Goal: Task Accomplishment & Management: Manage account settings

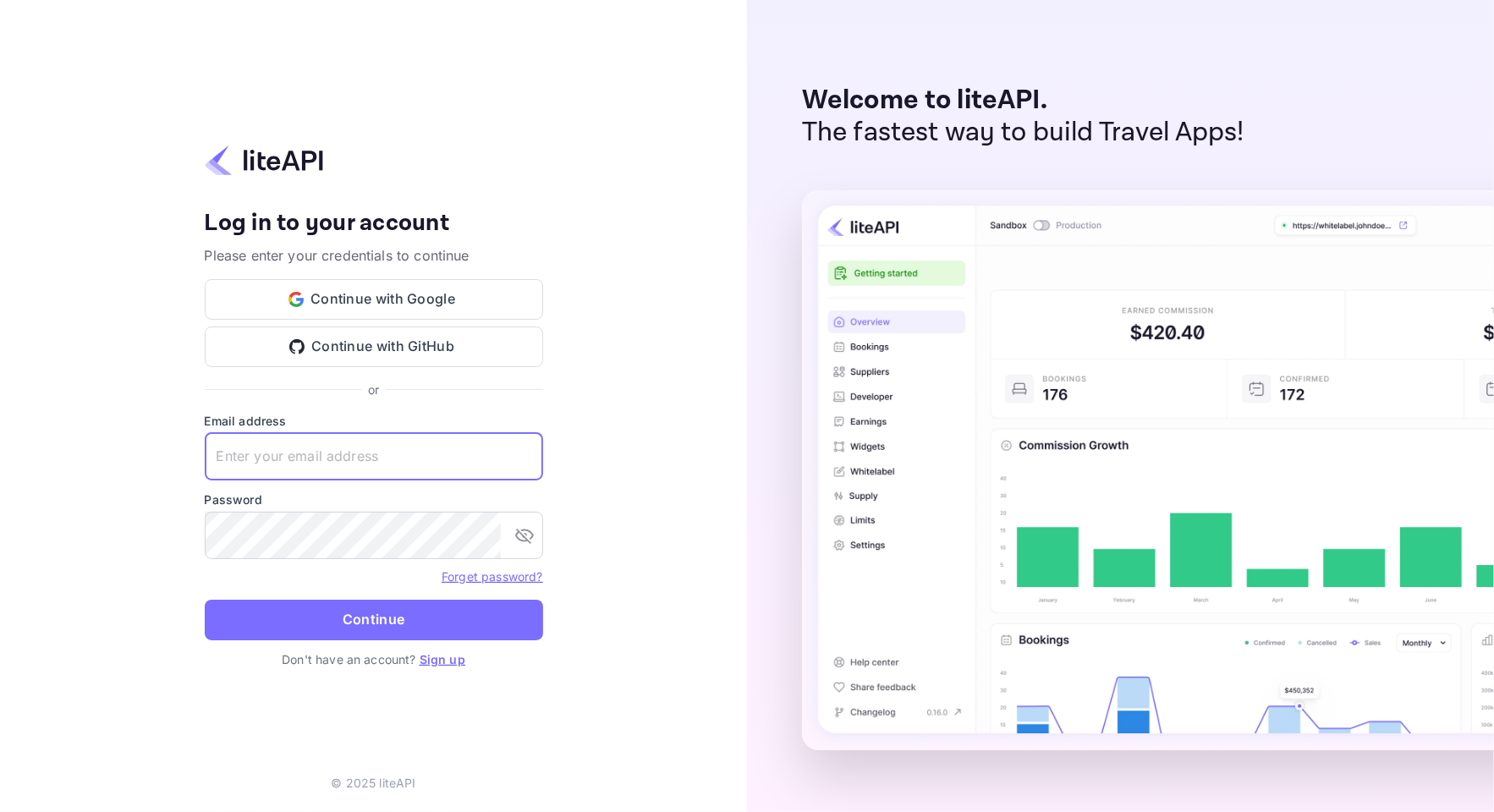
click at [424, 463] on input "text" at bounding box center [374, 456] width 339 height 48
paste input "services@withjoy.com"
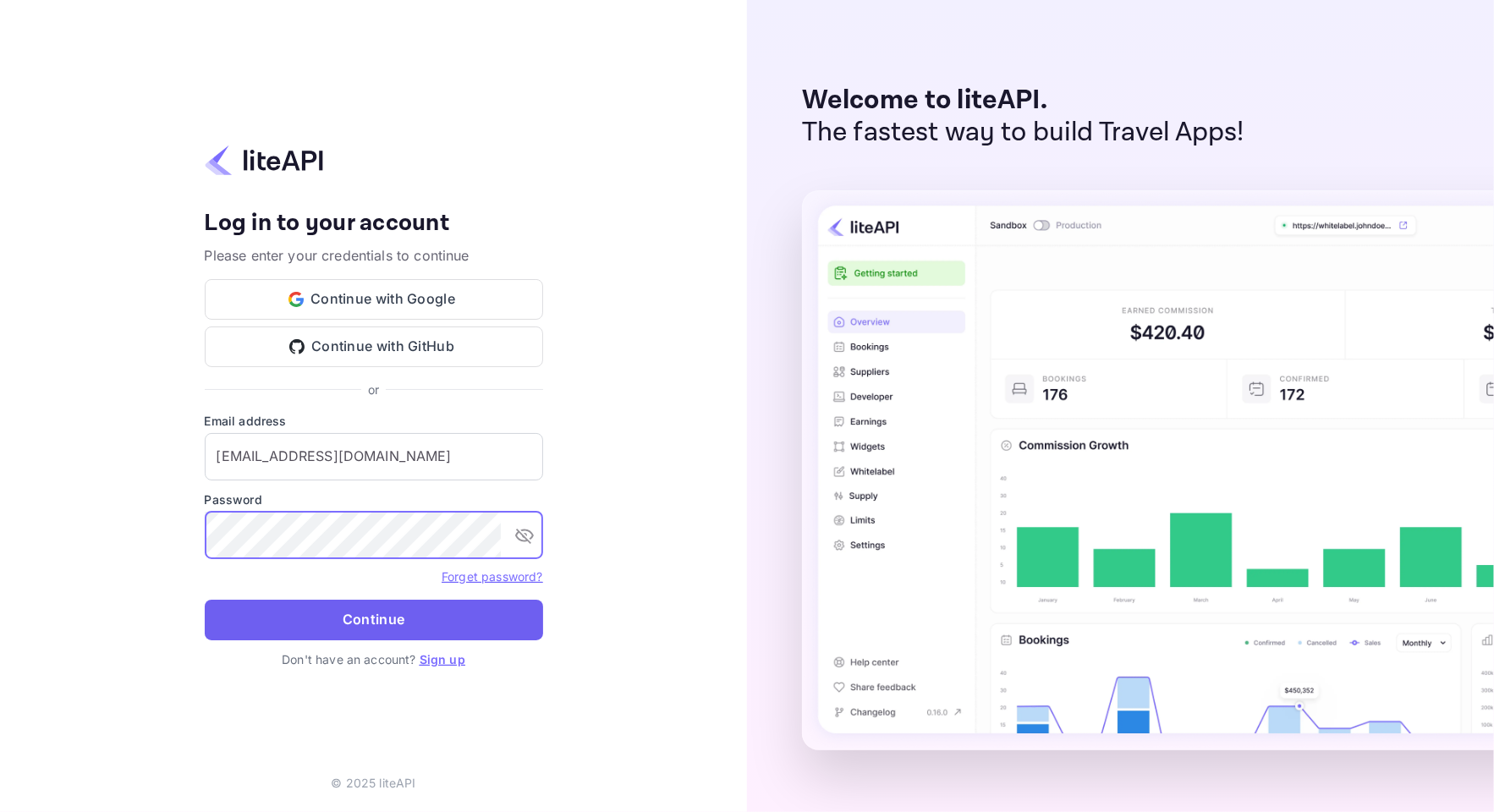
click at [397, 618] on button "Continue" at bounding box center [374, 620] width 339 height 41
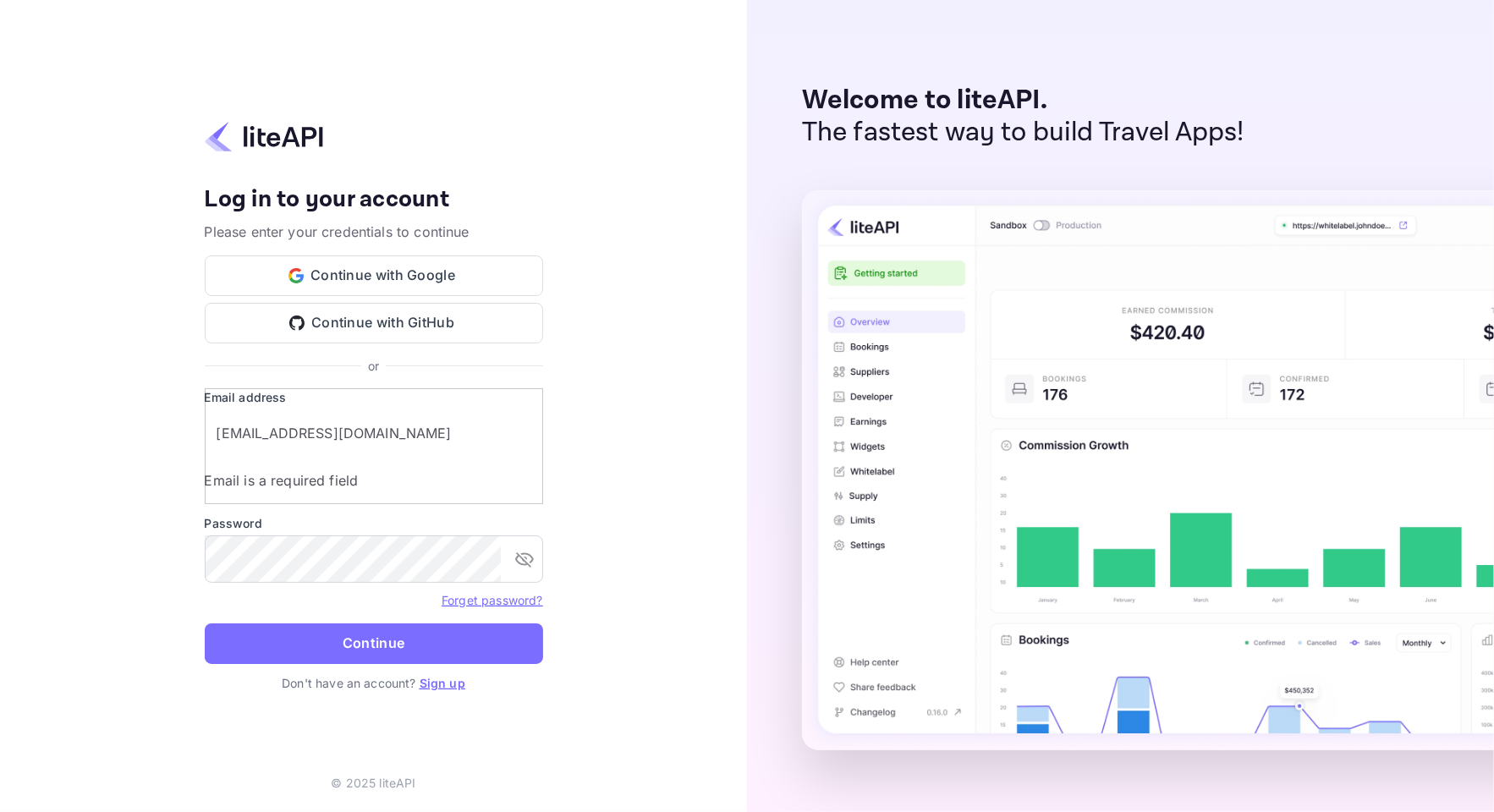
drag, startPoint x: 360, startPoint y: 445, endPoint x: 378, endPoint y: 445, distance: 18.0
click at [360, 445] on input "services@withjoy.com" at bounding box center [385, 433] width 362 height 48
click at [383, 445] on input "services@withjoy.com" at bounding box center [385, 433] width 362 height 48
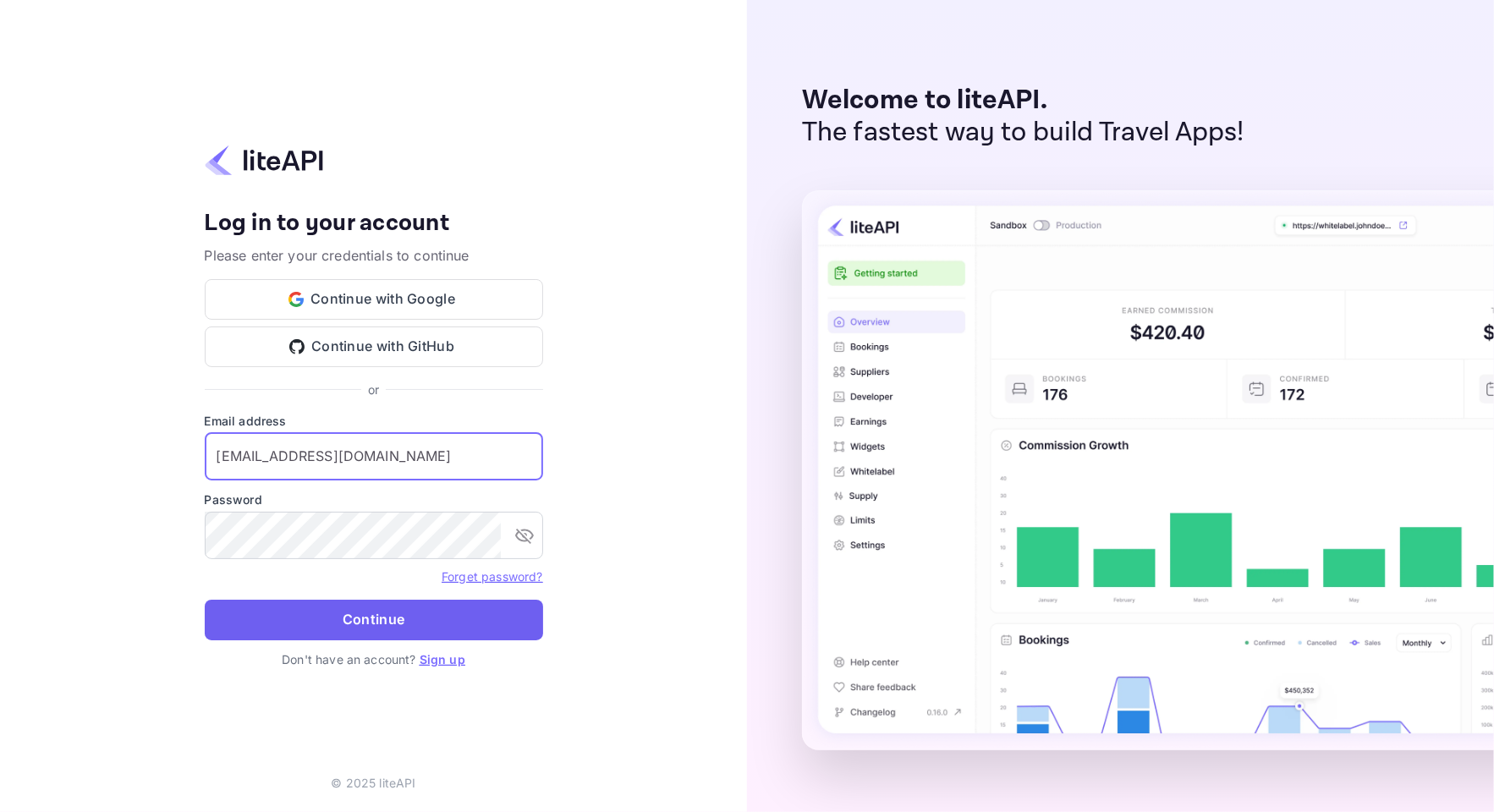
type input "services@withjoy.com"
click at [380, 603] on button "Continue" at bounding box center [374, 620] width 339 height 41
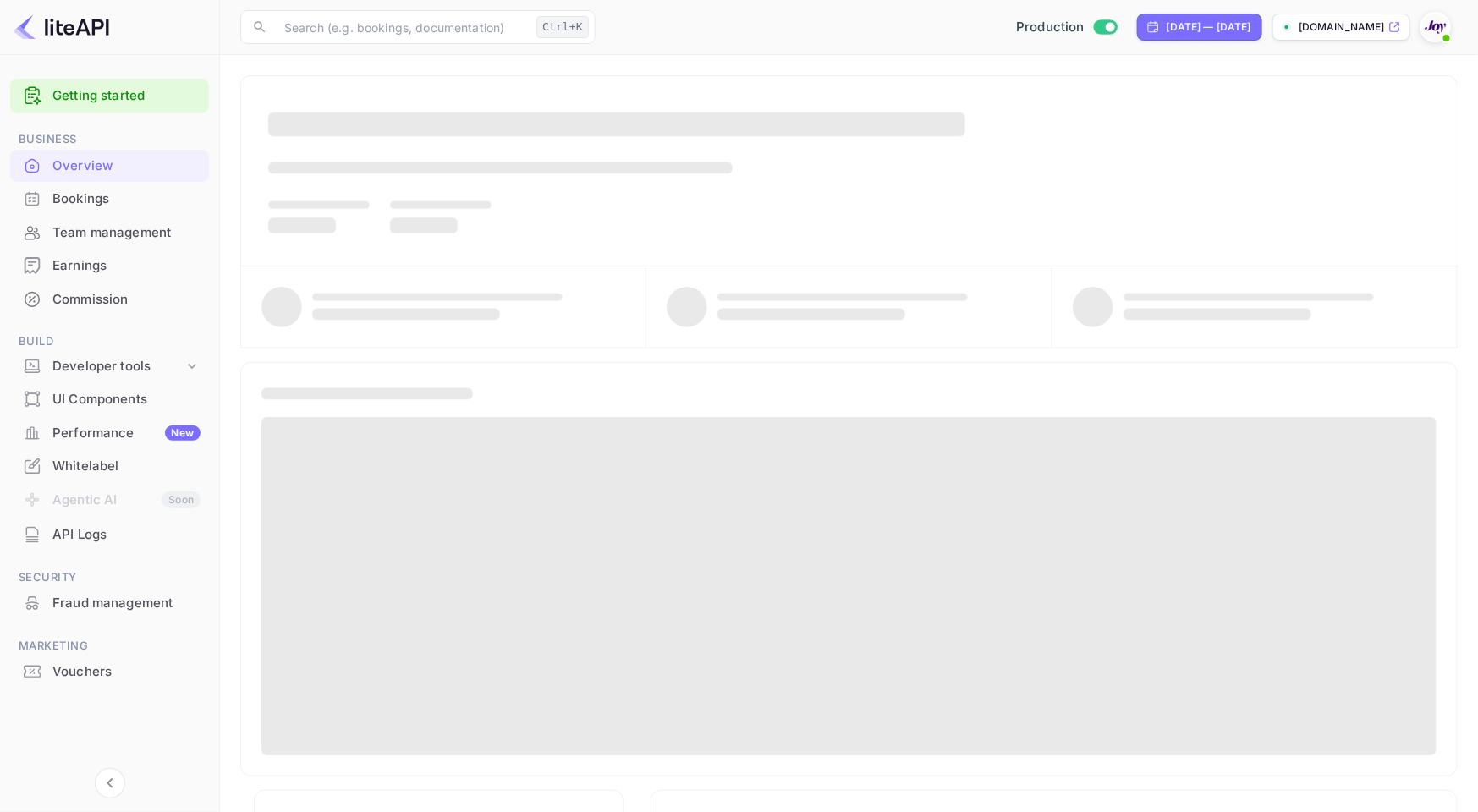
click at [107, 196] on div "Bookings" at bounding box center [126, 199] width 148 height 20
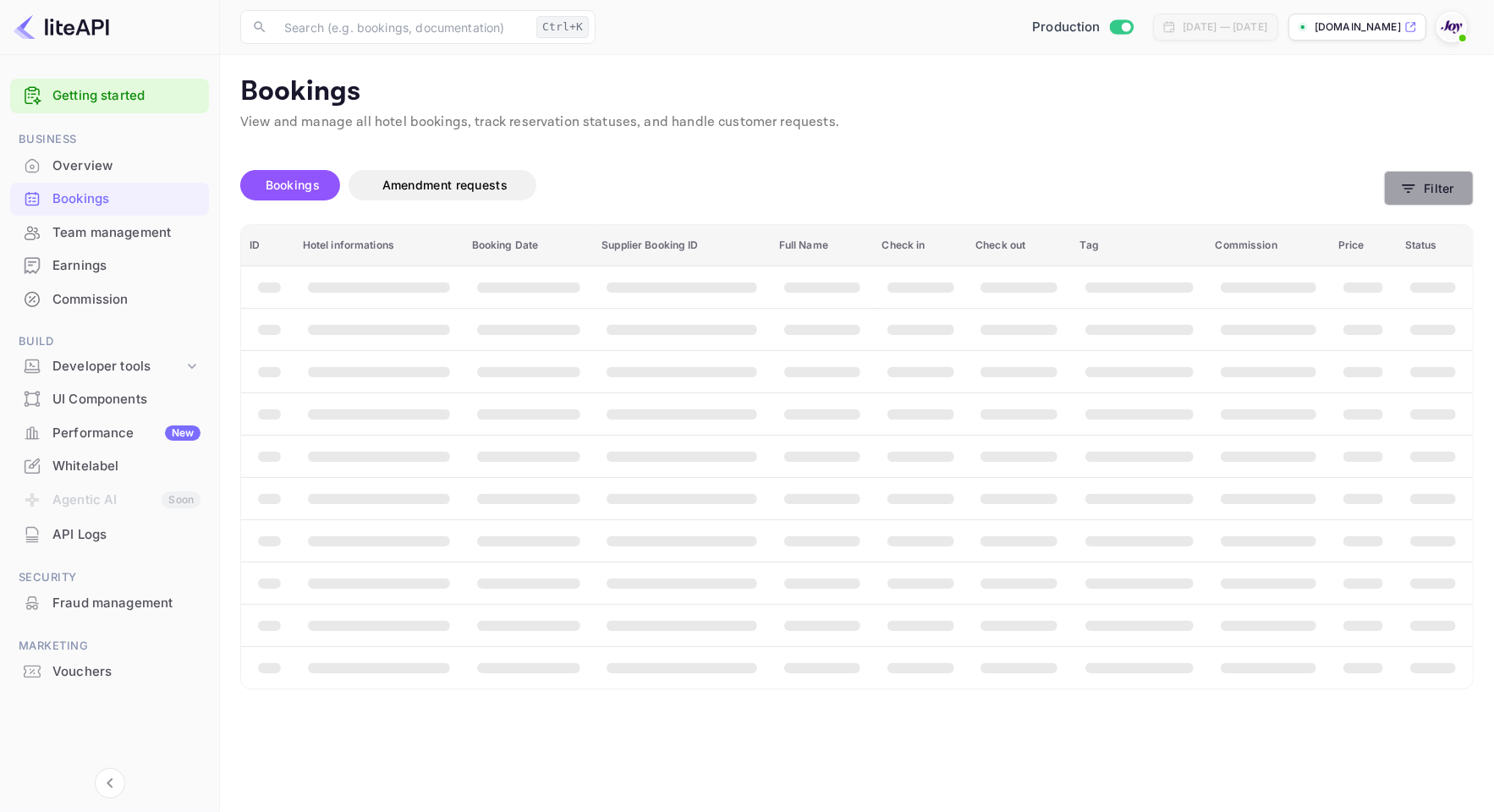
click at [1430, 196] on button "Filter" at bounding box center [1429, 188] width 90 height 35
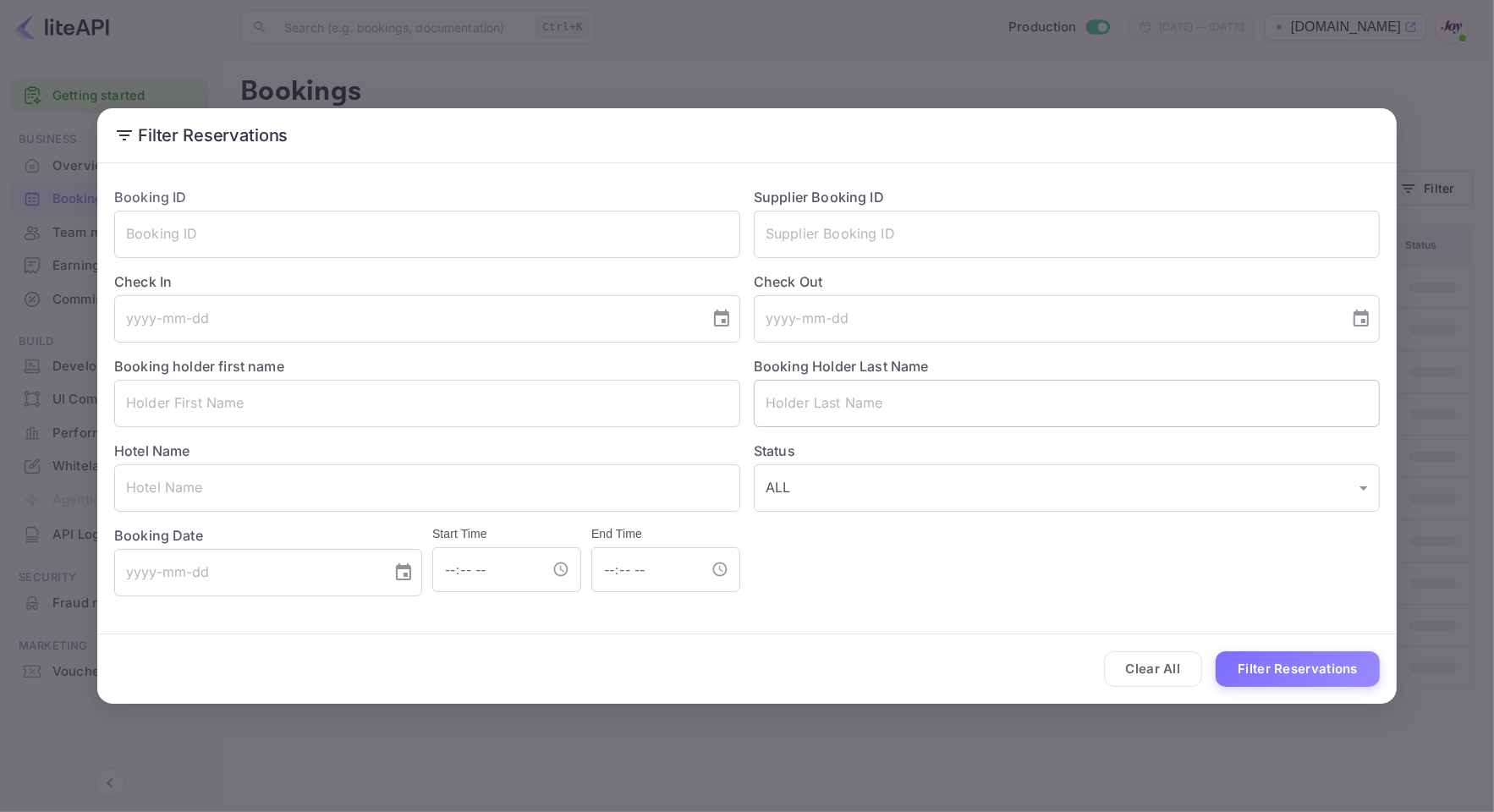
click at [826, 418] on input "text" at bounding box center [1066, 403] width 626 height 48
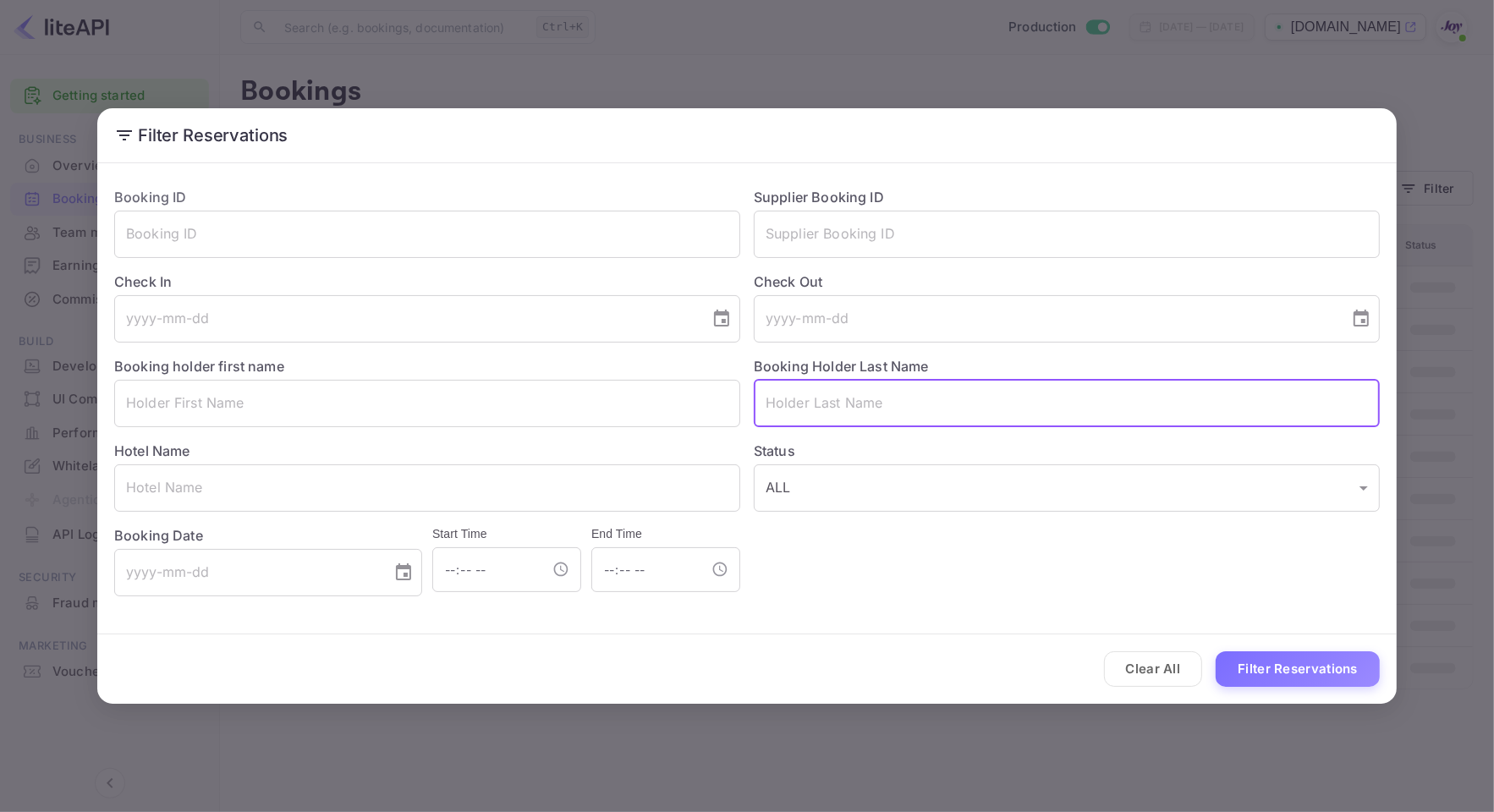
paste input "Randhawa"
type input "Randhawa"
click at [1286, 664] on button "Filter Reservations" at bounding box center [1297, 669] width 164 height 36
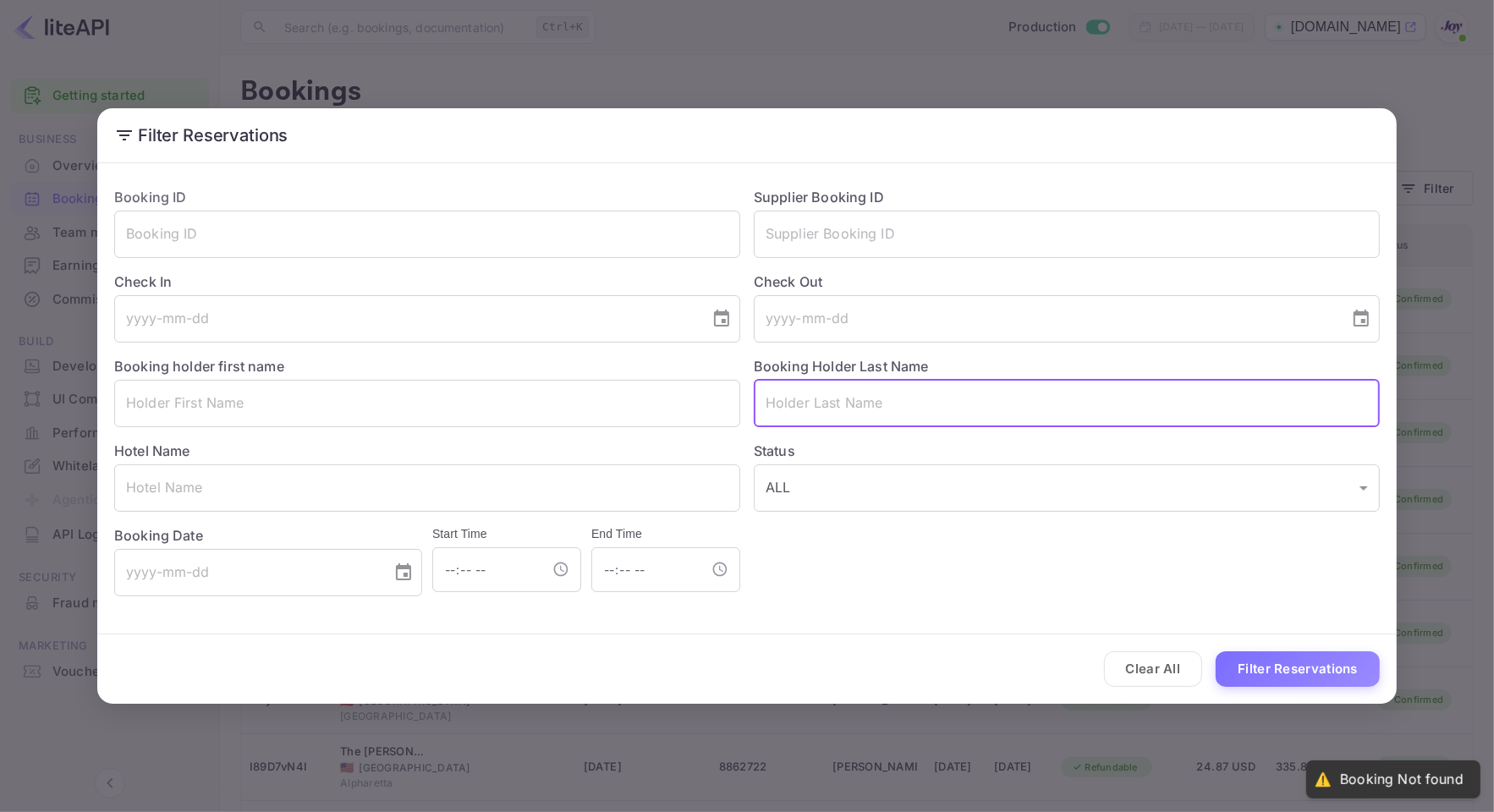
drag, startPoint x: 862, startPoint y: 402, endPoint x: 783, endPoint y: 373, distance: 84.2
click at [696, 391] on div "Booking ID ​ Supplier Booking ID ​ Check In ​ Check Out ​ Booking holder first …" at bounding box center [740, 384] width 1279 height 423
click at [570, 305] on input "tel" at bounding box center [407, 319] width 584 height 48
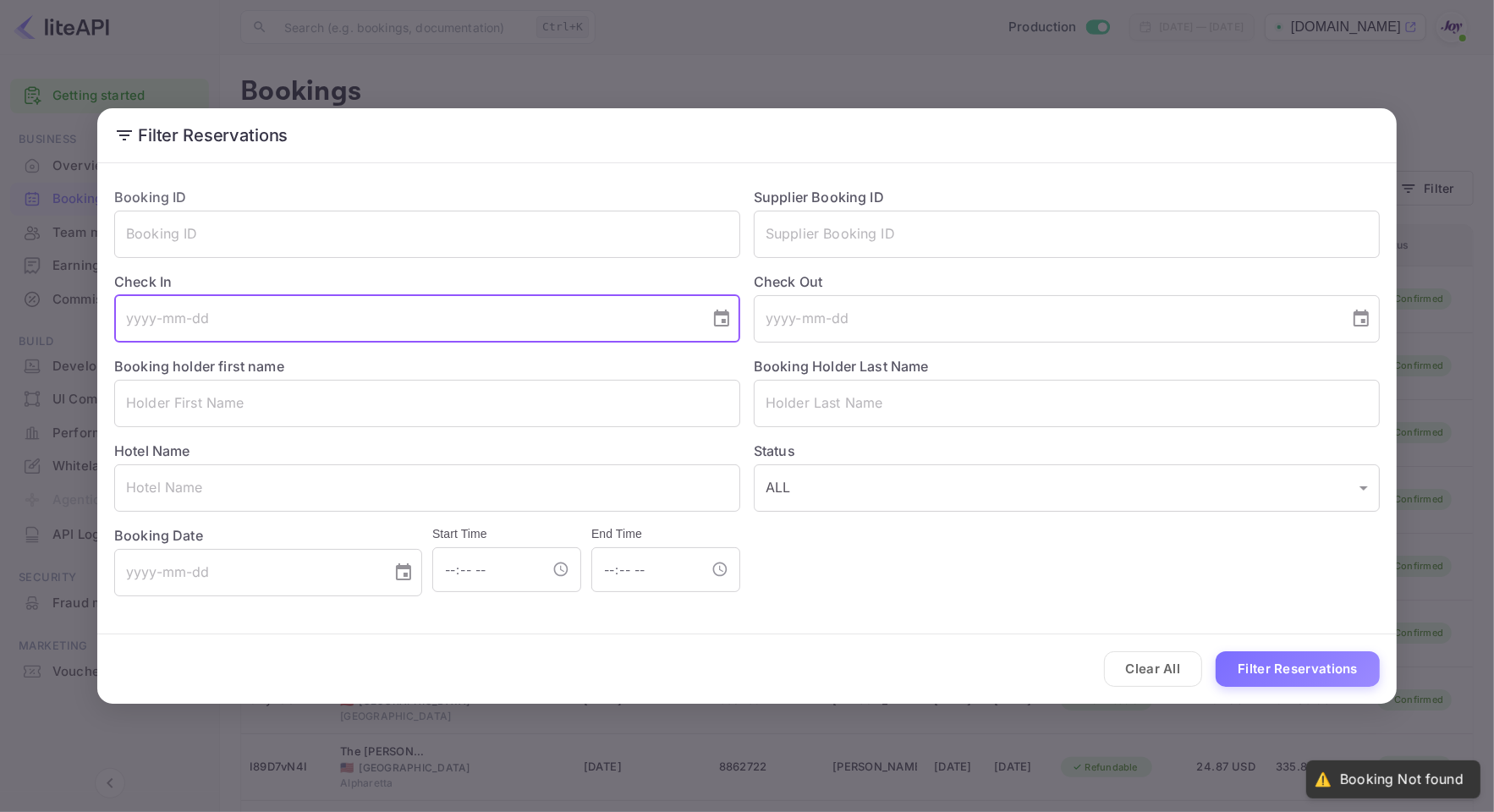
click at [716, 319] on icon "Choose date" at bounding box center [722, 319] width 20 height 20
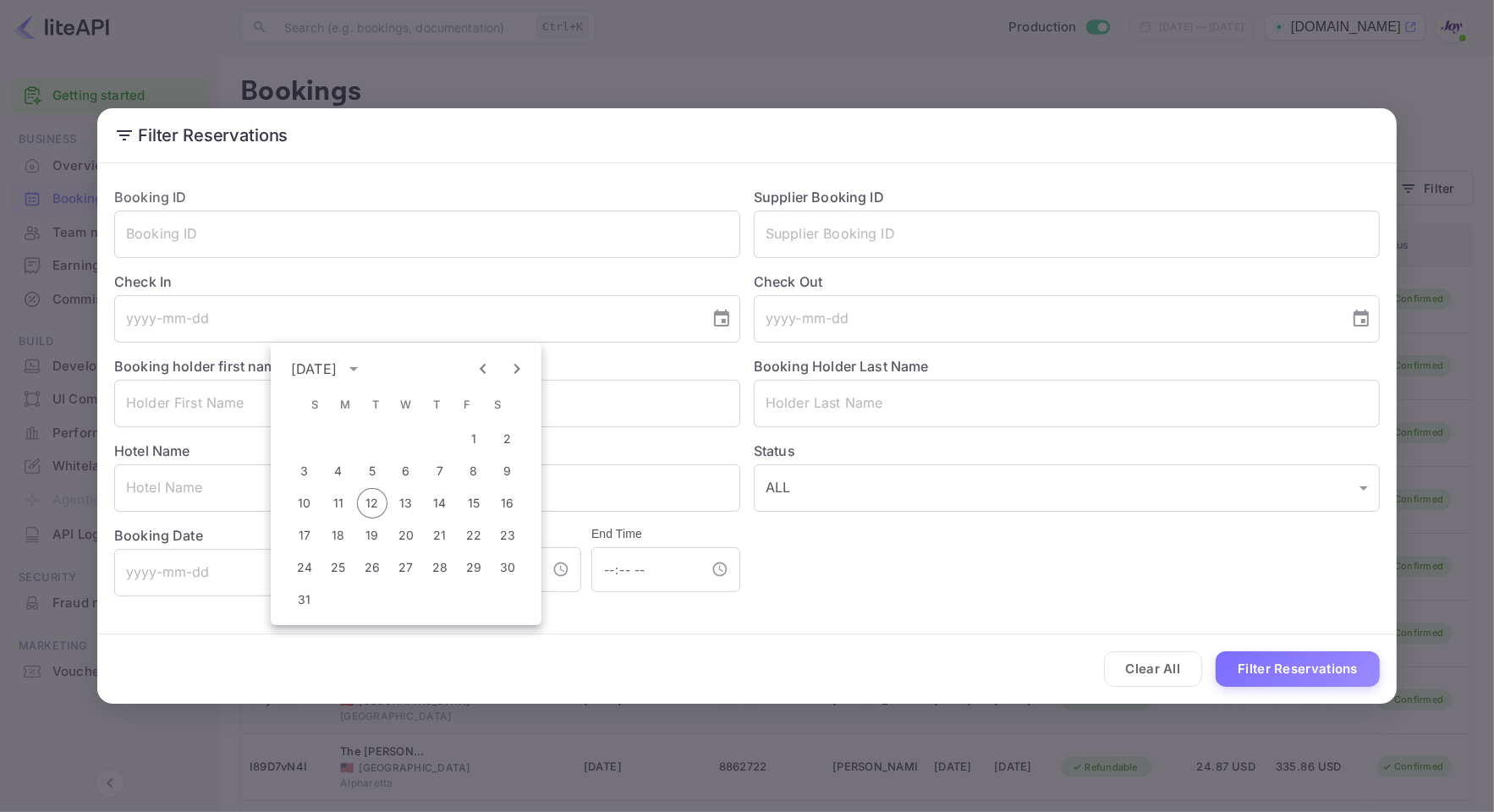
click at [507, 372] on icon "Next month" at bounding box center [517, 369] width 20 height 20
click at [438, 482] on button "11" at bounding box center [440, 471] width 31 height 31
type input "2025-09-11"
click at [1156, 297] on input "tel" at bounding box center [1046, 319] width 584 height 48
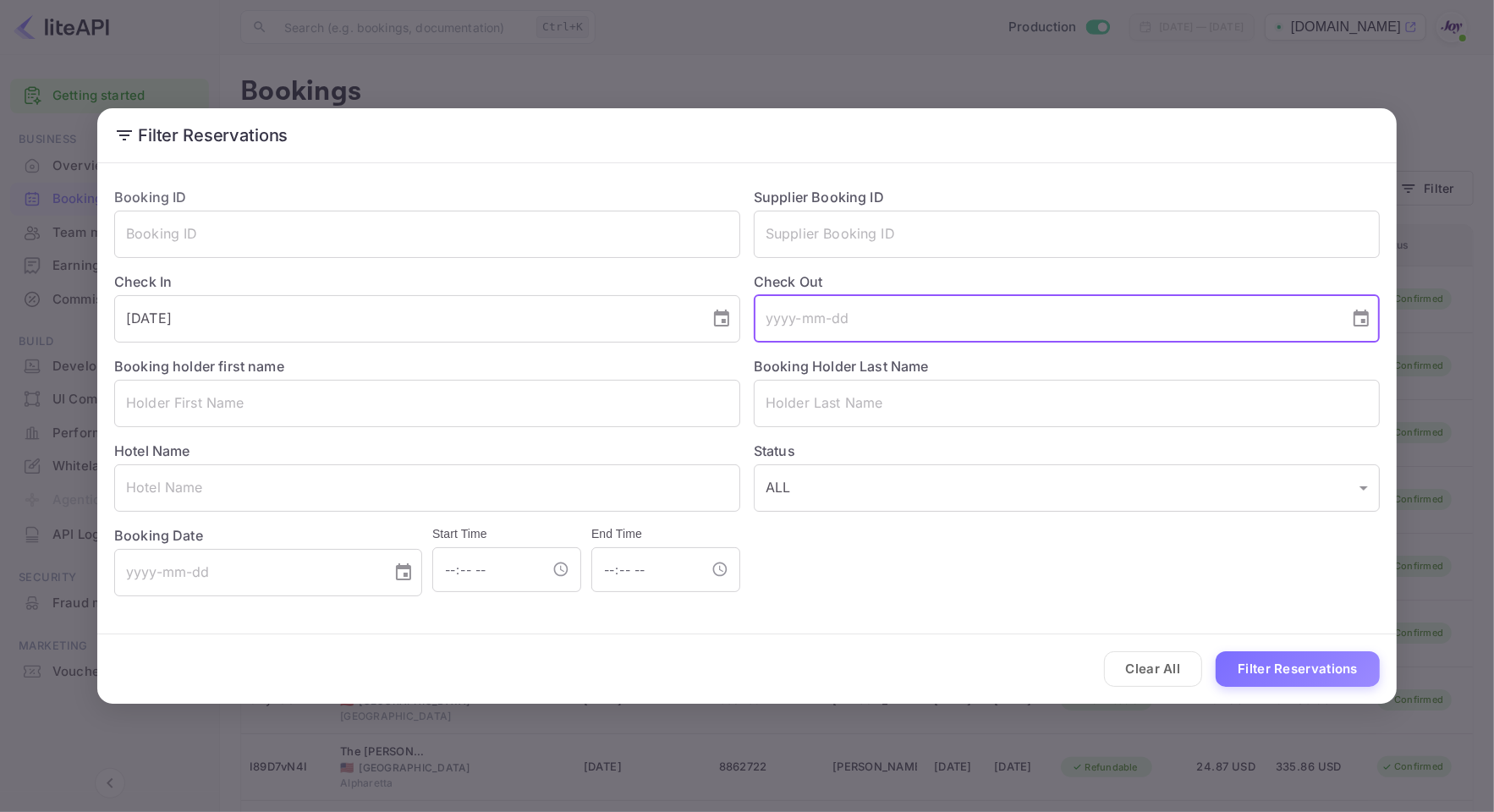
click at [1359, 323] on icon "Choose date" at bounding box center [1362, 319] width 20 height 20
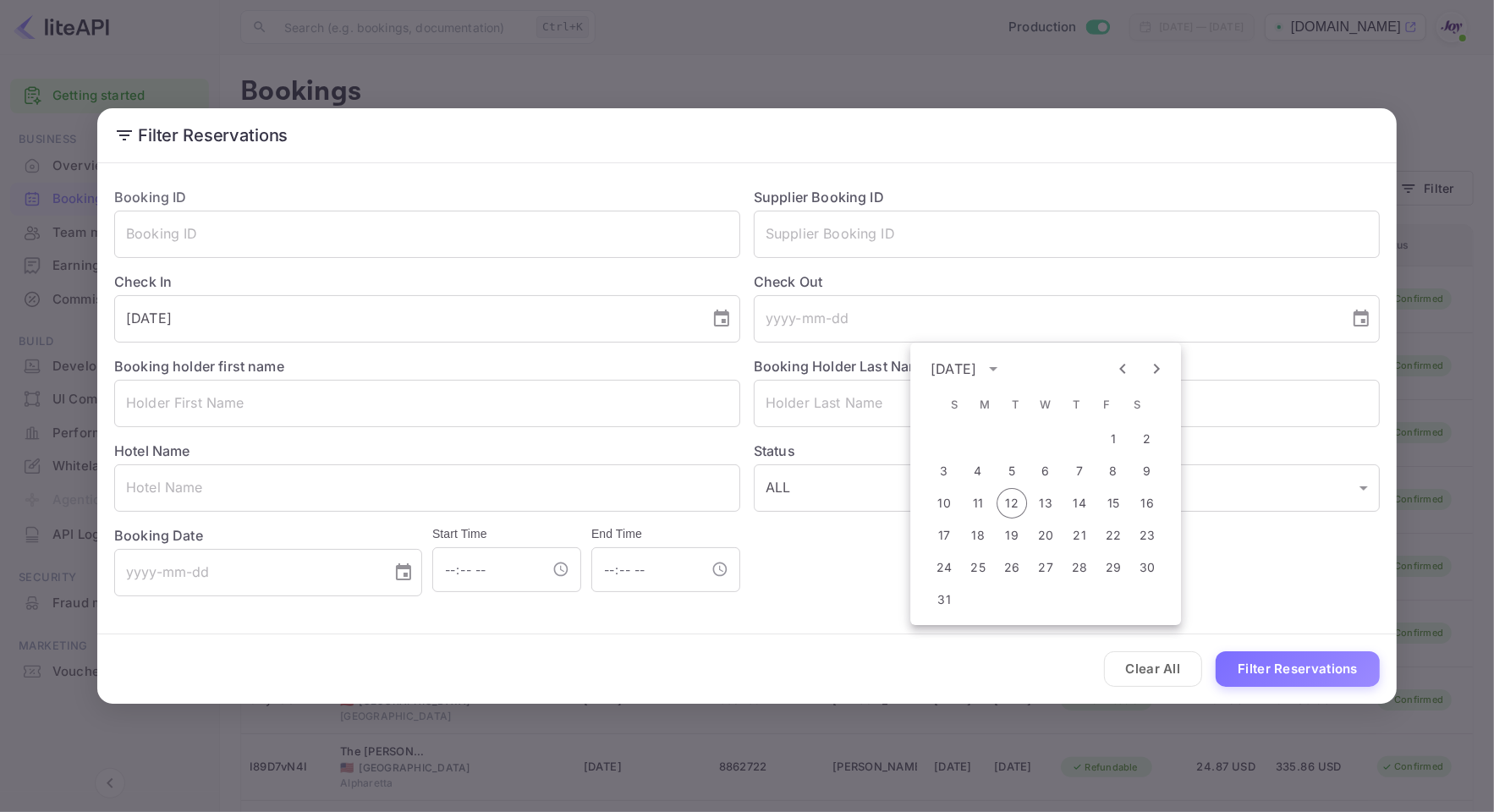
click at [1159, 374] on icon "Next month" at bounding box center [1156, 369] width 20 height 20
click at [1144, 466] on button "13" at bounding box center [1147, 471] width 31 height 31
type input "2025-09-13"
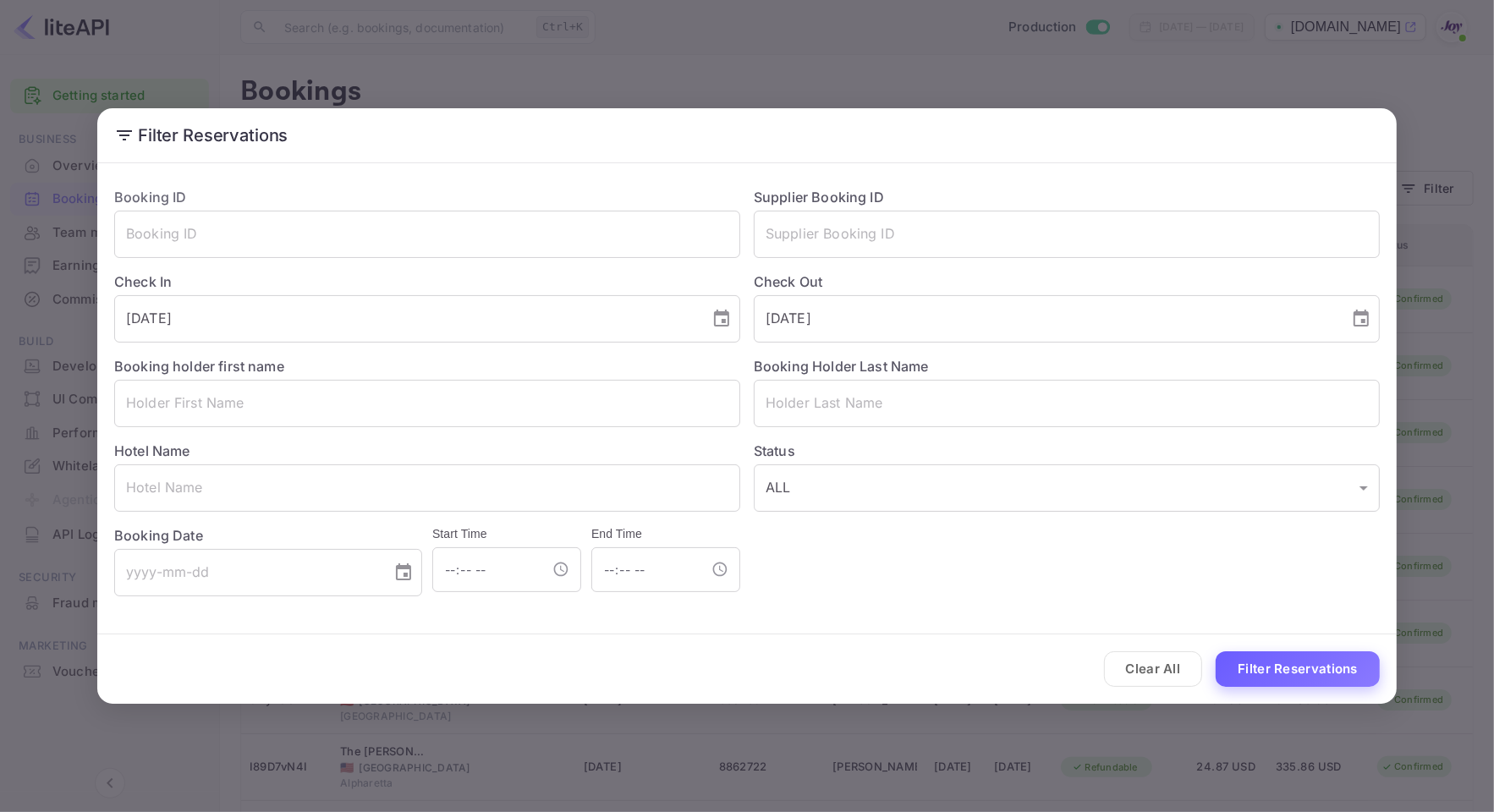
click at [1308, 652] on button "Filter Reservations" at bounding box center [1297, 669] width 164 height 36
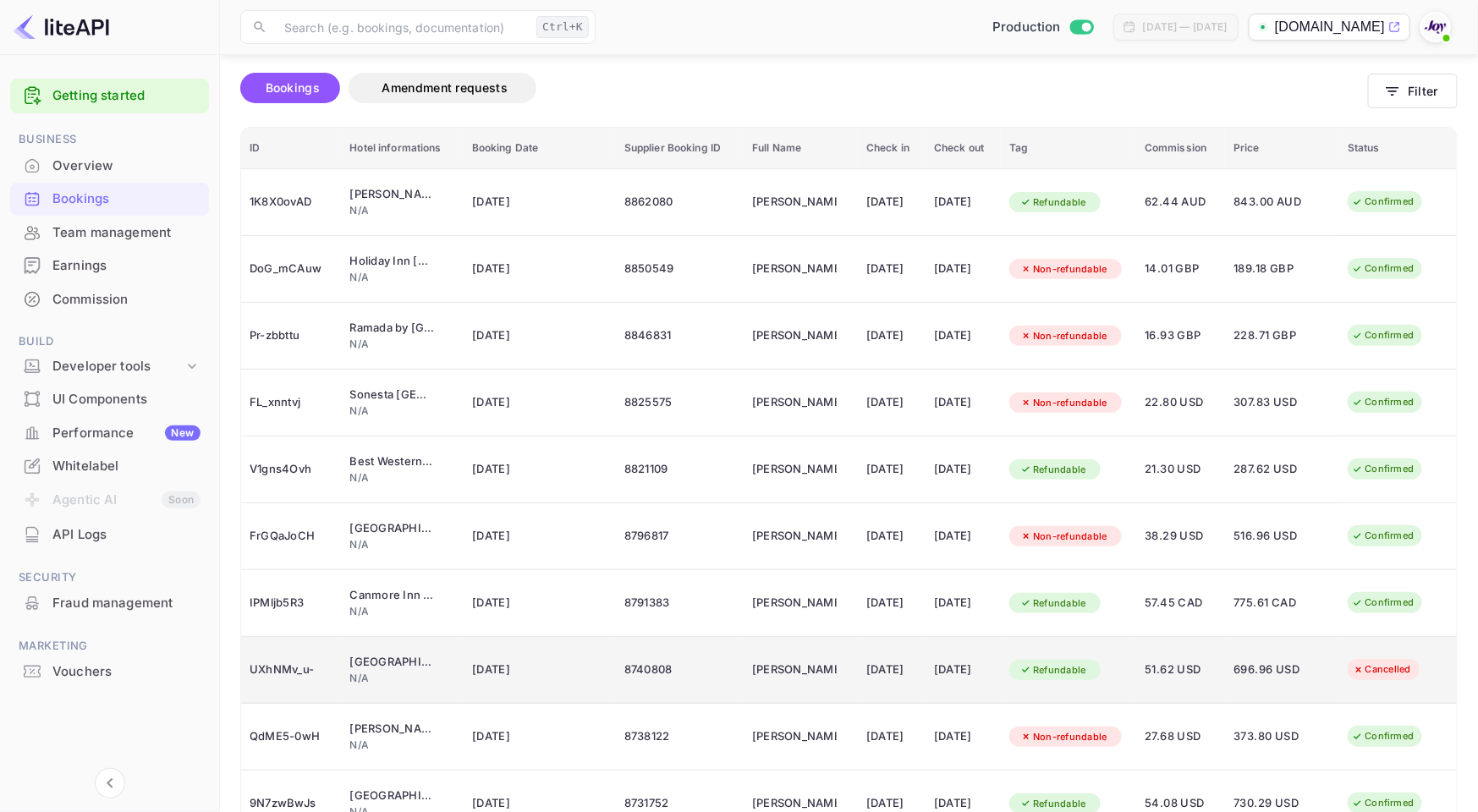
scroll to position [203, 0]
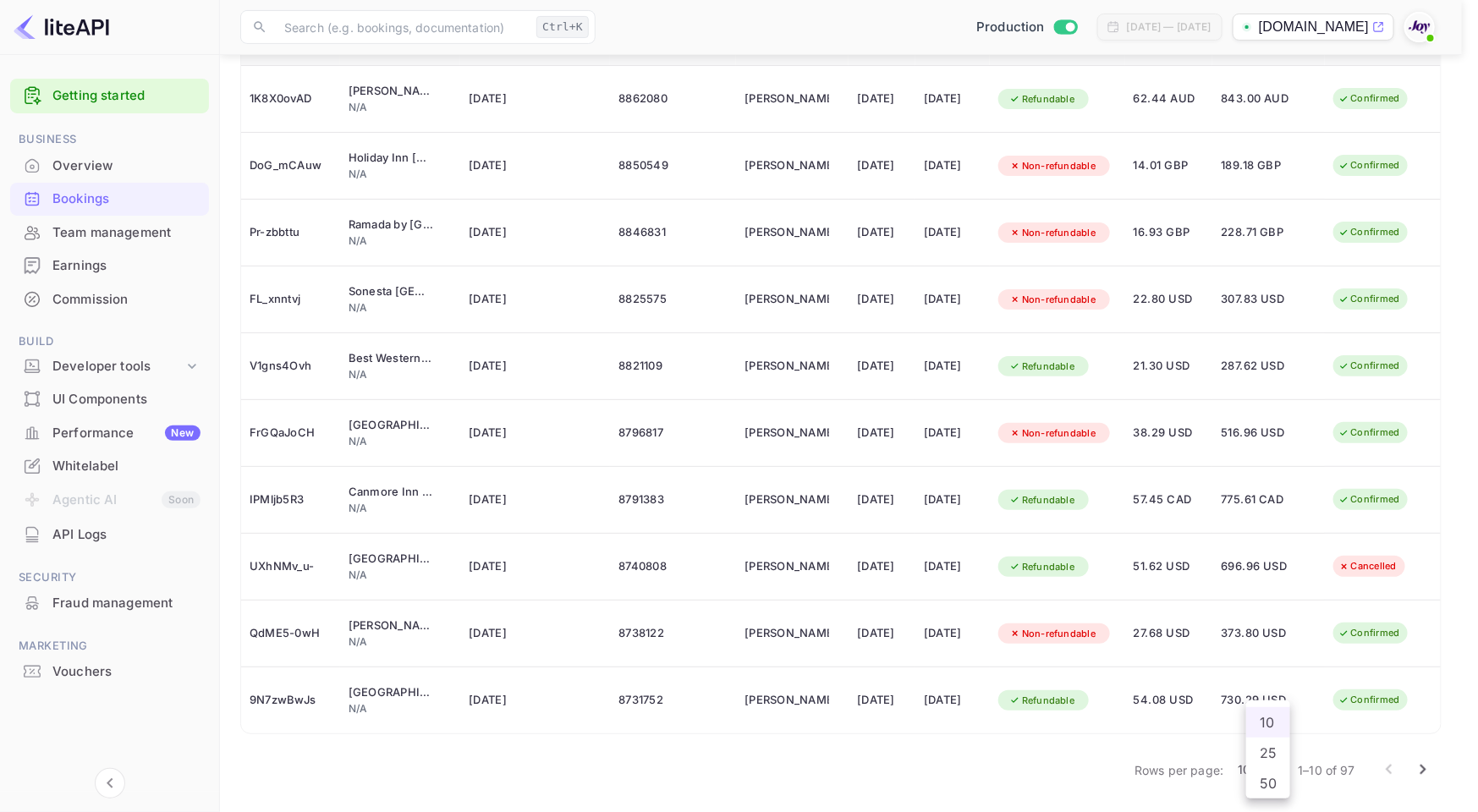
click at [1270, 764] on body "Getting started Business Overview Bookings Team management Earnings Commission …" at bounding box center [739, 305] width 1478 height 1012
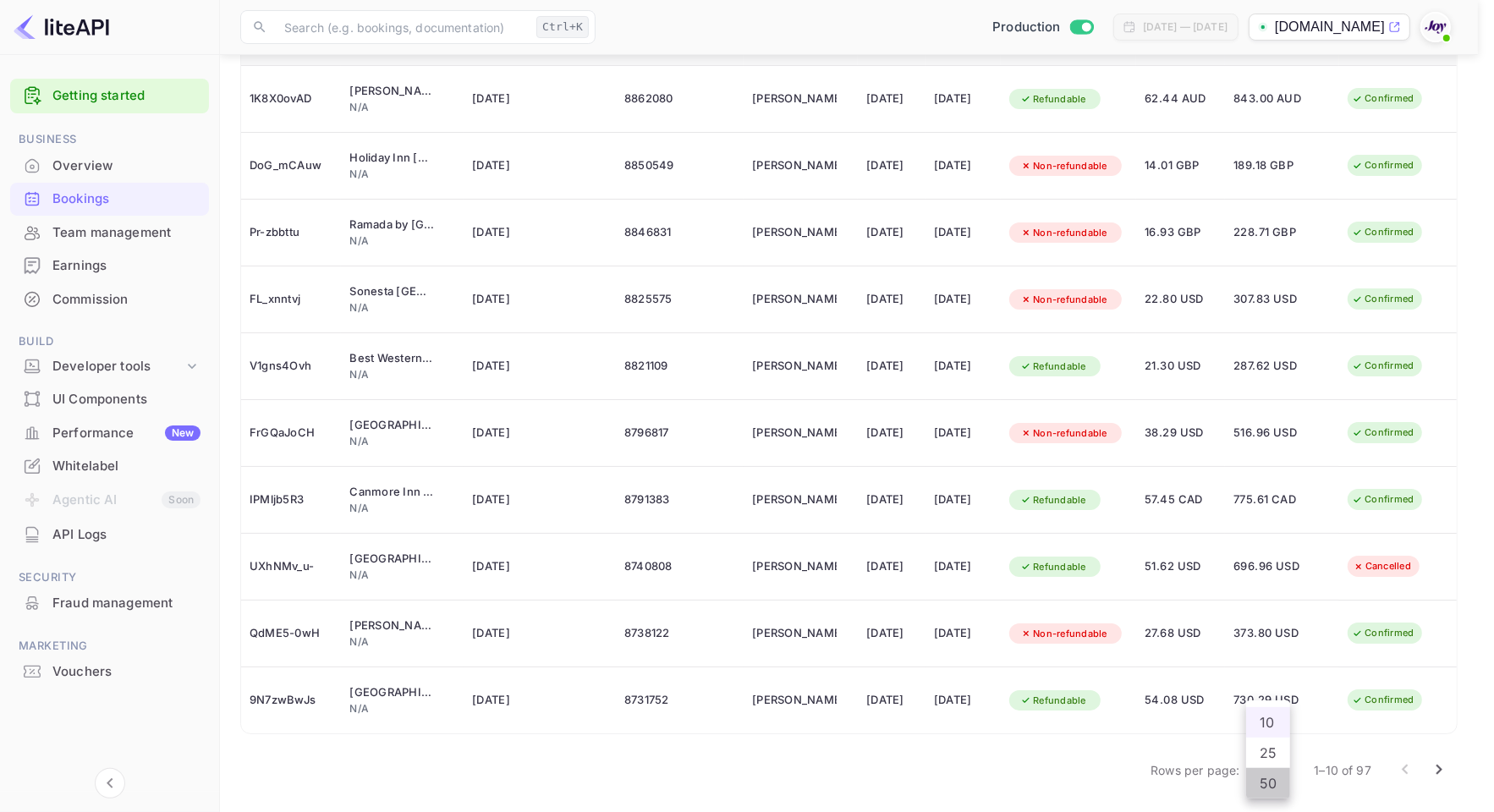
click at [1267, 784] on li "50" at bounding box center [1268, 783] width 44 height 31
type input "50"
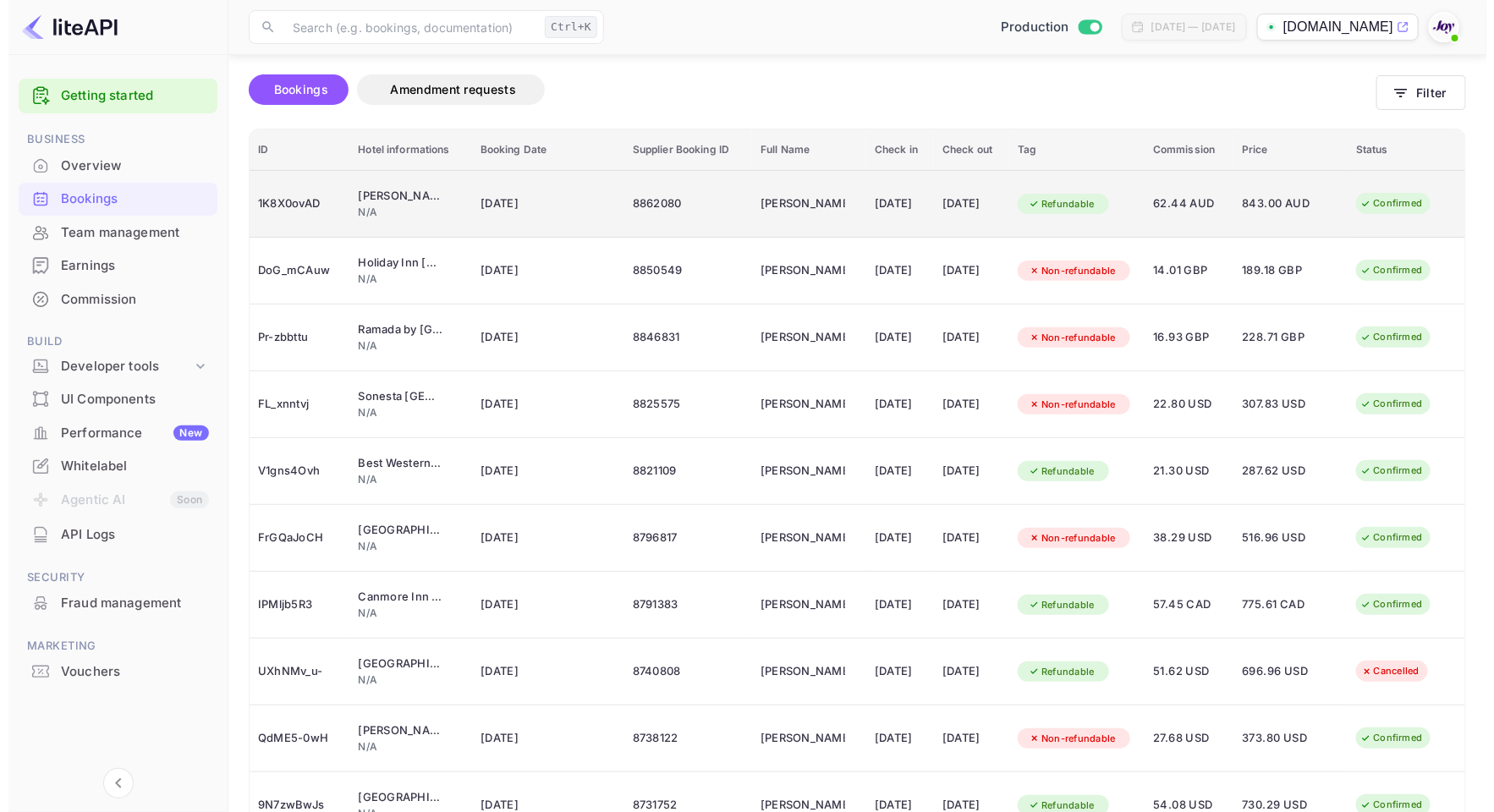
scroll to position [0, 0]
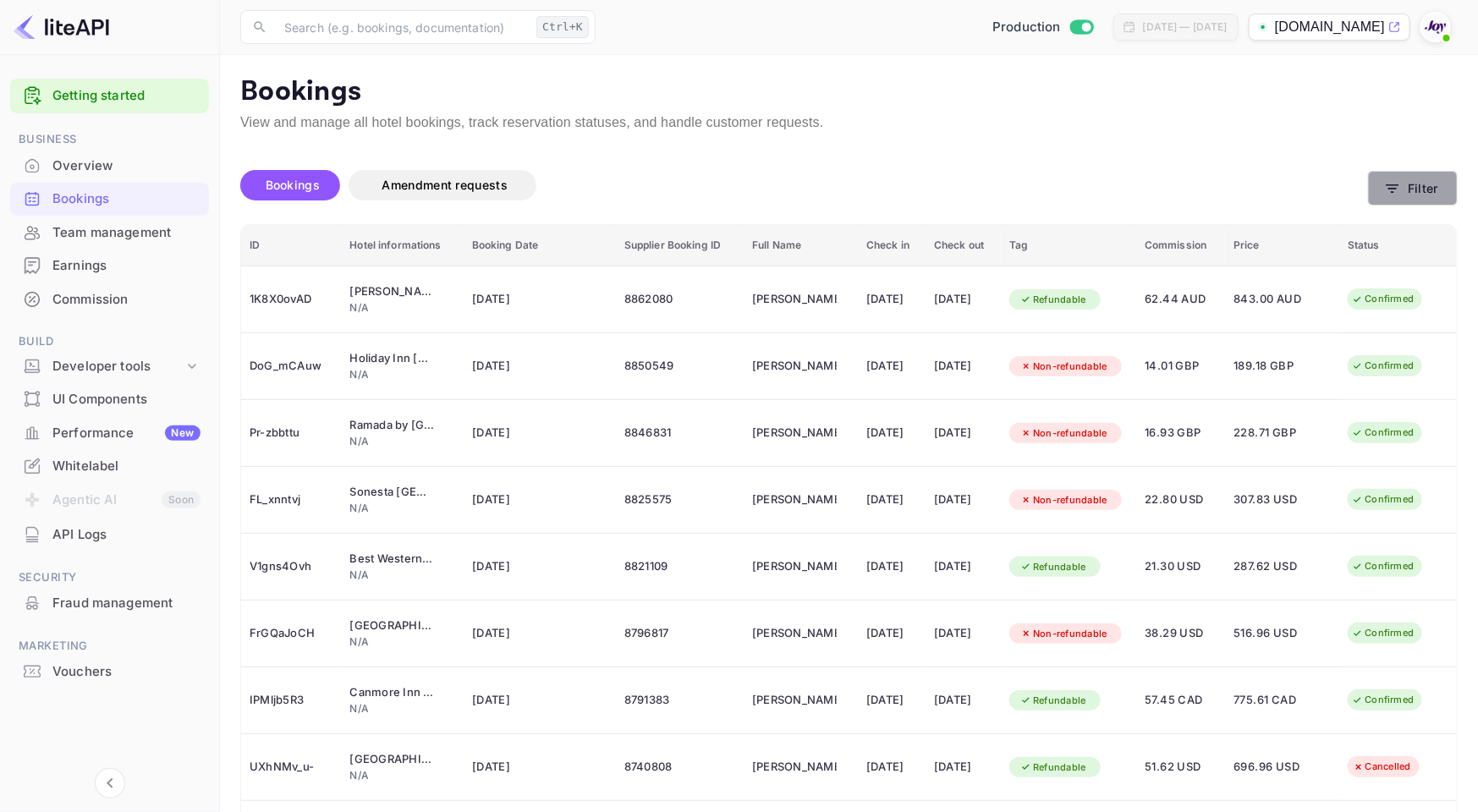
click at [1427, 192] on button "Filter" at bounding box center [1413, 188] width 90 height 35
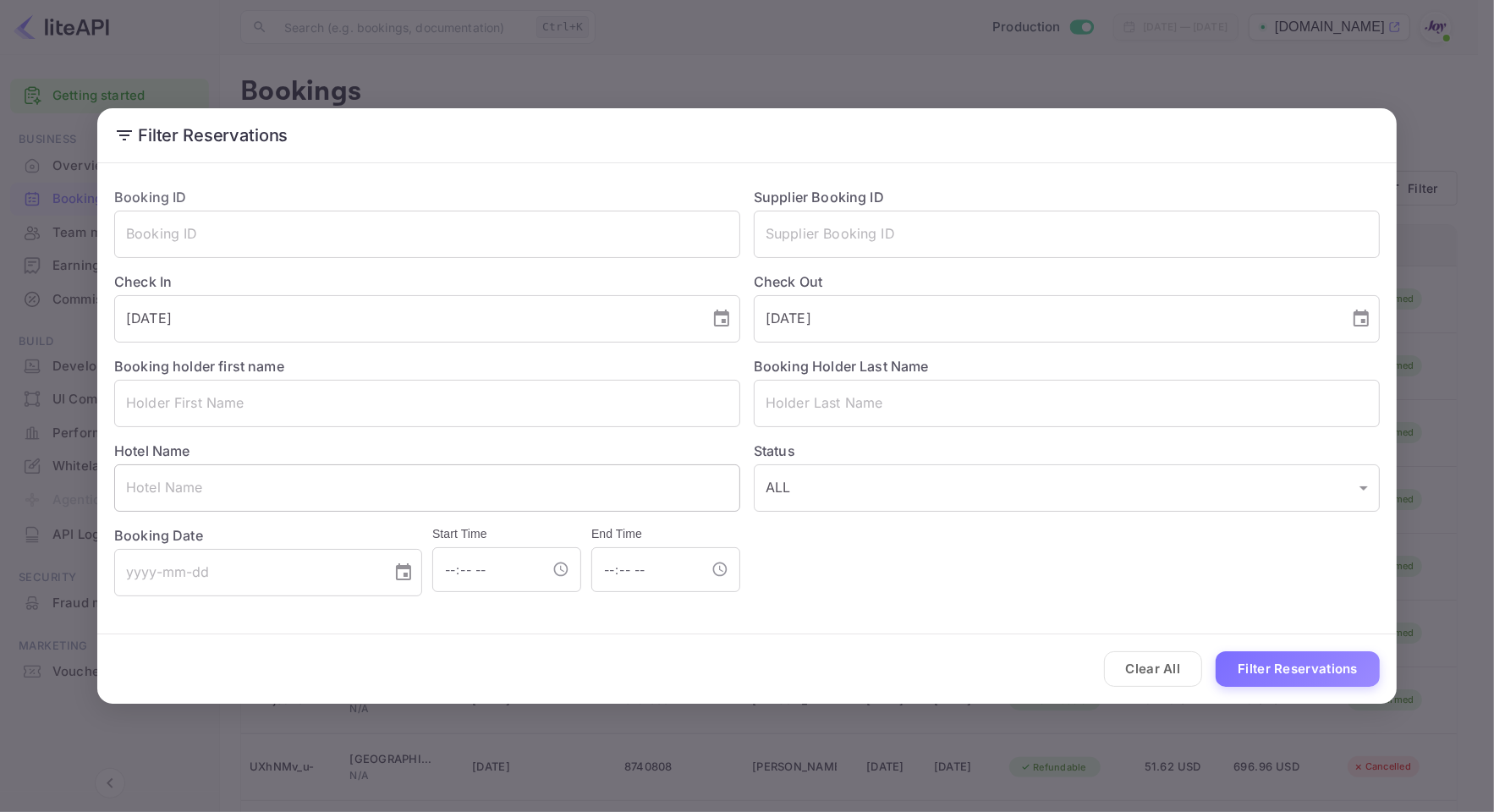
click at [263, 483] on input "text" at bounding box center [427, 488] width 626 height 48
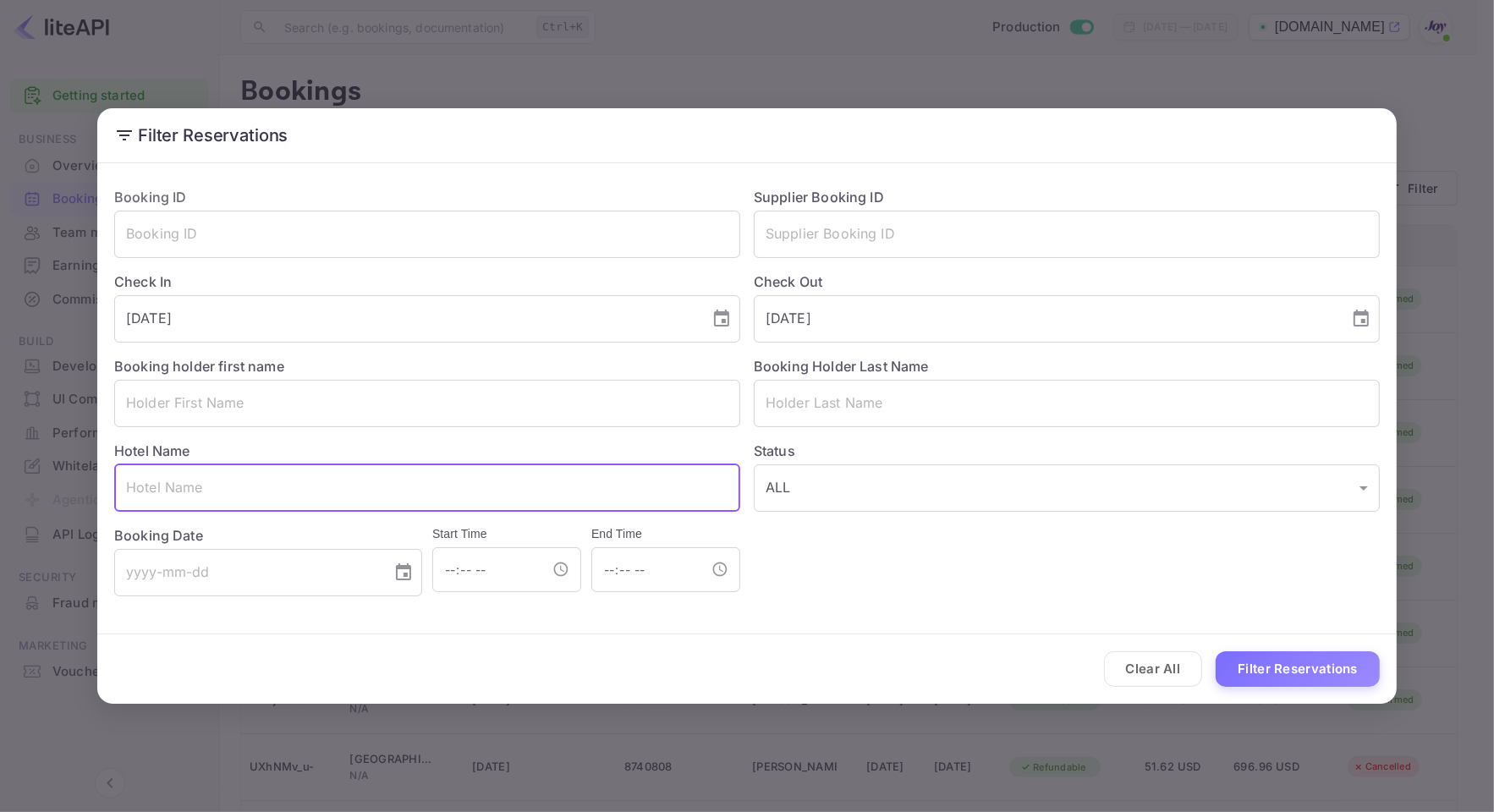
paste input "Hyatt Long Beach"
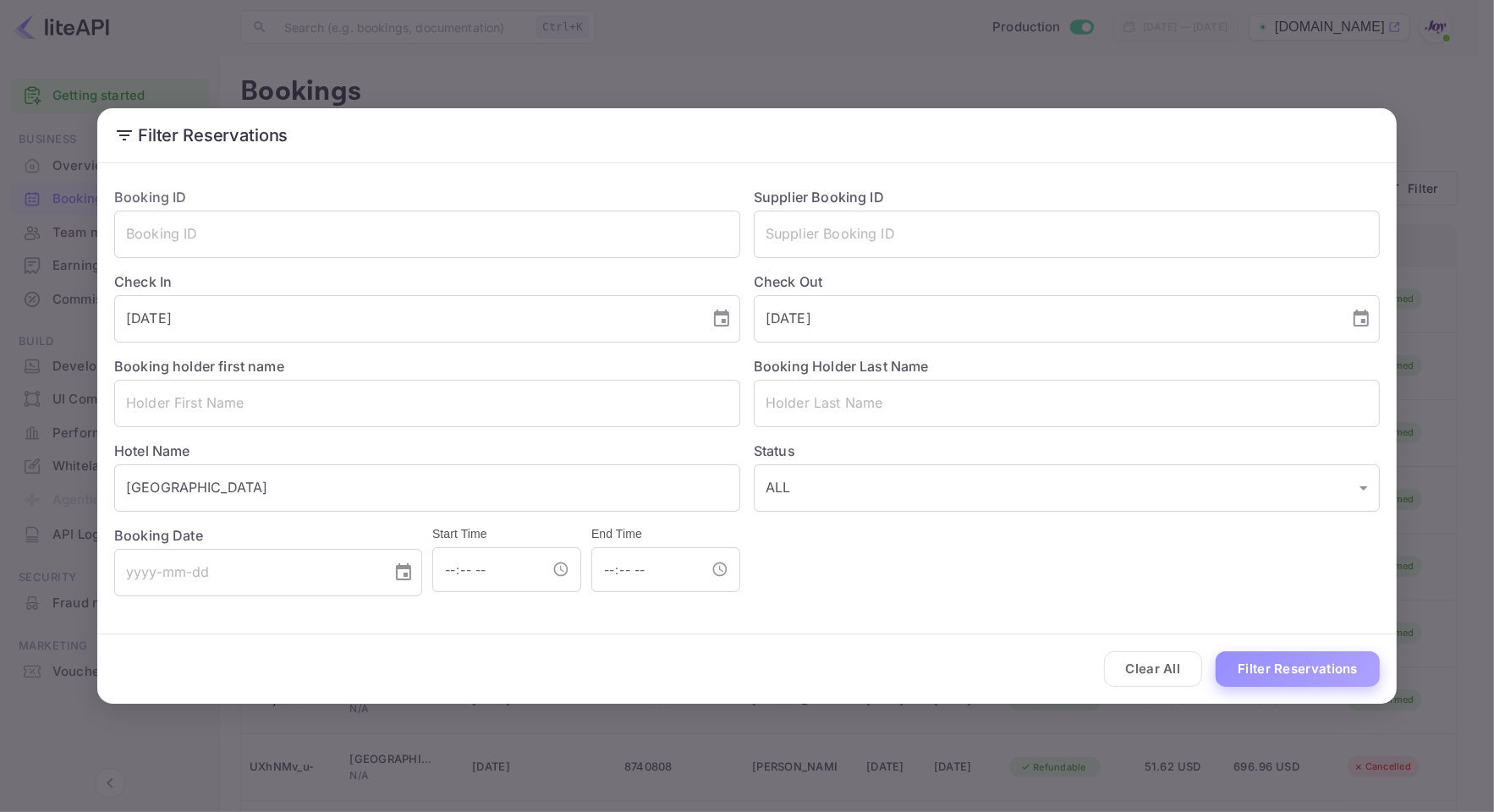
click at [1284, 673] on button "Filter Reservations" at bounding box center [1297, 669] width 164 height 36
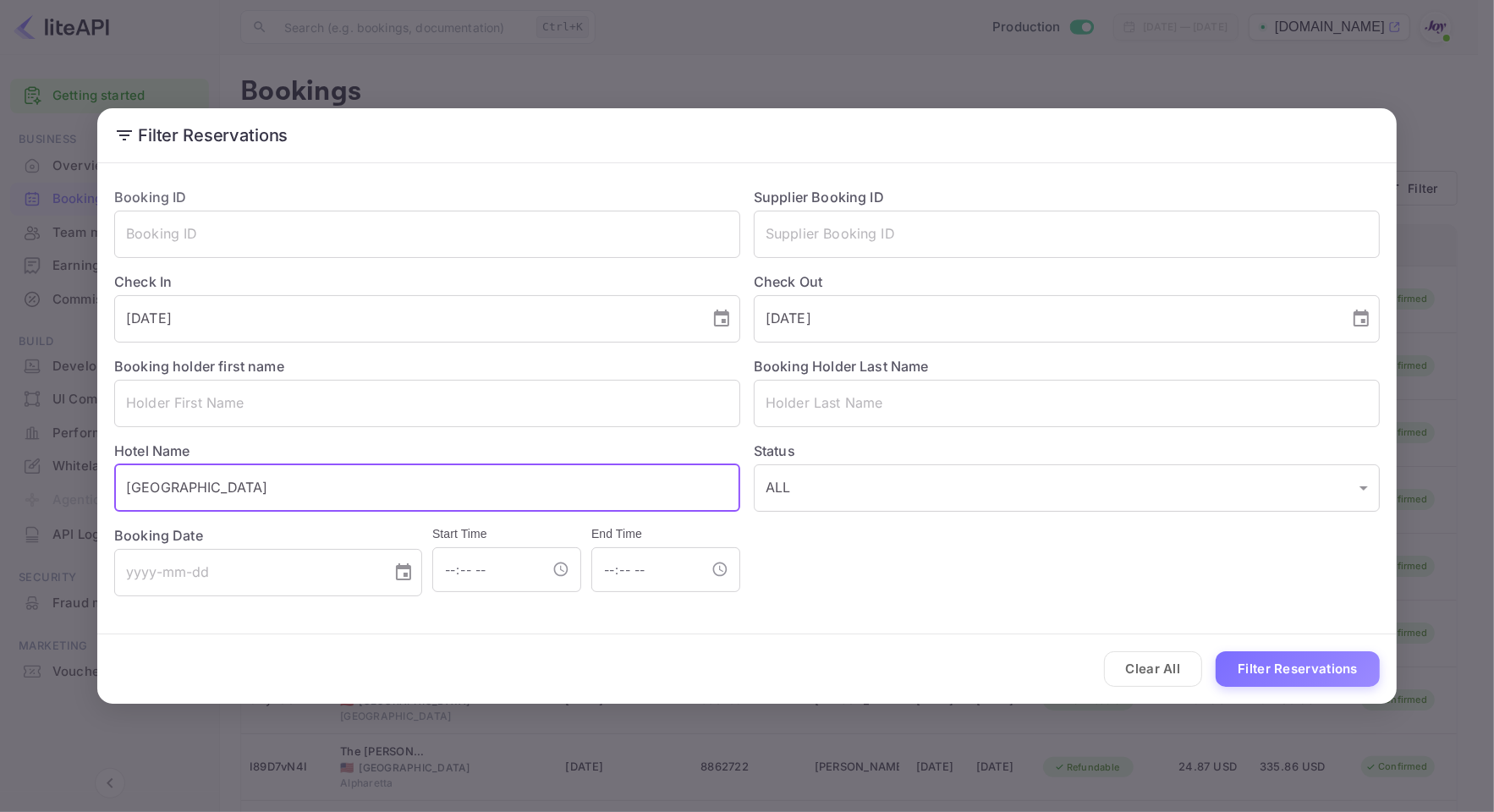
click at [162, 479] on input "Hyatt Long Beach" at bounding box center [427, 488] width 626 height 48
paste input "Regency"
click at [163, 479] on input "HyattRegency Long Beach" at bounding box center [427, 488] width 626 height 48
type input "Hyatt Regency Long Beach"
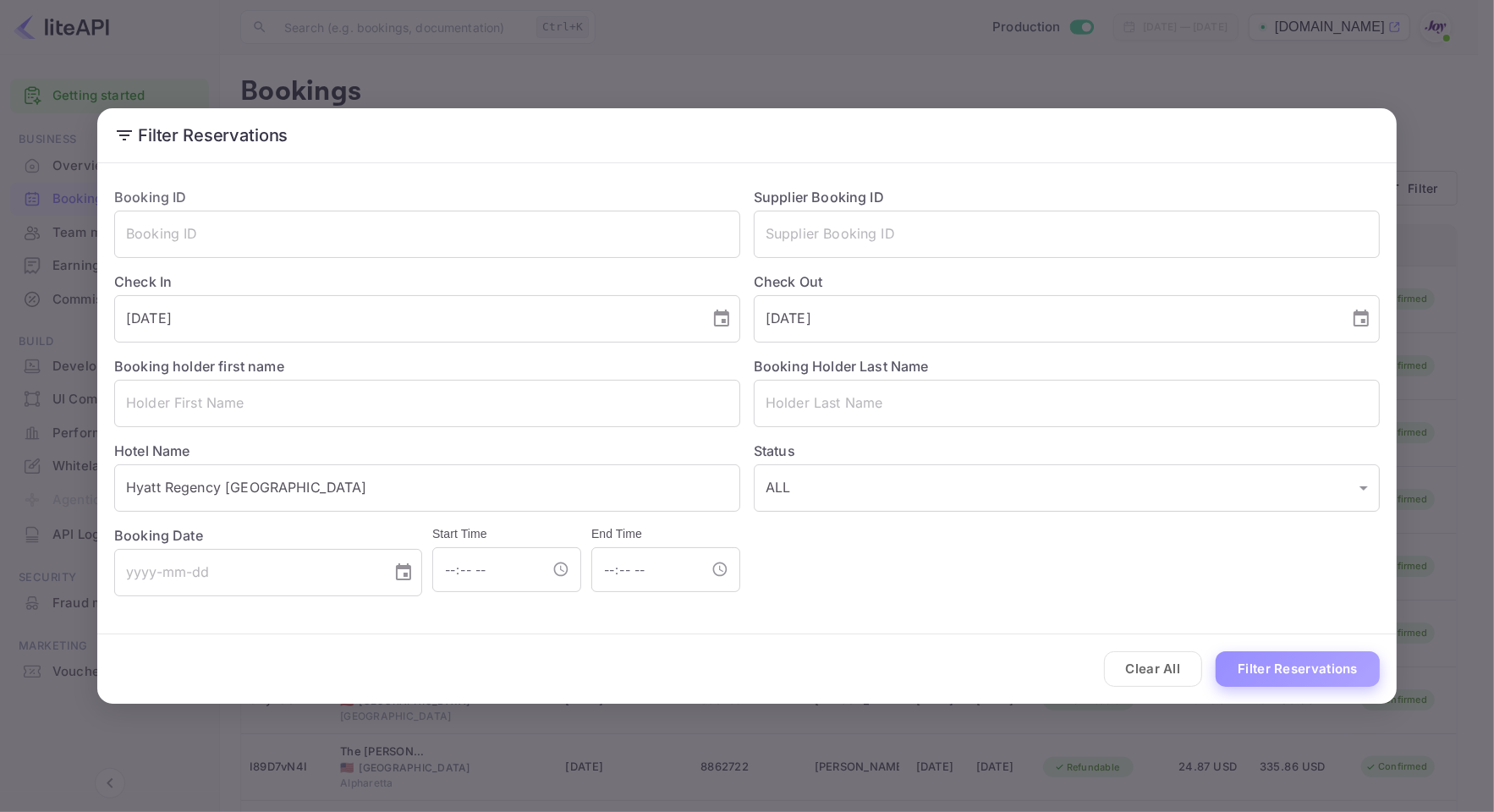
click at [1262, 659] on button "Filter Reservations" at bounding box center [1297, 669] width 164 height 36
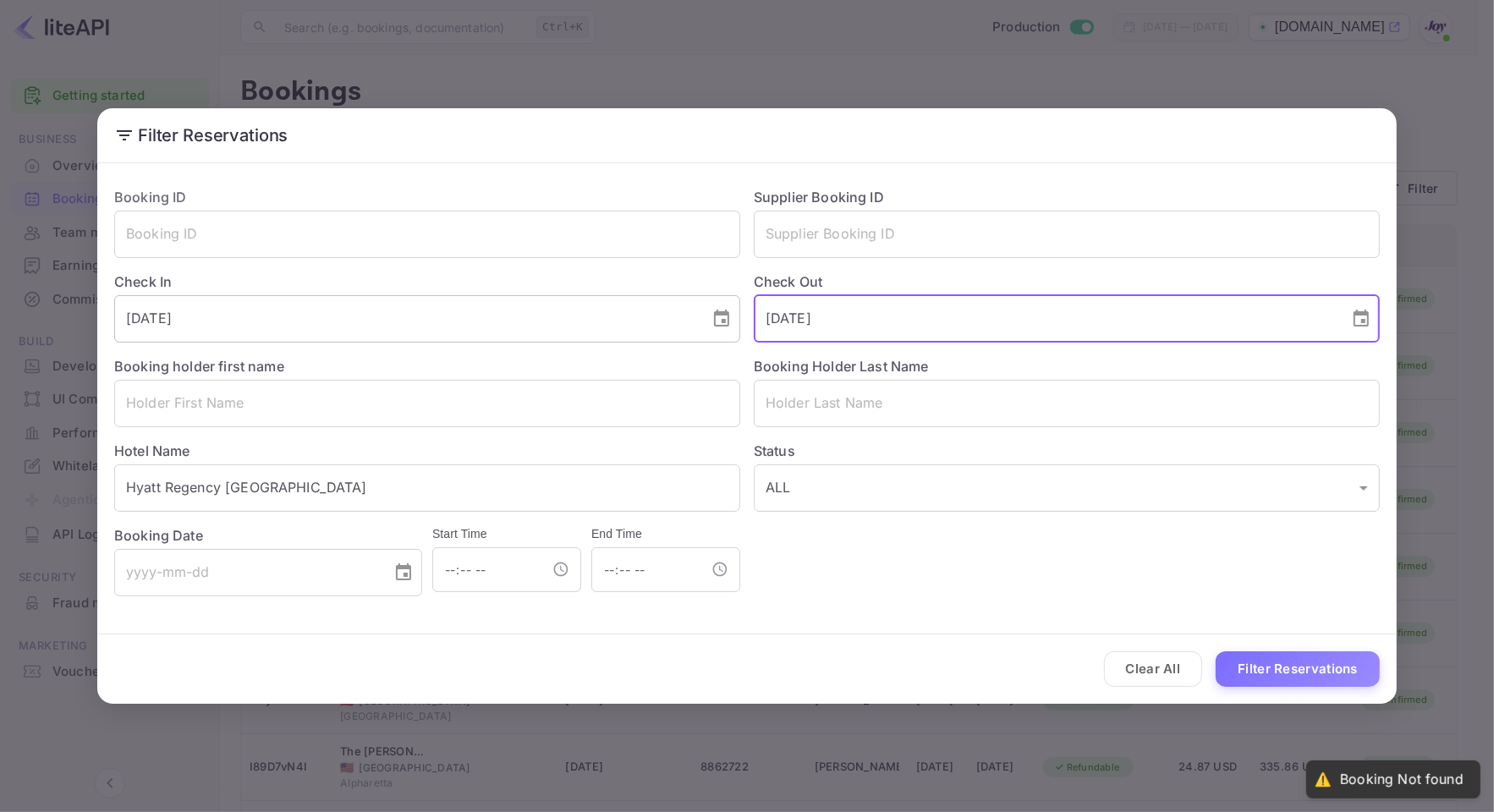
drag, startPoint x: 903, startPoint y: 298, endPoint x: 581, endPoint y: 309, distance: 322.2
click at [669, 292] on div "Booking ID ​ Supplier Booking ID ​ Check In 2025-09-11 ​ Check Out 2025-09-13 ​…" at bounding box center [740, 384] width 1279 height 423
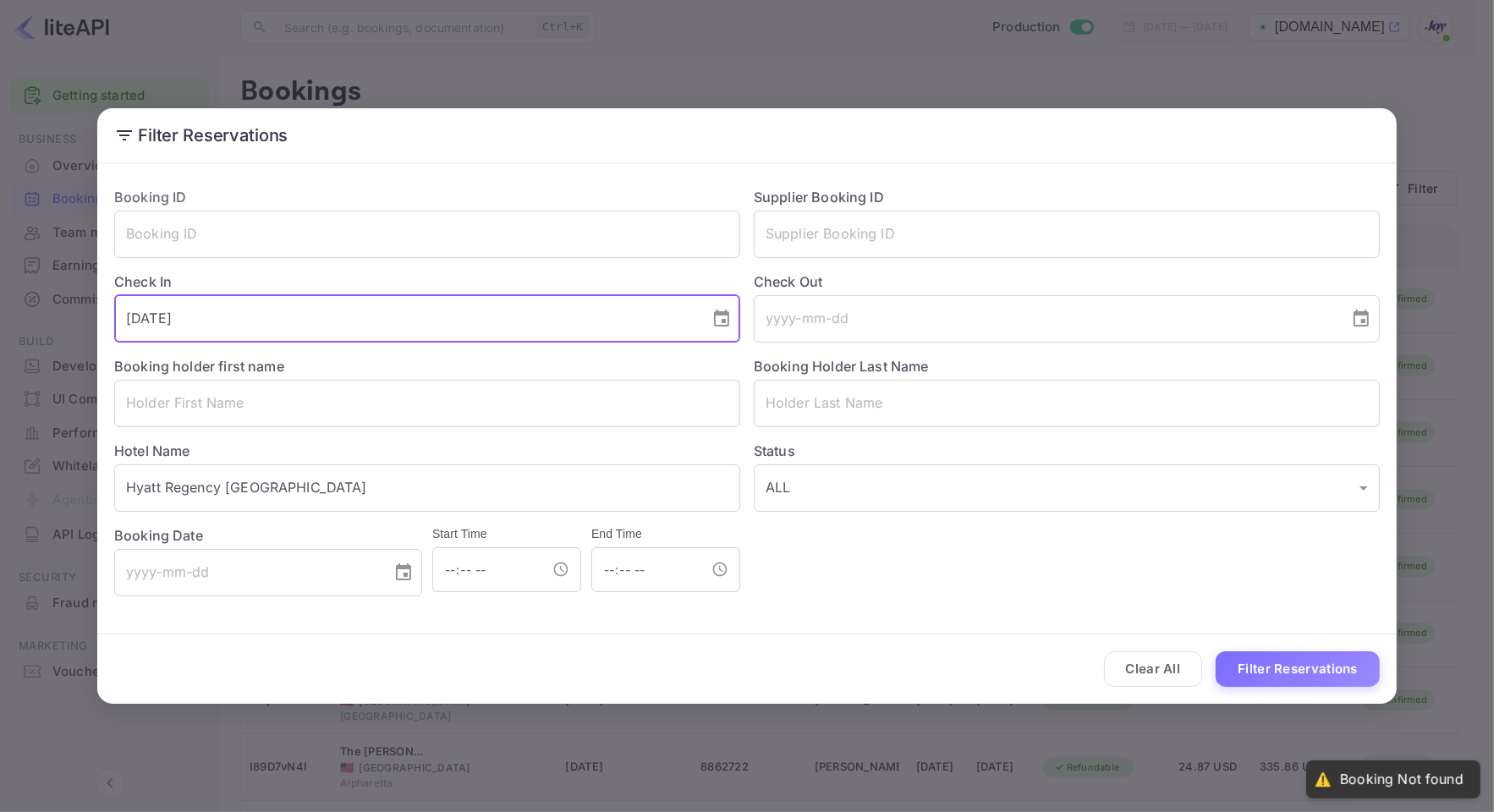
drag, startPoint x: 506, startPoint y: 300, endPoint x: -4, endPoint y: 297, distance: 510.0
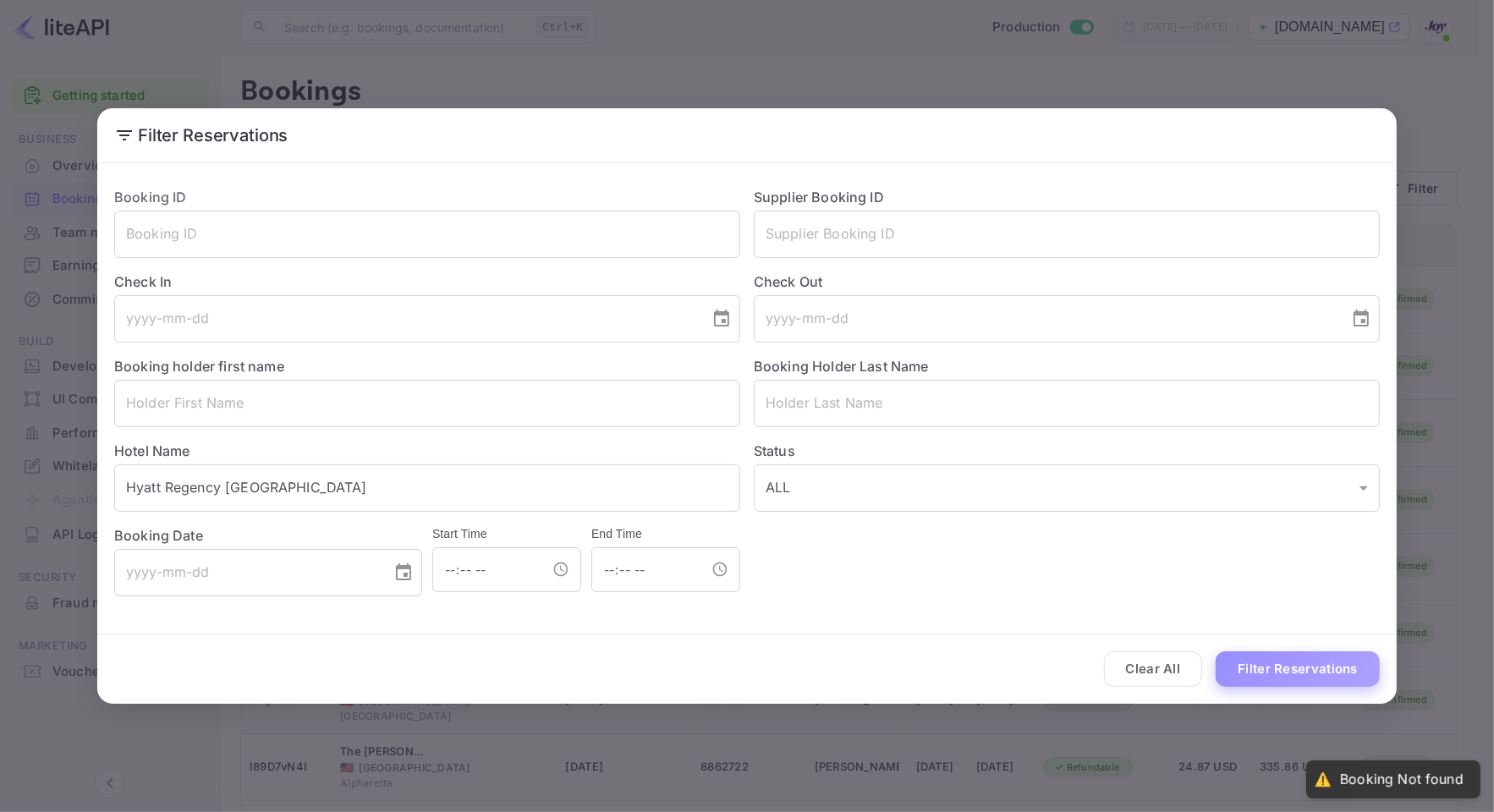
click at [1351, 664] on button "Filter Reservations" at bounding box center [1297, 669] width 164 height 36
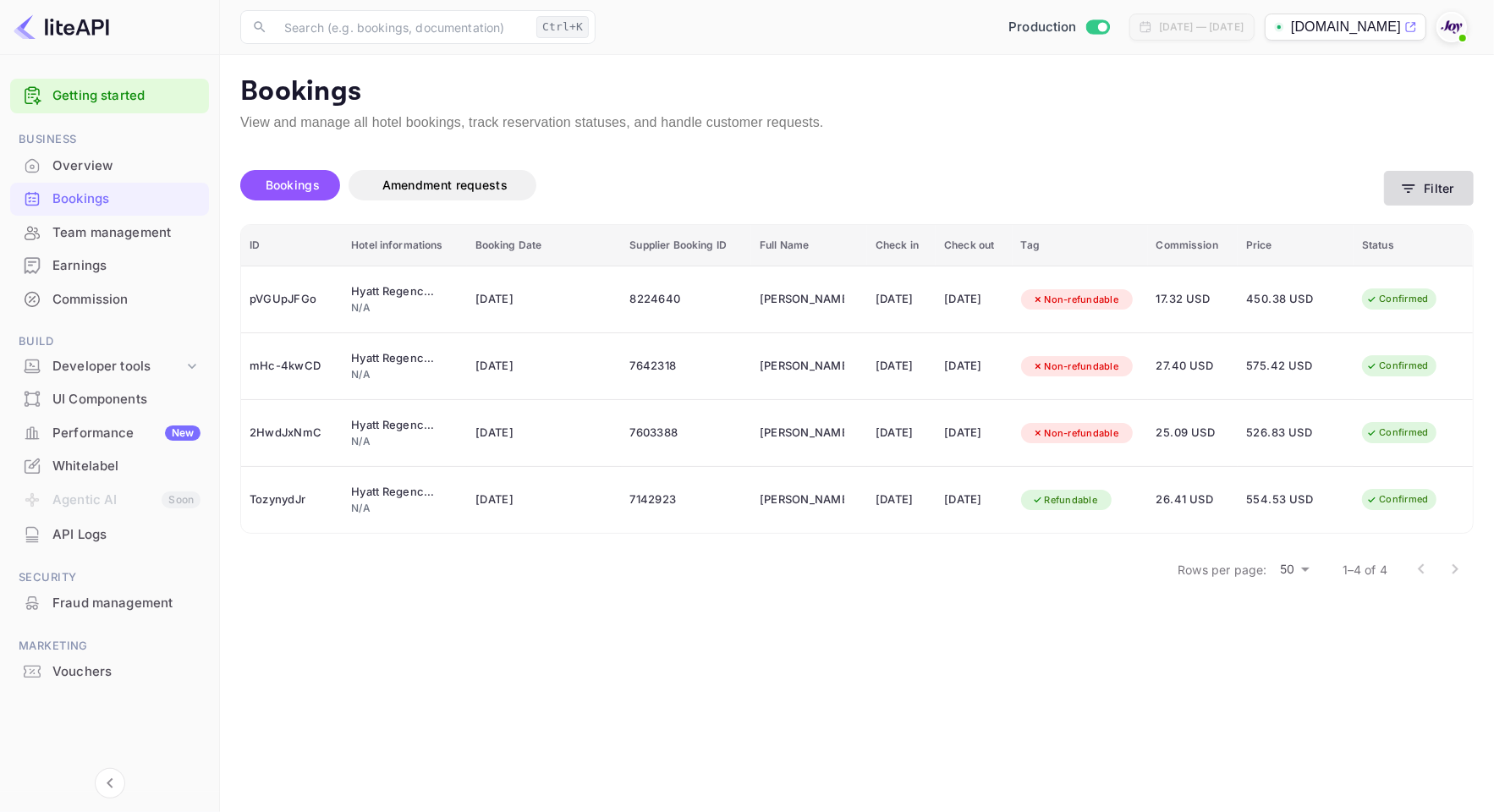
click at [1435, 178] on button "Filter" at bounding box center [1429, 188] width 90 height 35
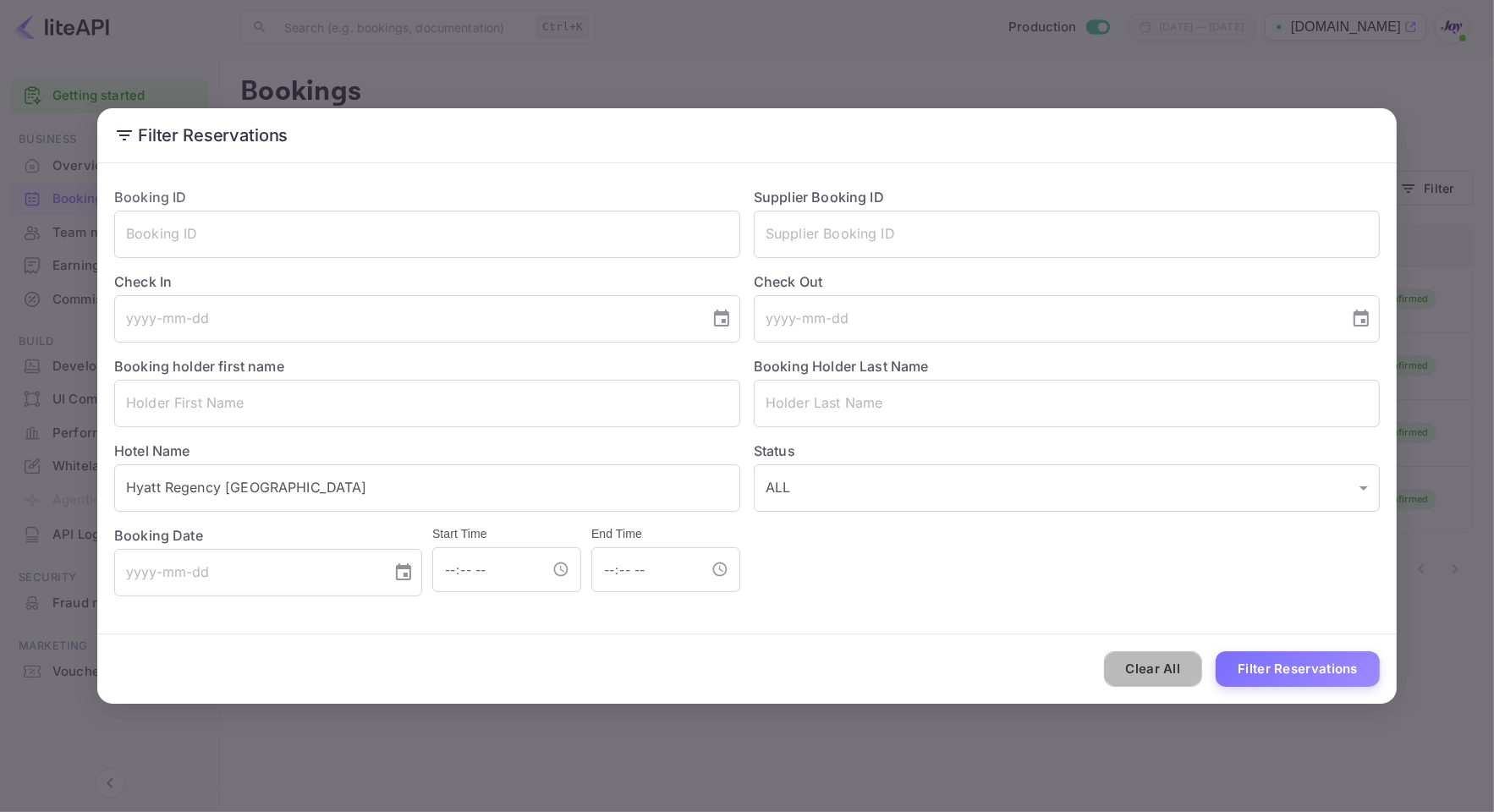
click at [1151, 680] on button "Clear All" at bounding box center [1154, 669] width 99 height 36
click at [919, 401] on input "text" at bounding box center [1066, 403] width 626 height 48
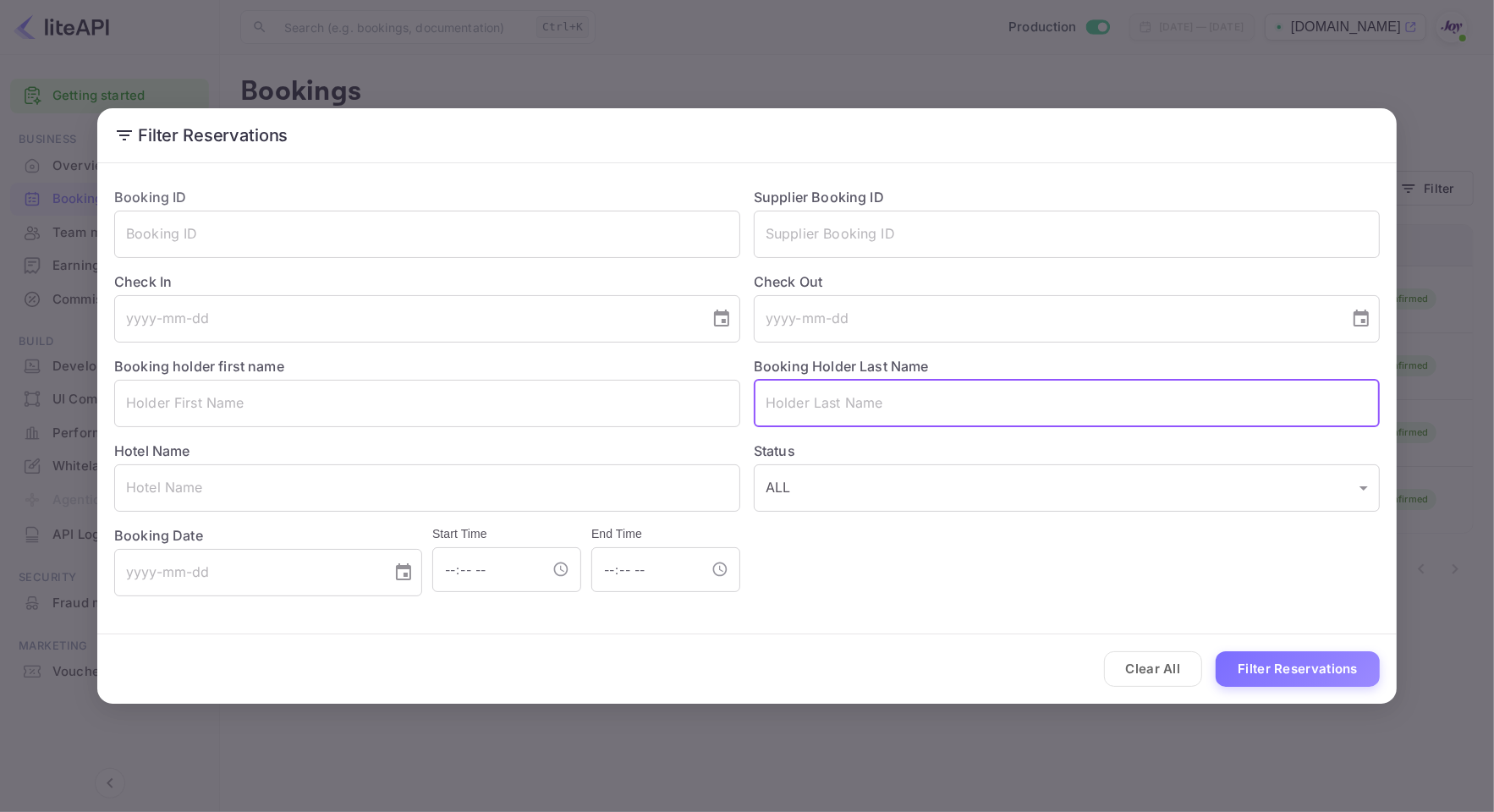
paste input "[GEOGRAPHIC_DATA]"
type input "[GEOGRAPHIC_DATA]"
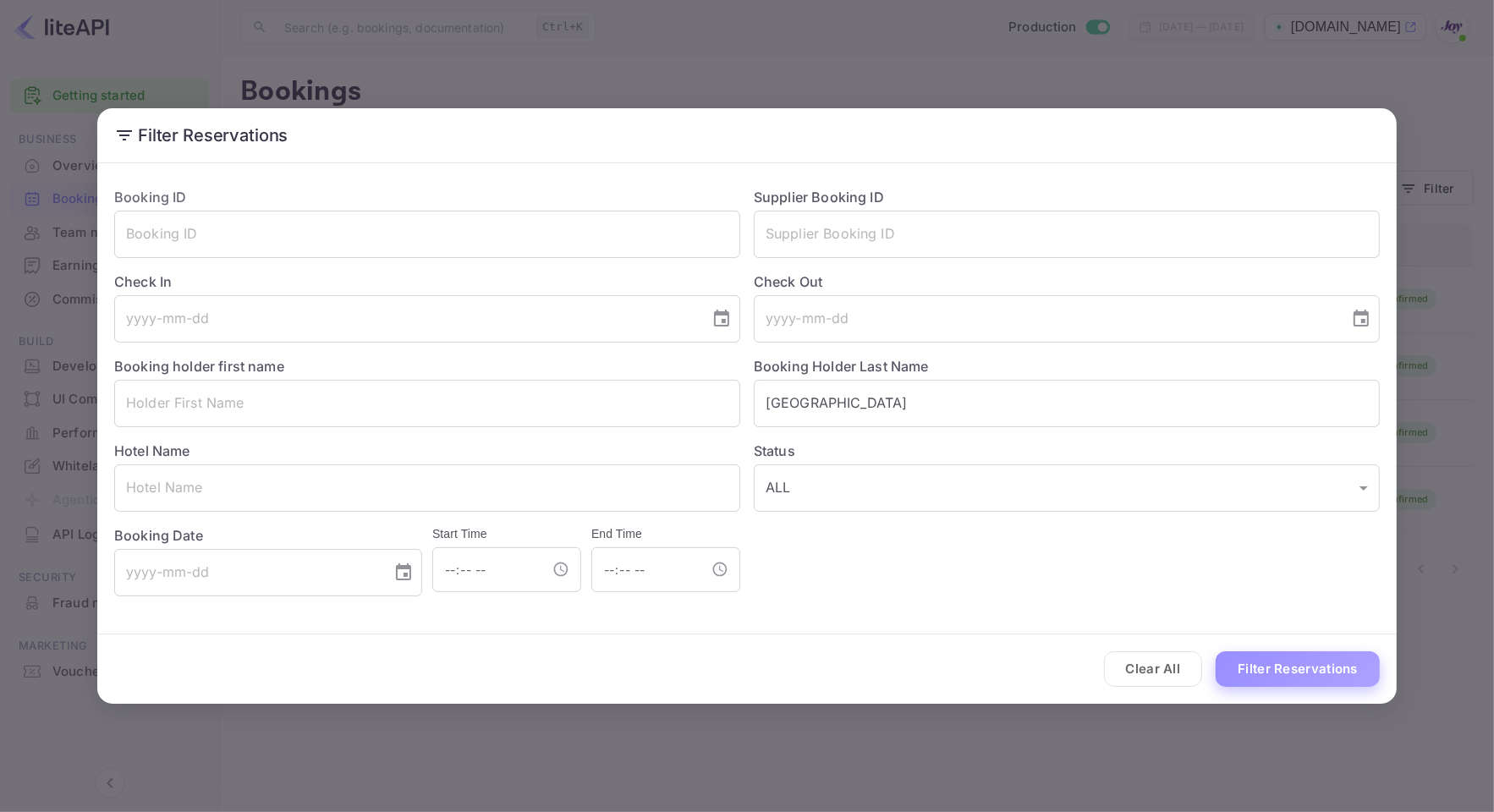
click at [1282, 652] on button "Filter Reservations" at bounding box center [1297, 669] width 164 height 36
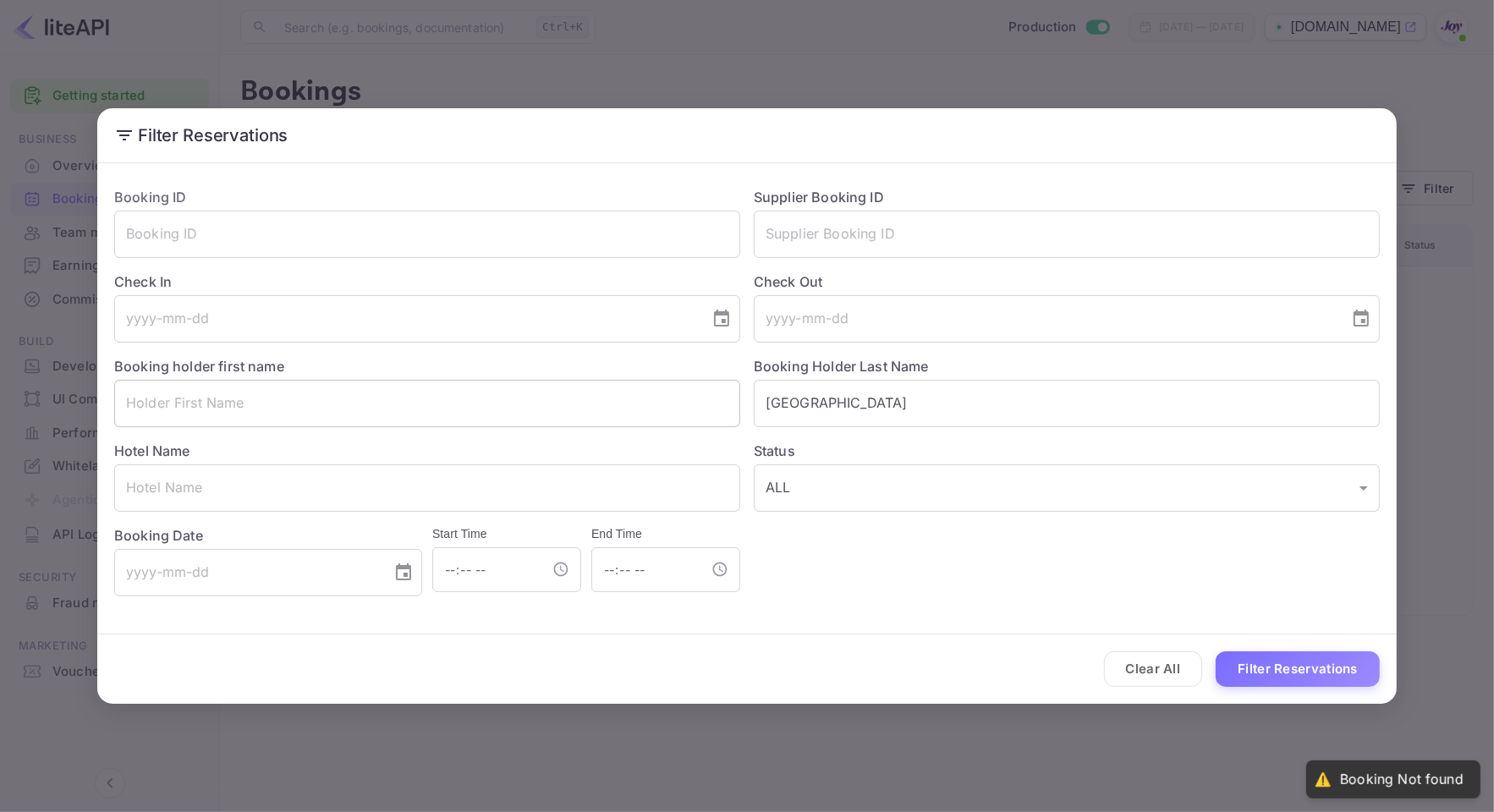
click at [495, 401] on input "text" at bounding box center [427, 403] width 626 height 48
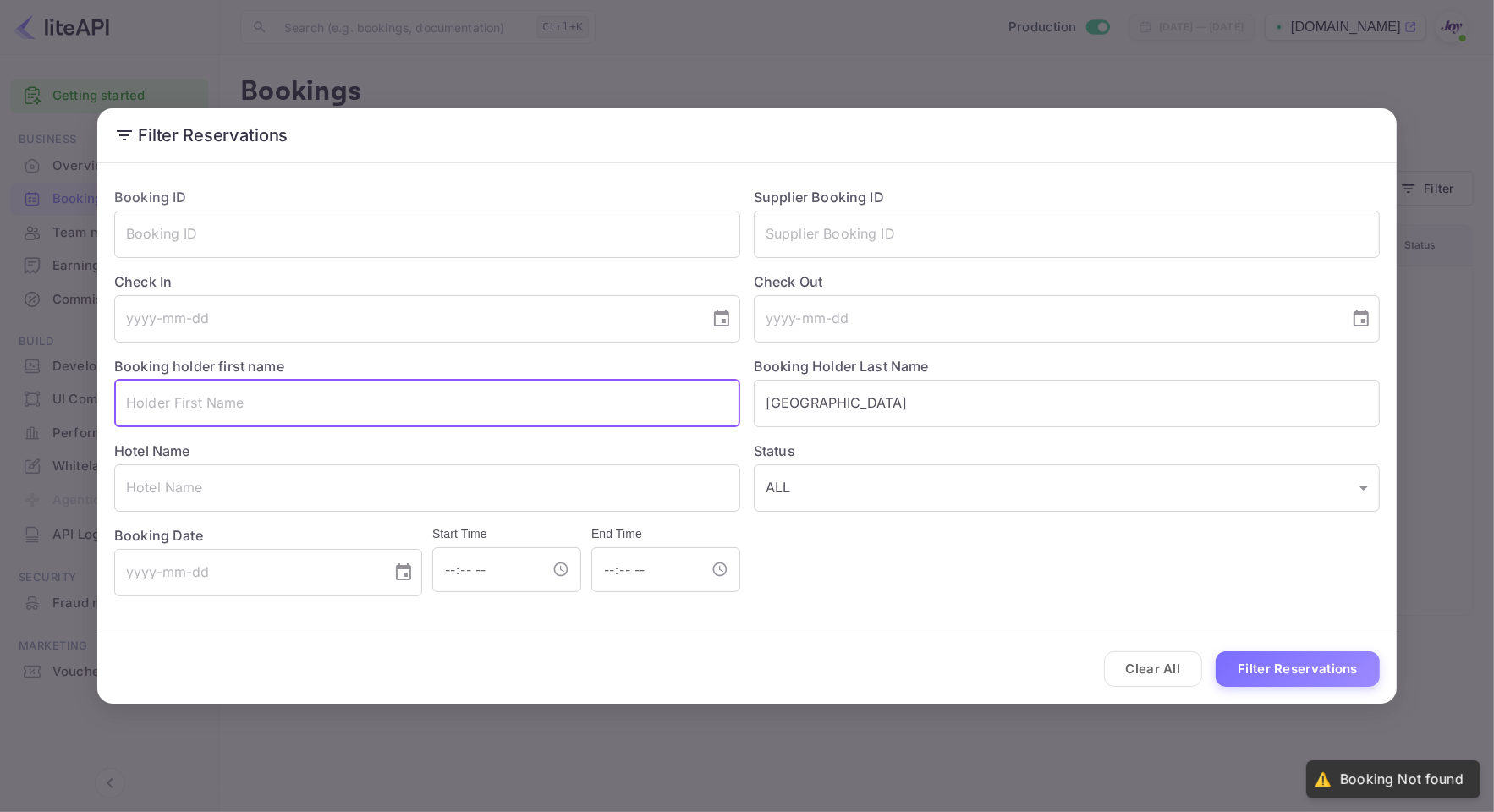
paste input "Vincent"
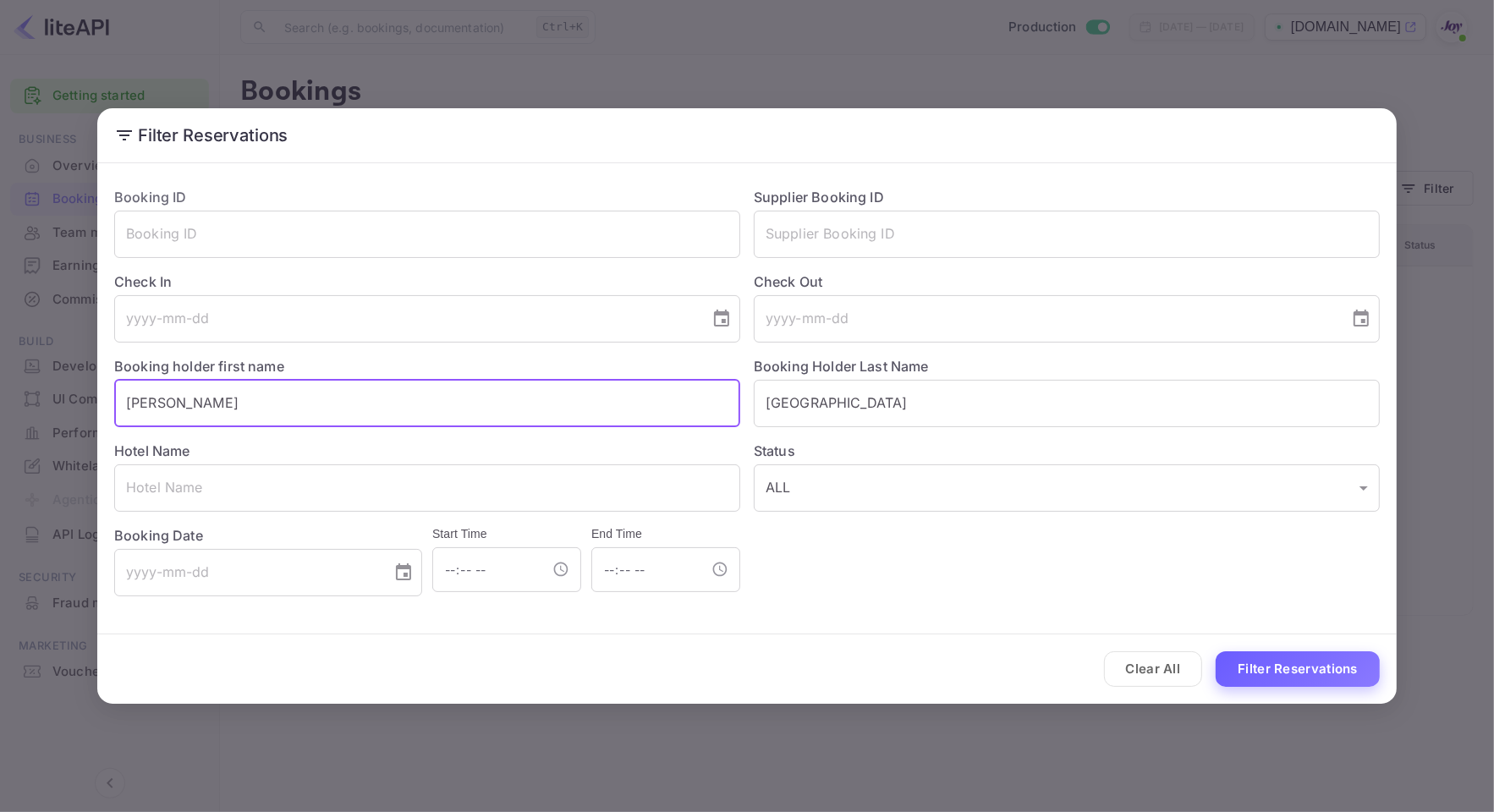
type input "Vincent"
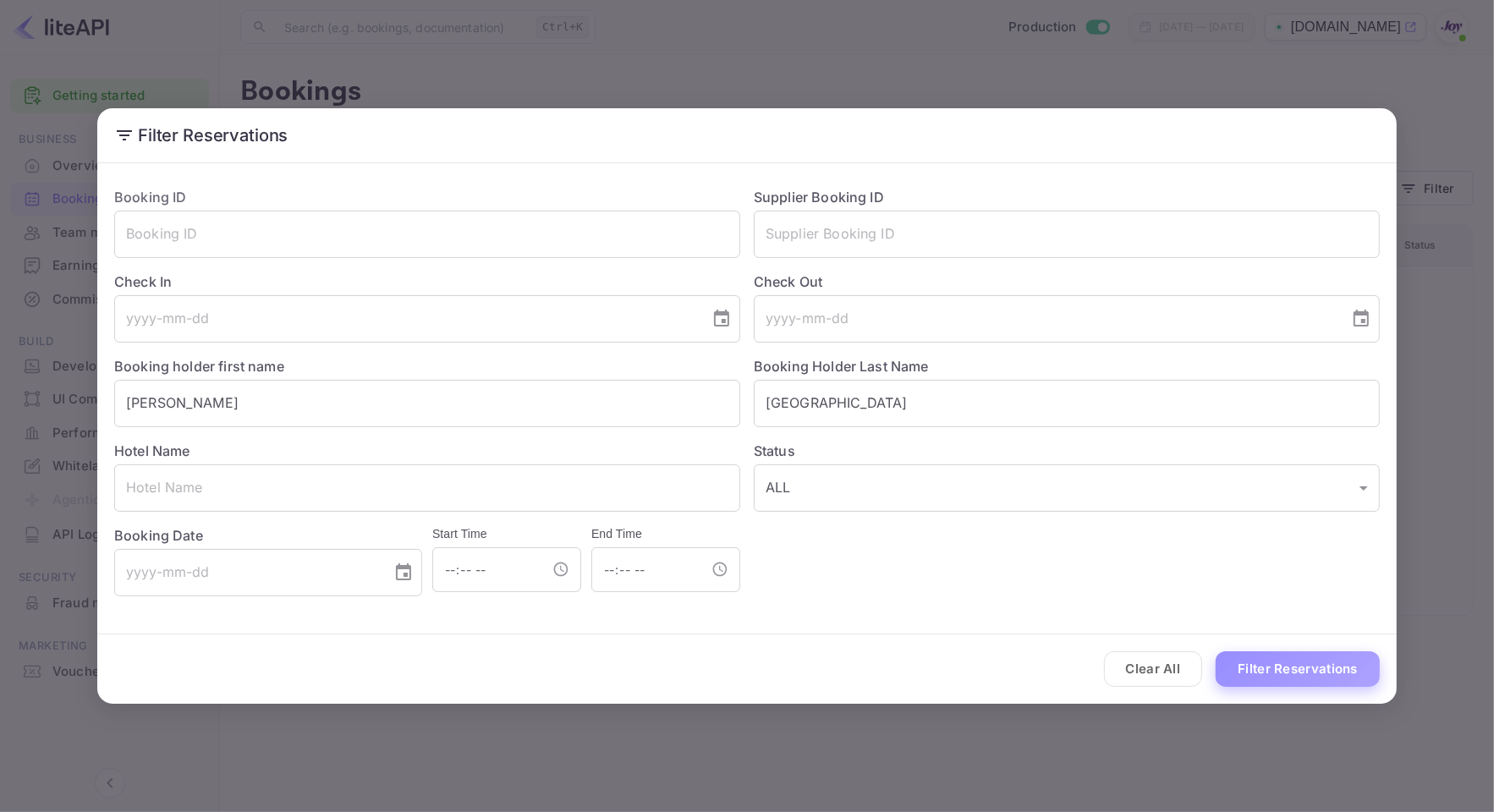
click at [1272, 669] on button "Filter Reservations" at bounding box center [1297, 669] width 164 height 36
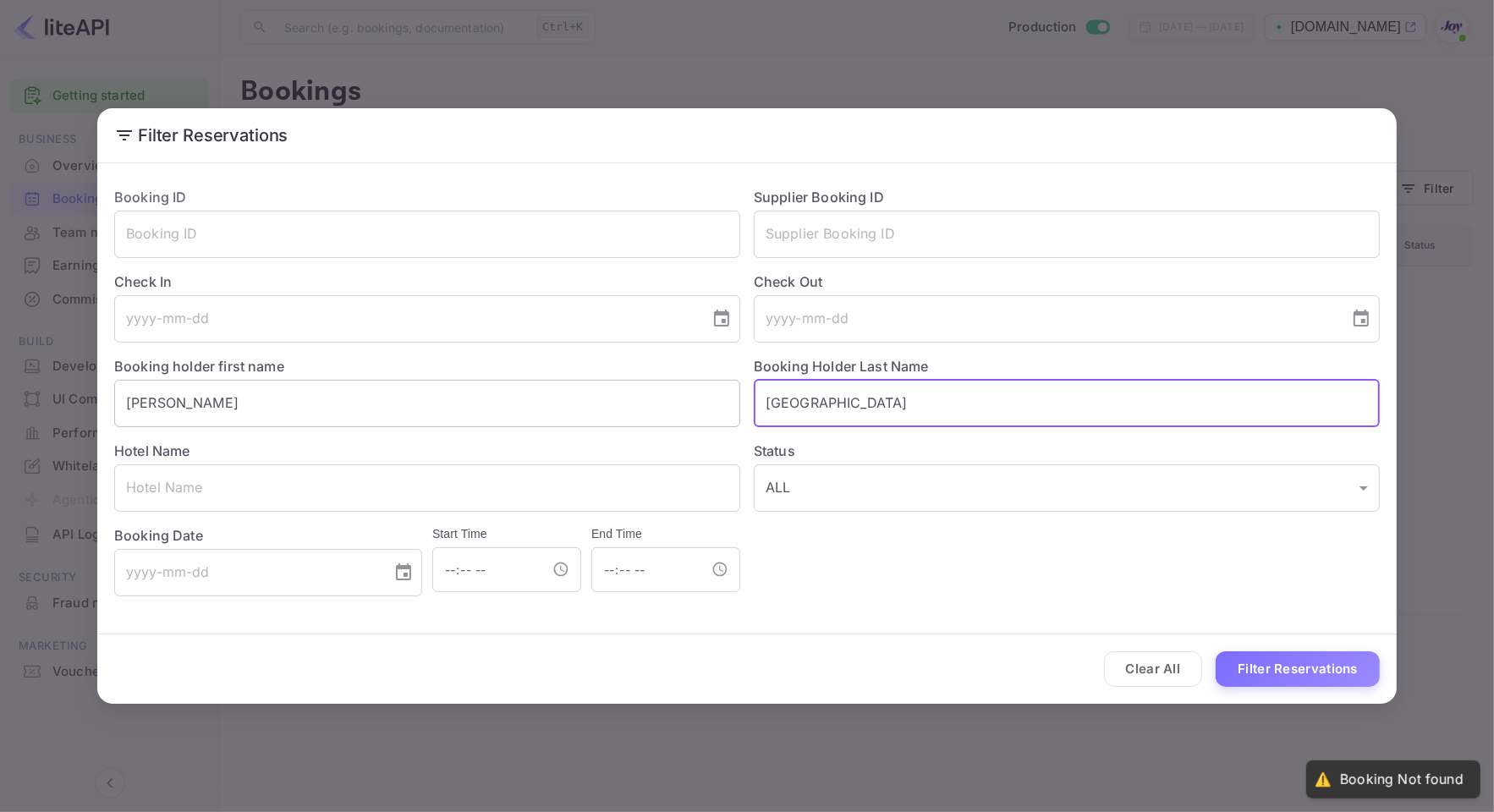
drag, startPoint x: 895, startPoint y: 419, endPoint x: 595, endPoint y: 412, distance: 300.1
click at [595, 412] on div "Booking ID ​ Supplier Booking ID ​ Check In ​ Check Out ​ Booking holder first …" at bounding box center [740, 384] width 1279 height 423
click at [1323, 673] on button "Filter Reservations" at bounding box center [1297, 669] width 164 height 36
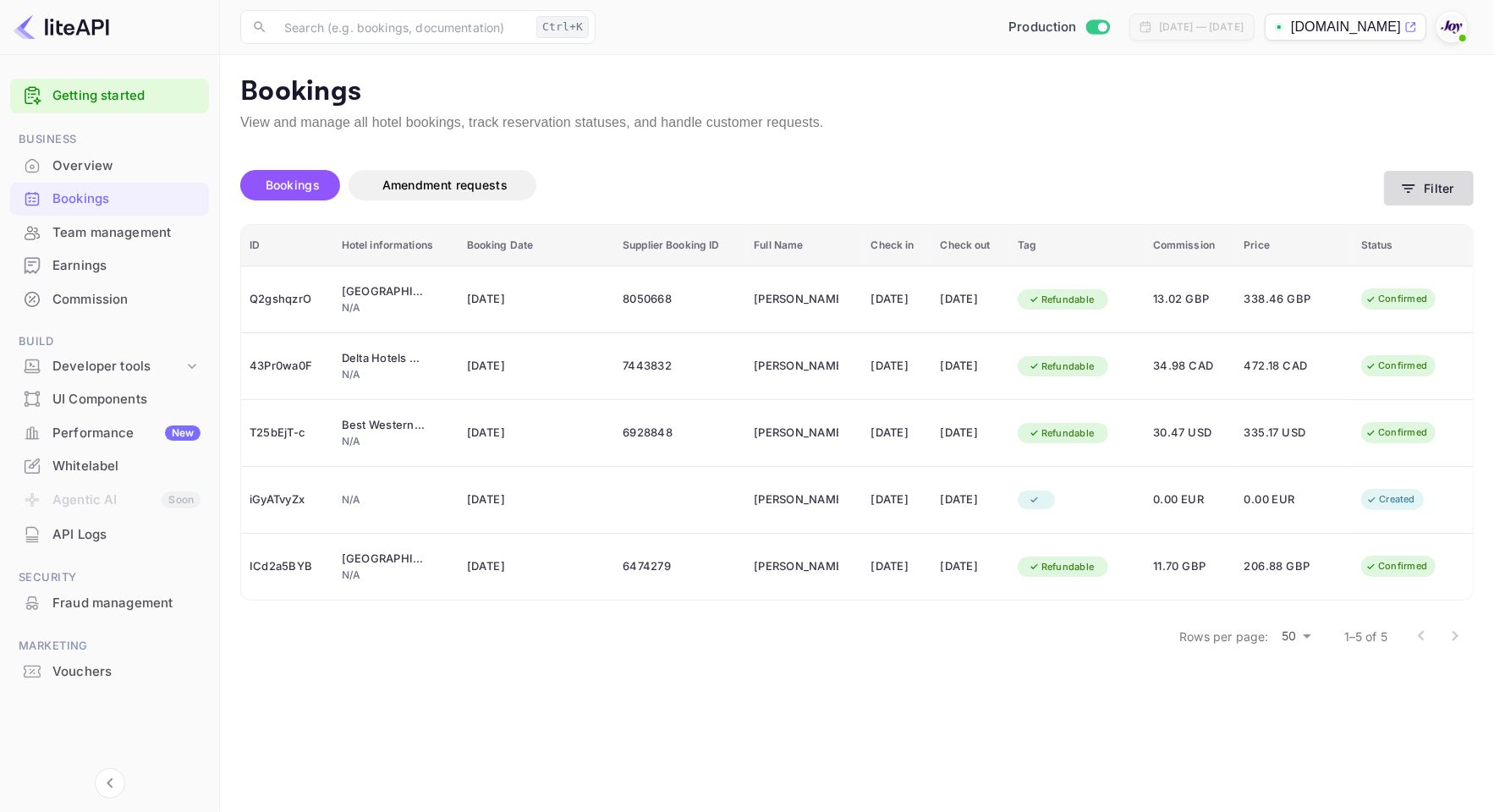
click at [1443, 196] on button "Filter" at bounding box center [1429, 188] width 90 height 35
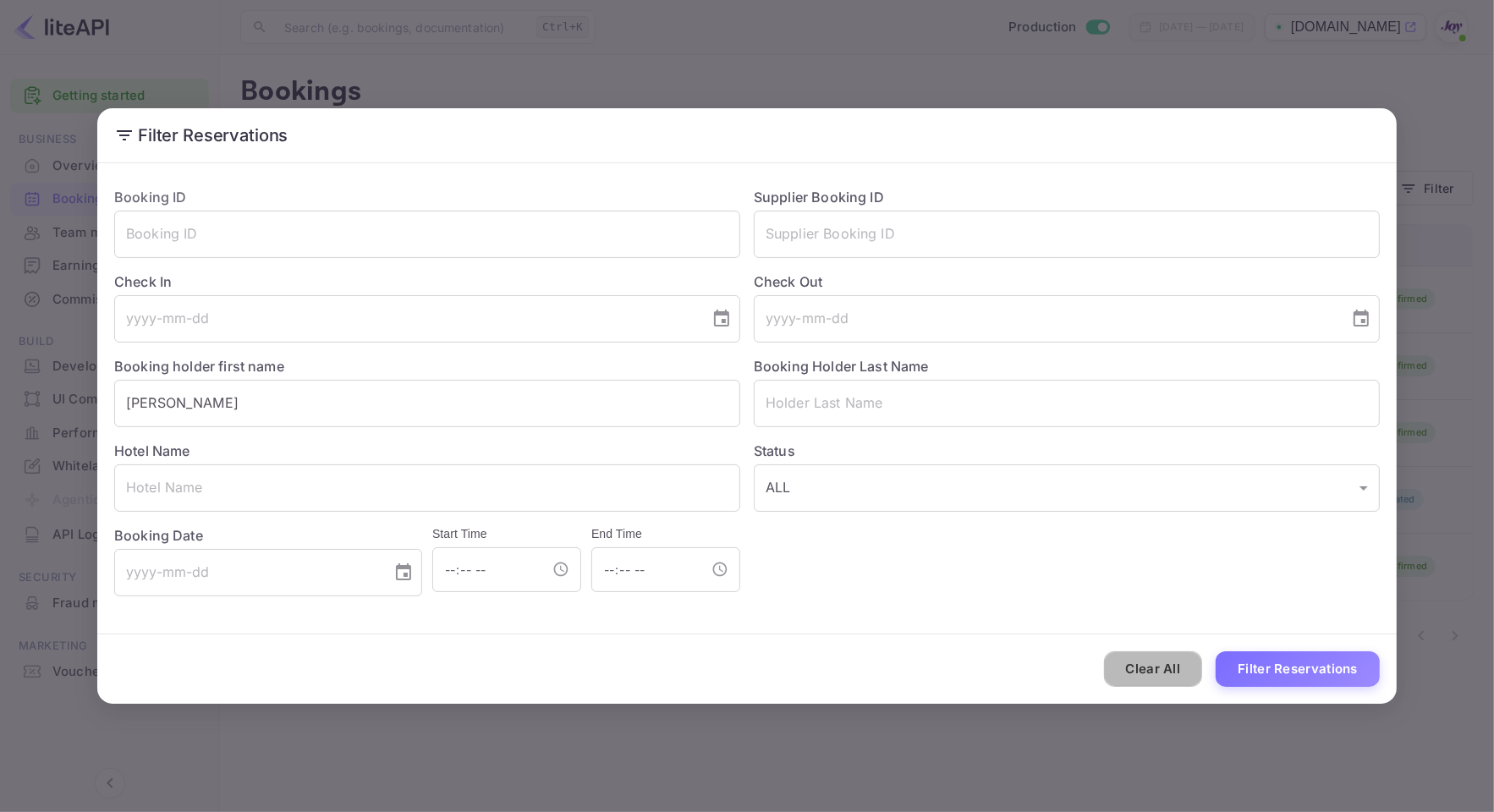
click at [1174, 652] on button "Clear All" at bounding box center [1154, 669] width 99 height 36
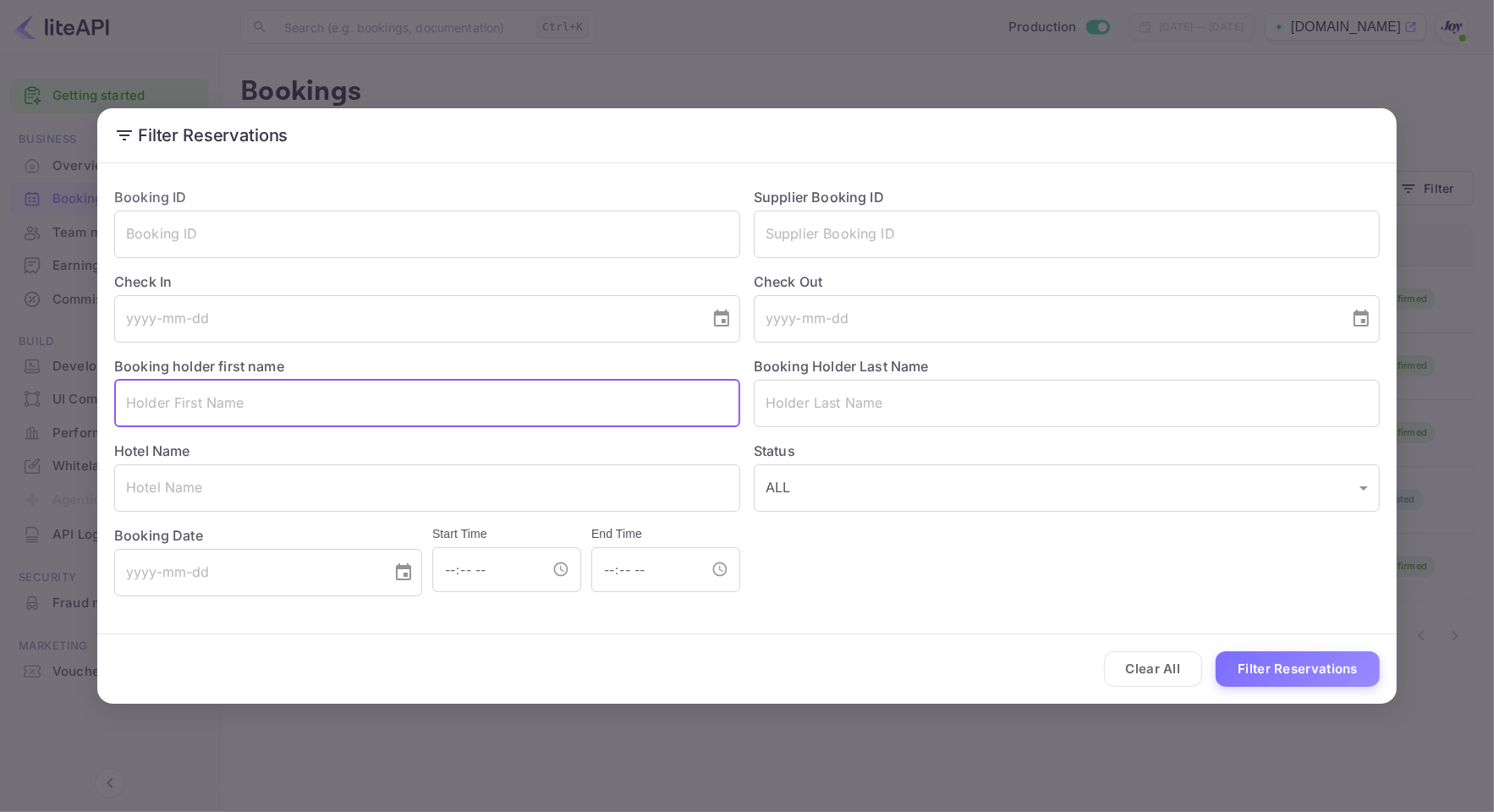
click at [577, 402] on input "text" at bounding box center [427, 403] width 626 height 48
paste input "Courtyard by Marriott Detroit Farmingto"
type input "Courtyard by Marriott Detroit Farmington"
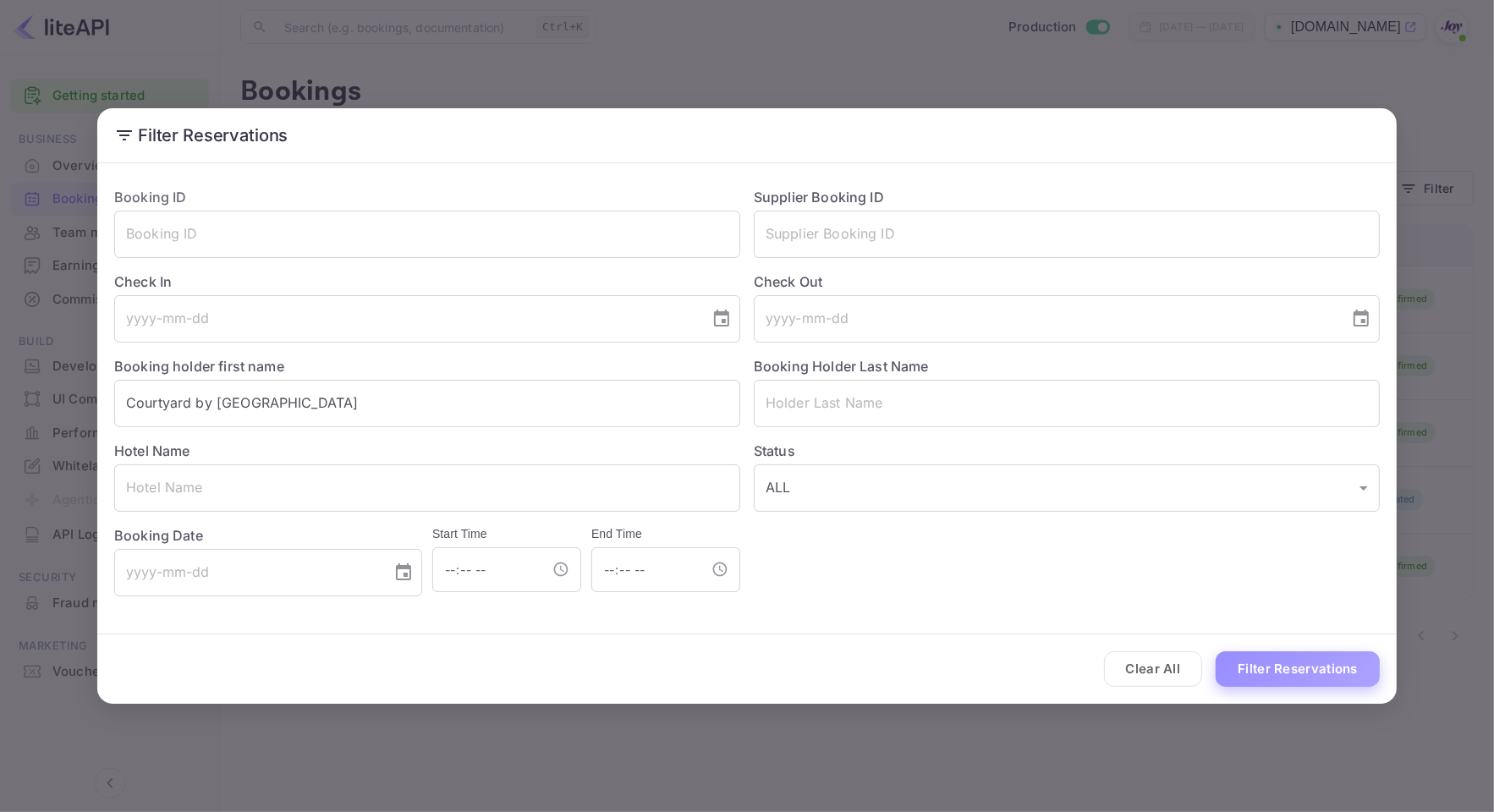
click at [1278, 678] on button "Filter Reservations" at bounding box center [1297, 669] width 164 height 36
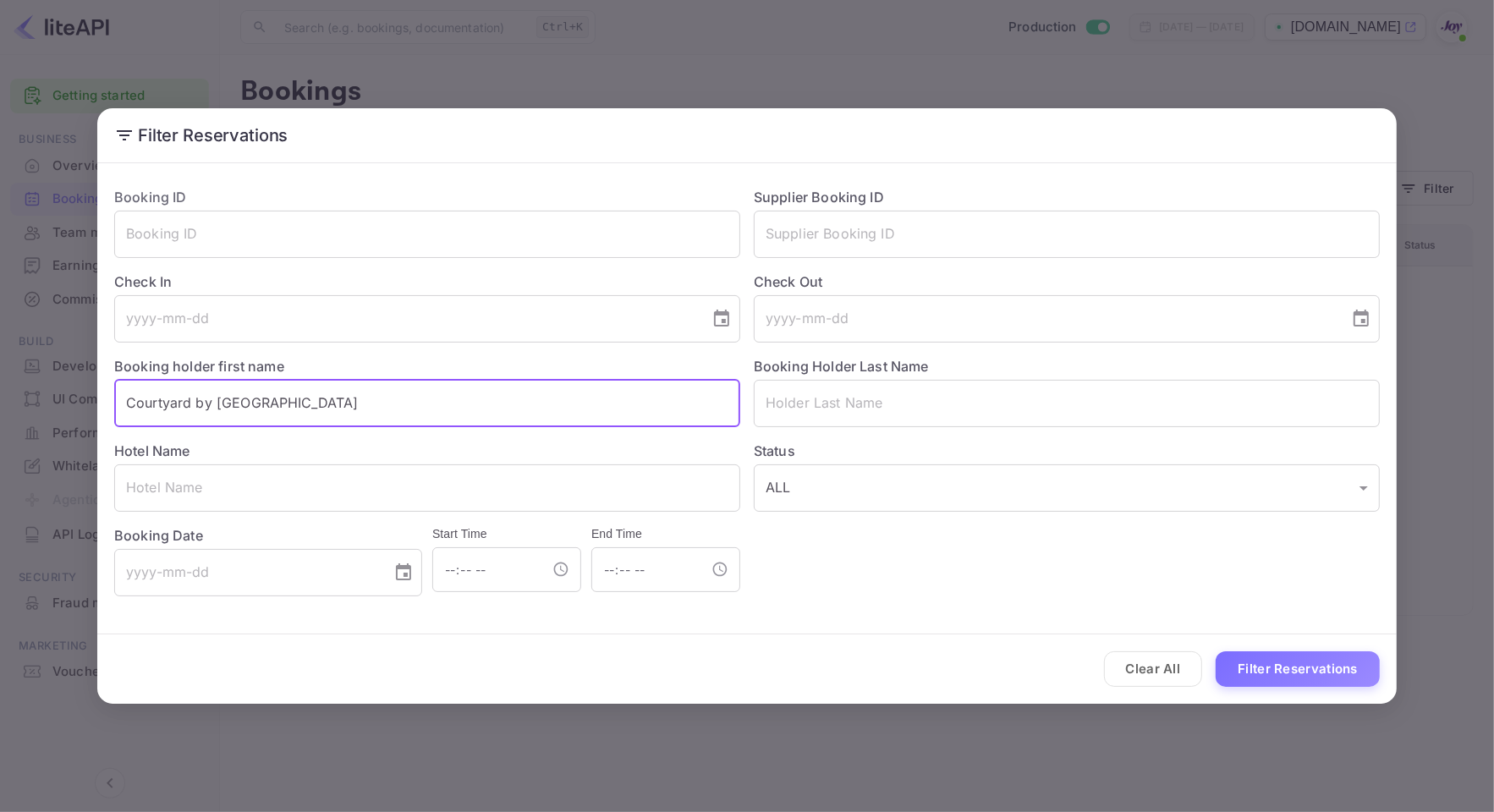
drag, startPoint x: 440, startPoint y: 399, endPoint x: 60, endPoint y: 404, distance: 380.0
click at [60, 404] on div "Filter Reservations Booking ID ​ Supplier Booking ID ​ Check In ​ Check Out ​ B…" at bounding box center [747, 406] width 1494 height 812
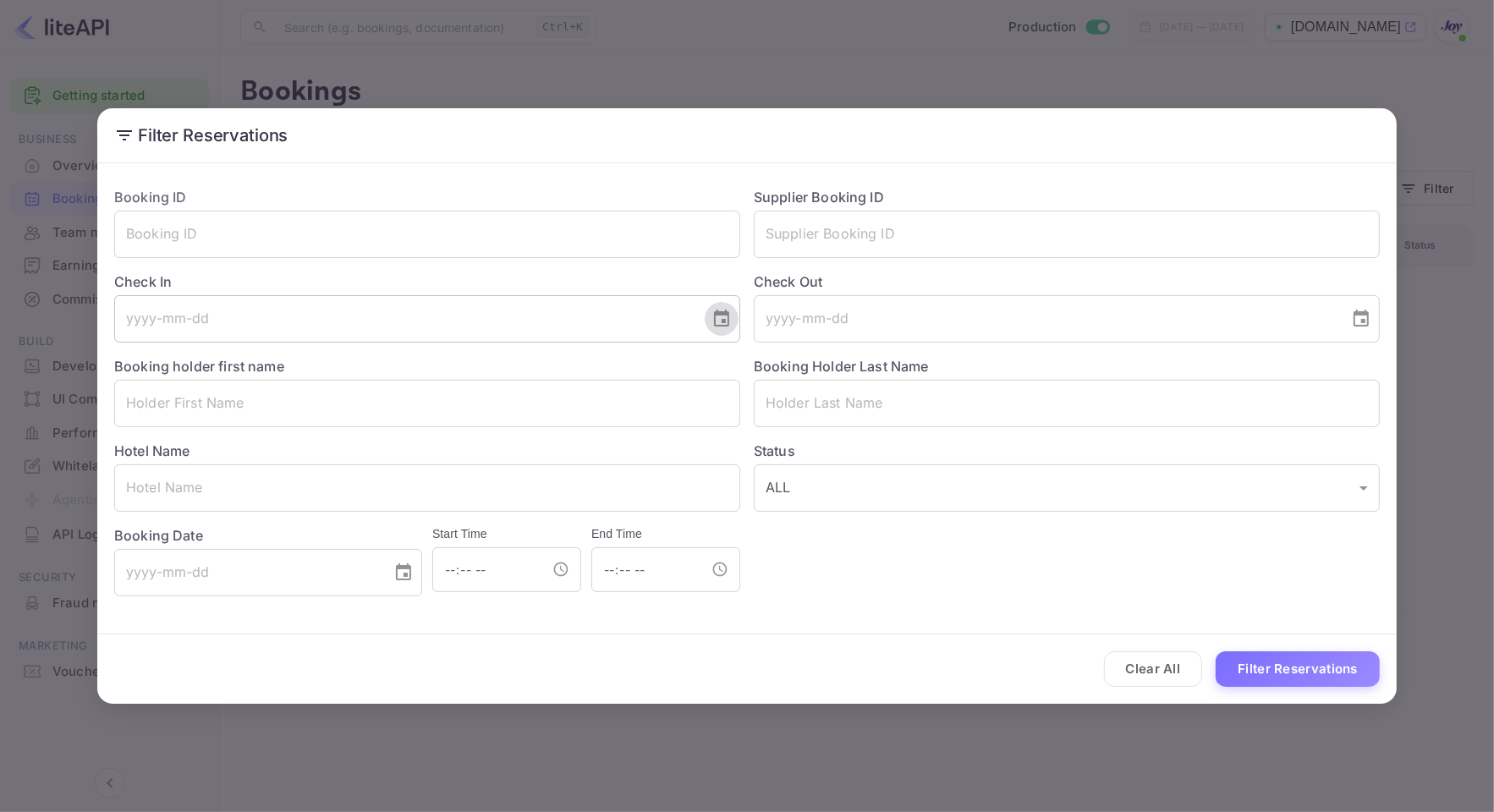
click at [722, 318] on icon "Choose date" at bounding box center [722, 319] width 20 height 20
click at [513, 368] on icon "Next month" at bounding box center [517, 369] width 20 height 20
click at [463, 506] on button "19" at bounding box center [474, 503] width 31 height 31
type input "[DATE]"
click at [1356, 318] on icon "Choose date" at bounding box center [1362, 319] width 20 height 20
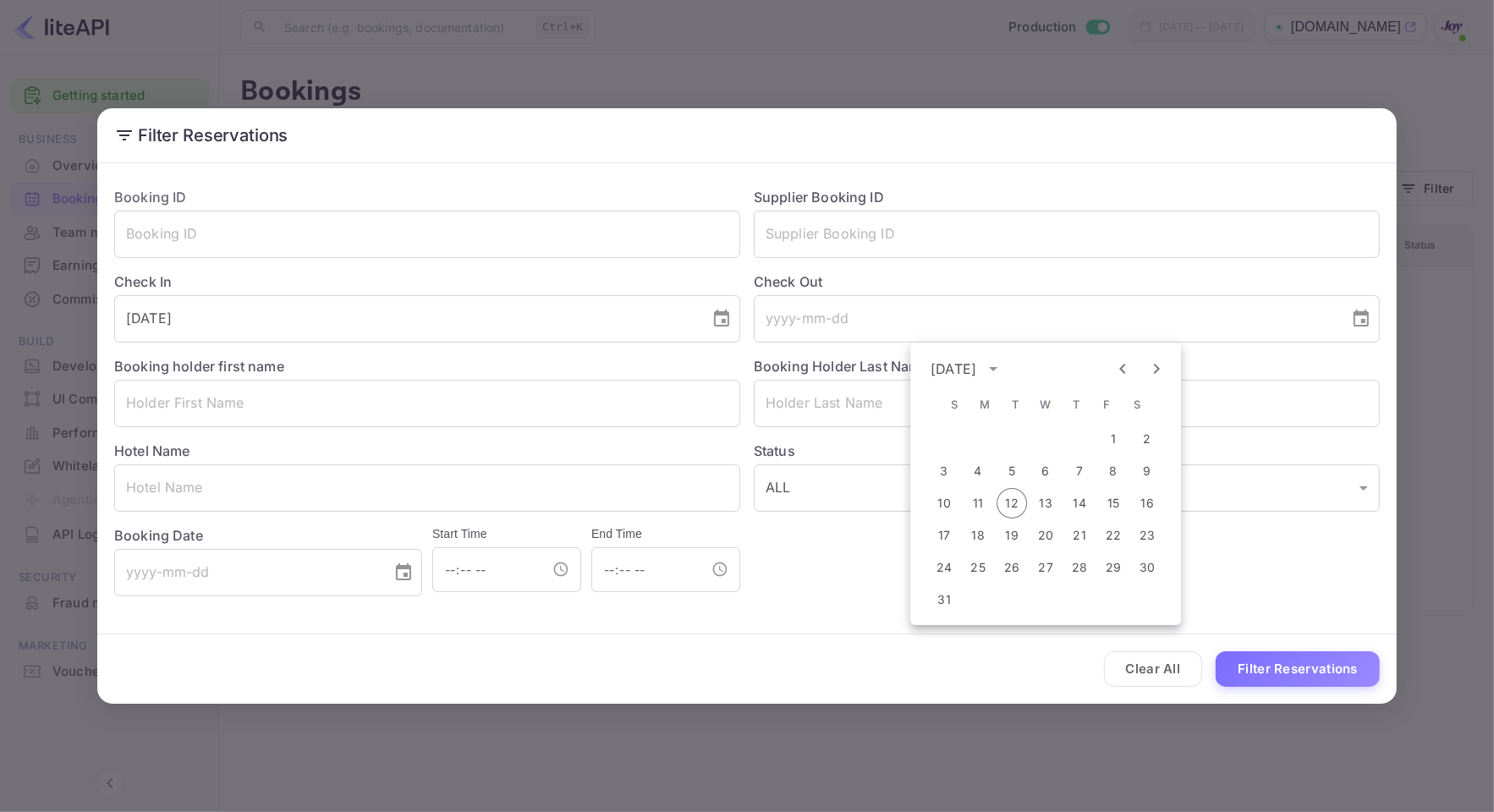
click at [1151, 361] on icon "Next month" at bounding box center [1156, 369] width 20 height 20
click at [1084, 541] on button "25" at bounding box center [1080, 535] width 31 height 31
type input "[DATE]"
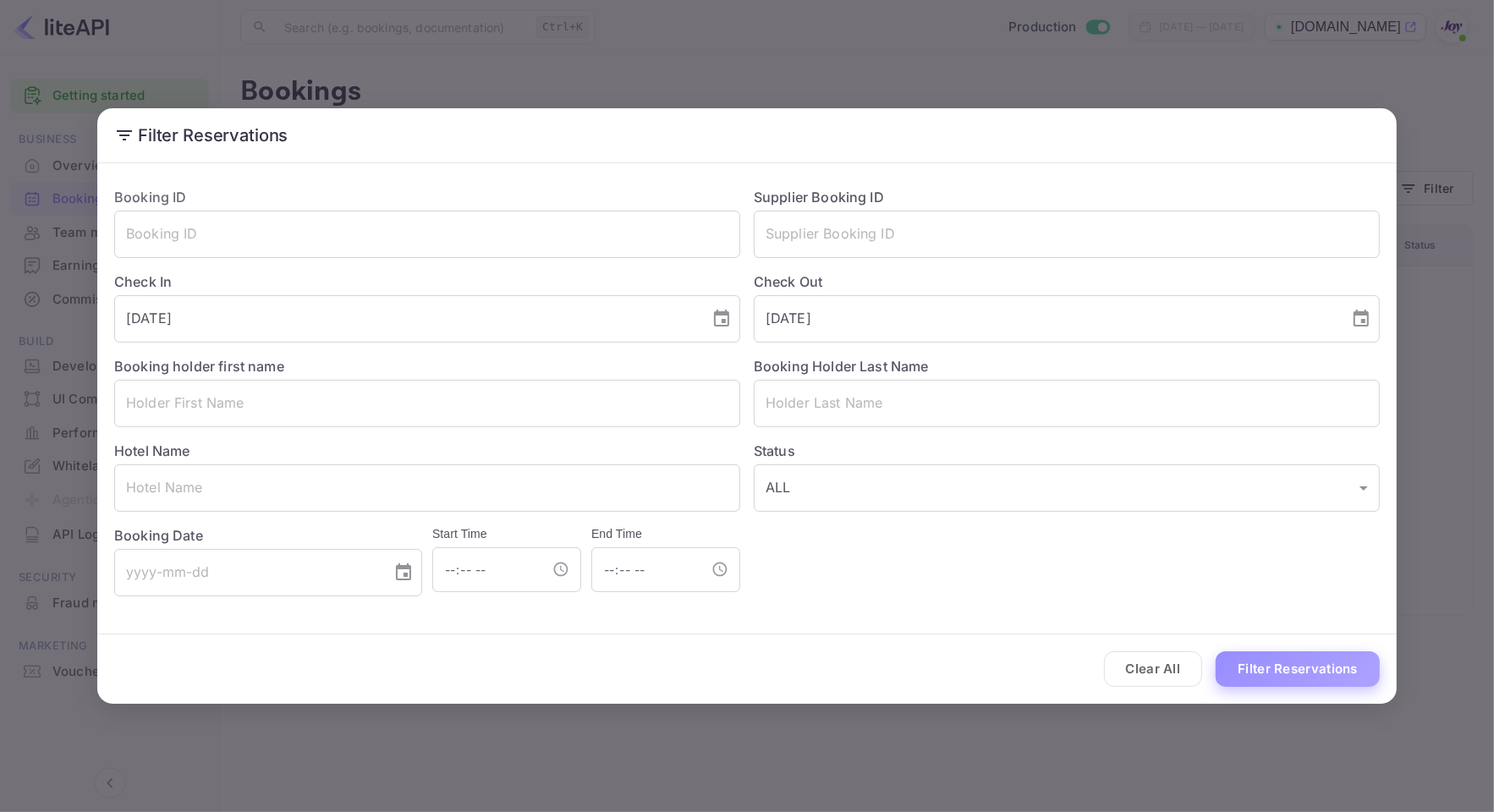
click at [1307, 661] on button "Filter Reservations" at bounding box center [1297, 669] width 164 height 36
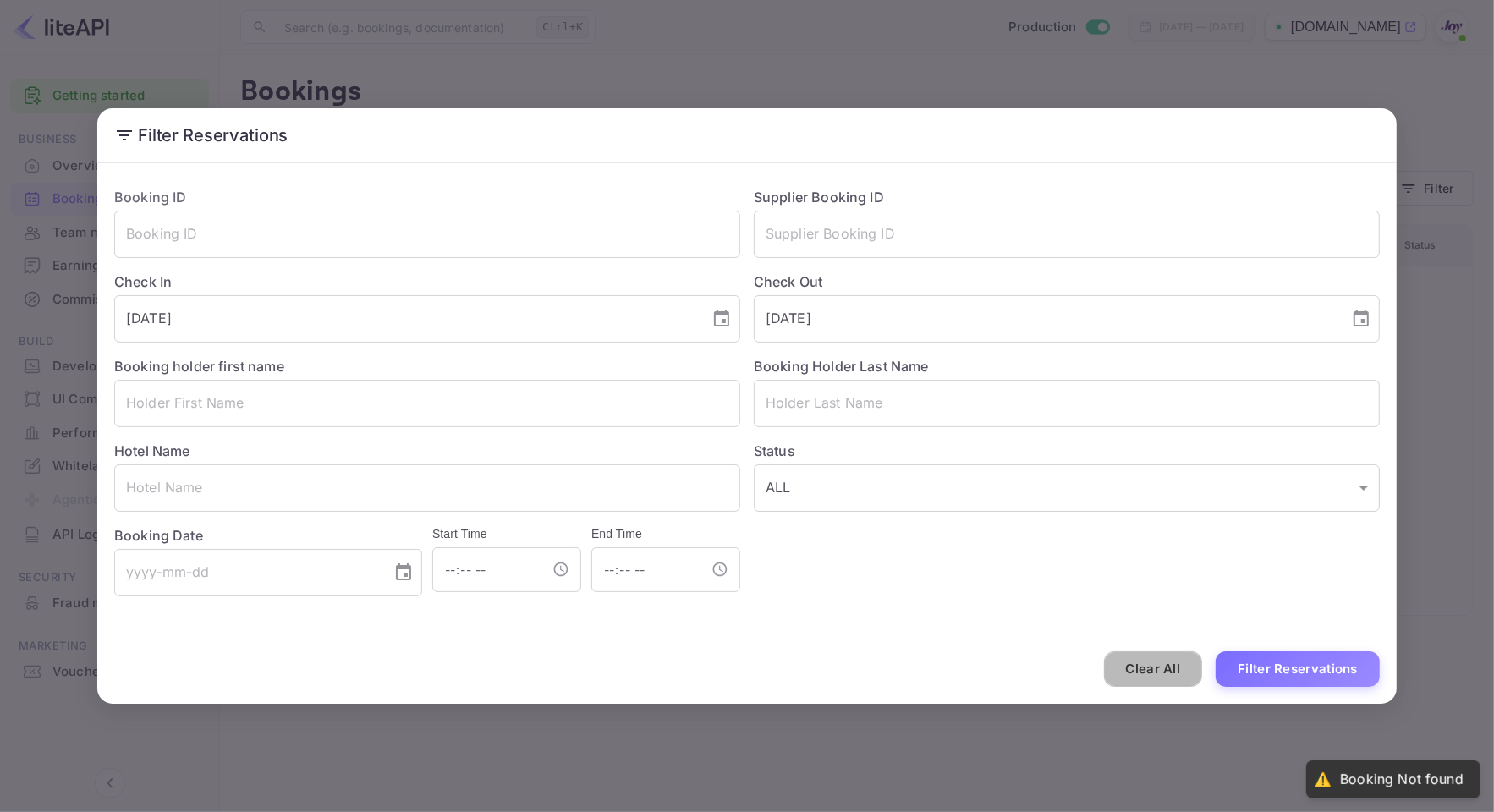
click at [1130, 669] on button "Clear All" at bounding box center [1154, 669] width 99 height 36
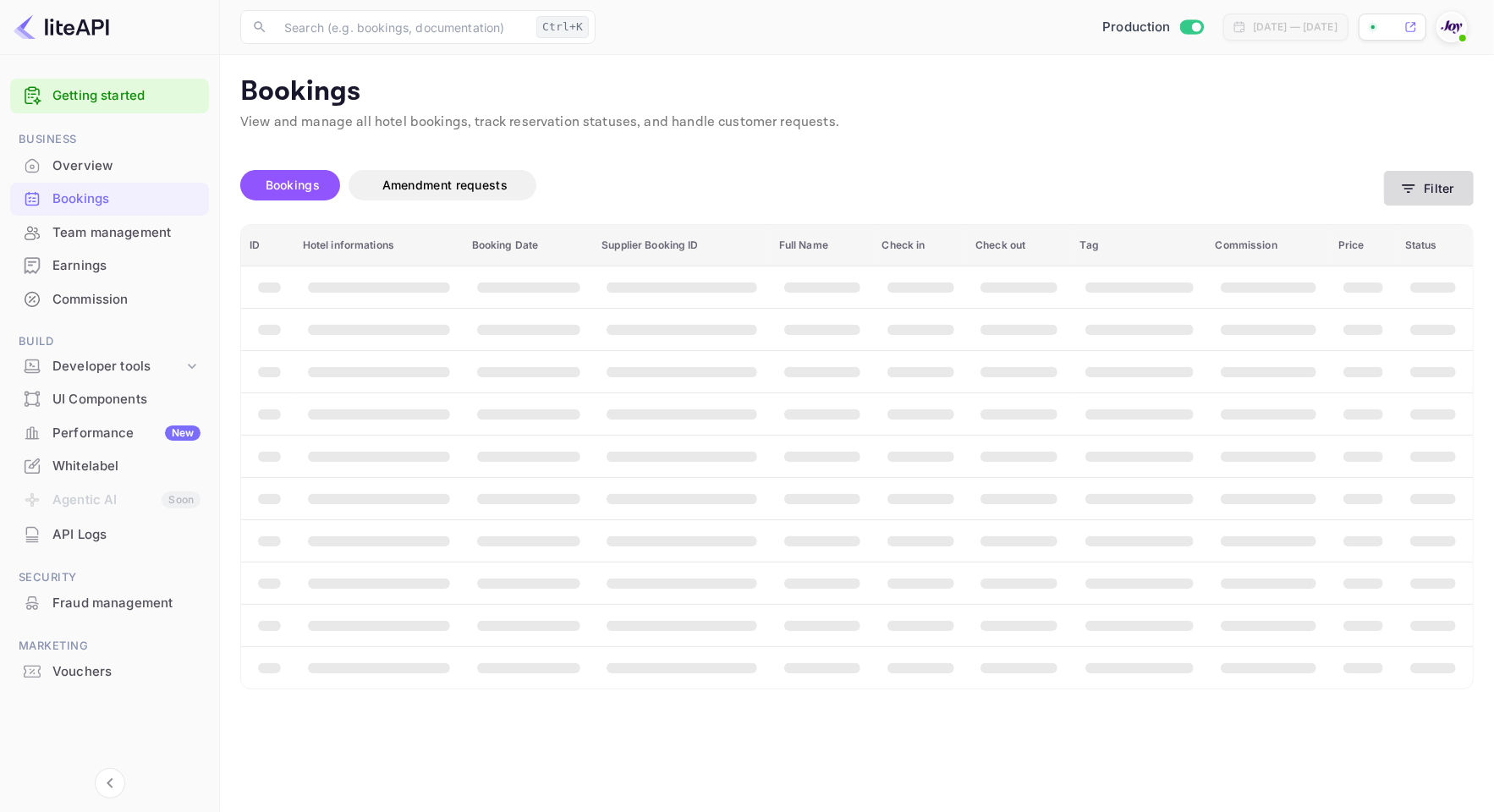
click at [1463, 188] on button "Filter" at bounding box center [1429, 188] width 90 height 35
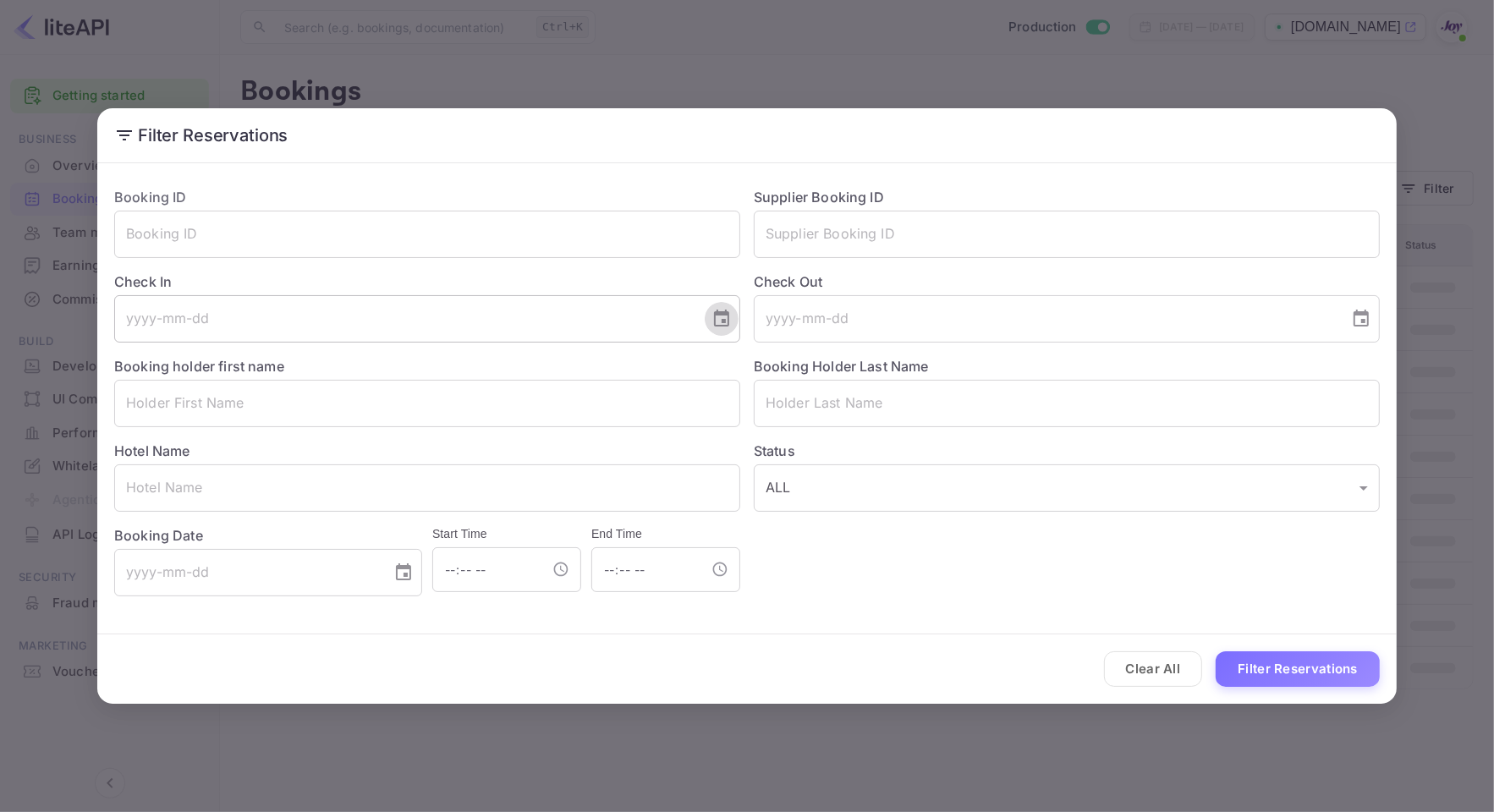
click at [727, 322] on icon "Choose date" at bounding box center [722, 319] width 20 height 20
click at [521, 373] on icon "Next month" at bounding box center [517, 369] width 20 height 20
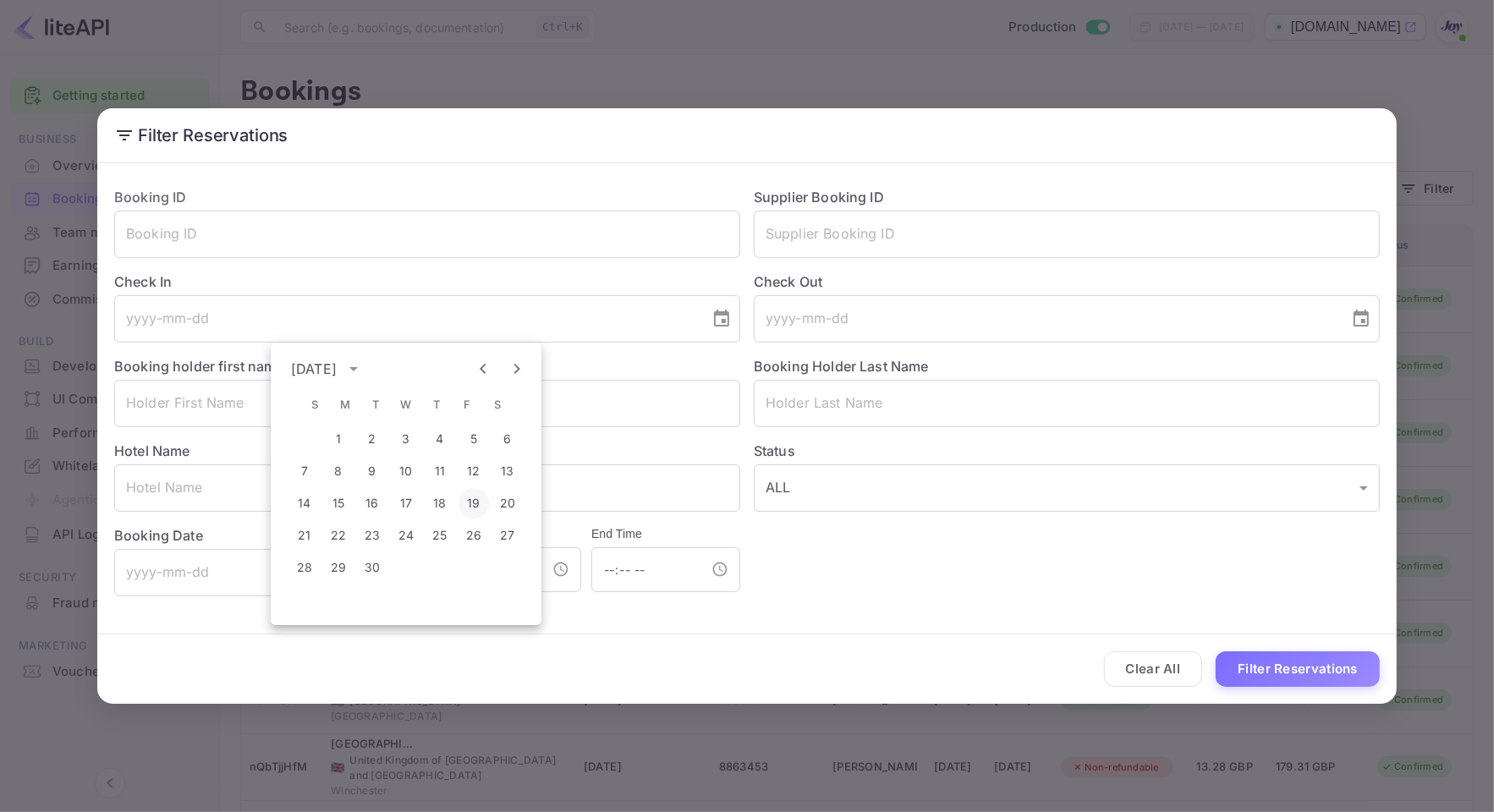
click at [466, 500] on button "19" at bounding box center [474, 503] width 31 height 31
type input "[DATE]"
click at [1362, 319] on icon "Choose date" at bounding box center [1362, 318] width 15 height 17
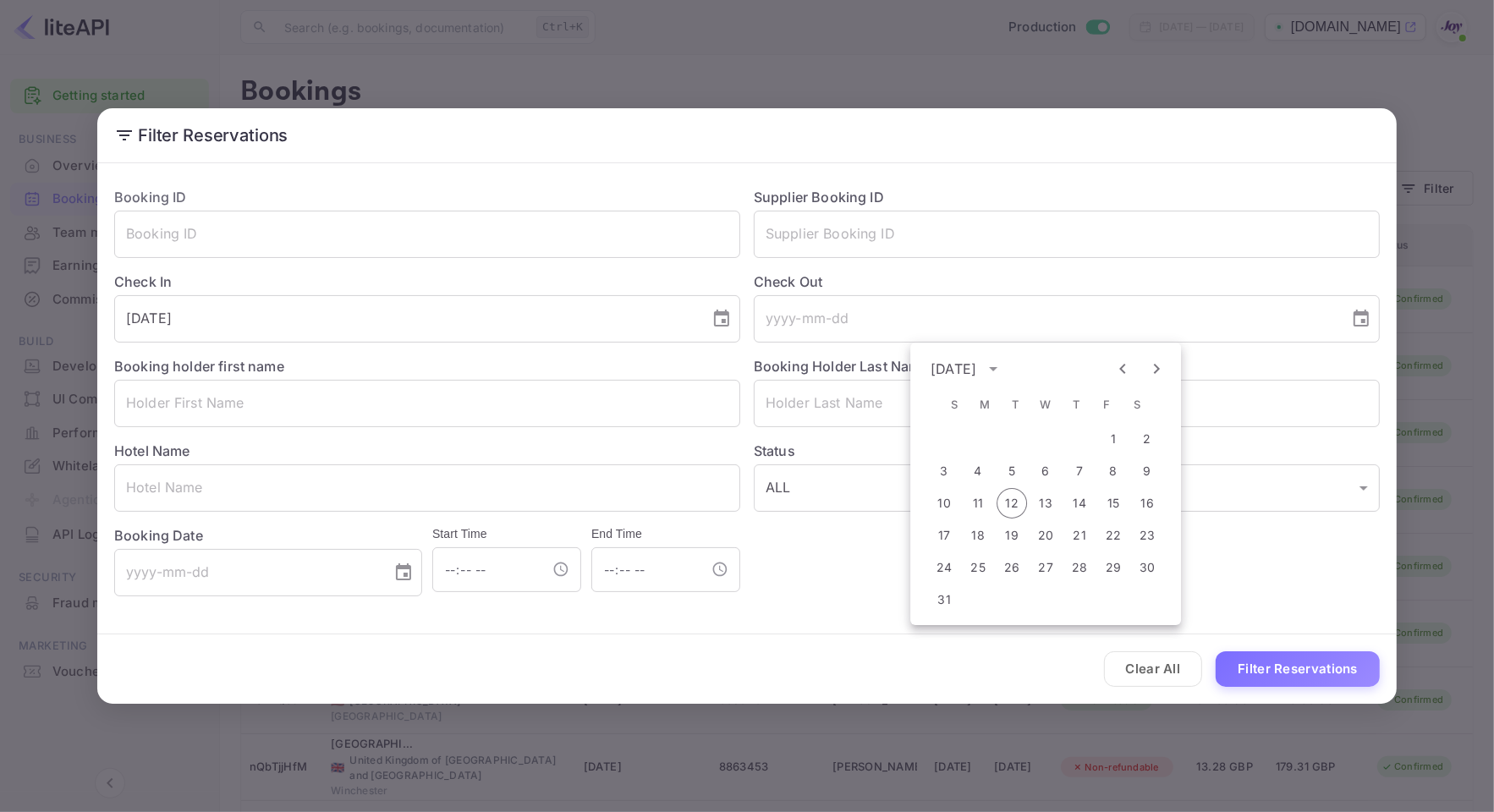
click at [1157, 366] on icon "Next month" at bounding box center [1156, 369] width 20 height 20
click at [1084, 525] on button "25" at bounding box center [1080, 535] width 31 height 31
type input "[DATE]"
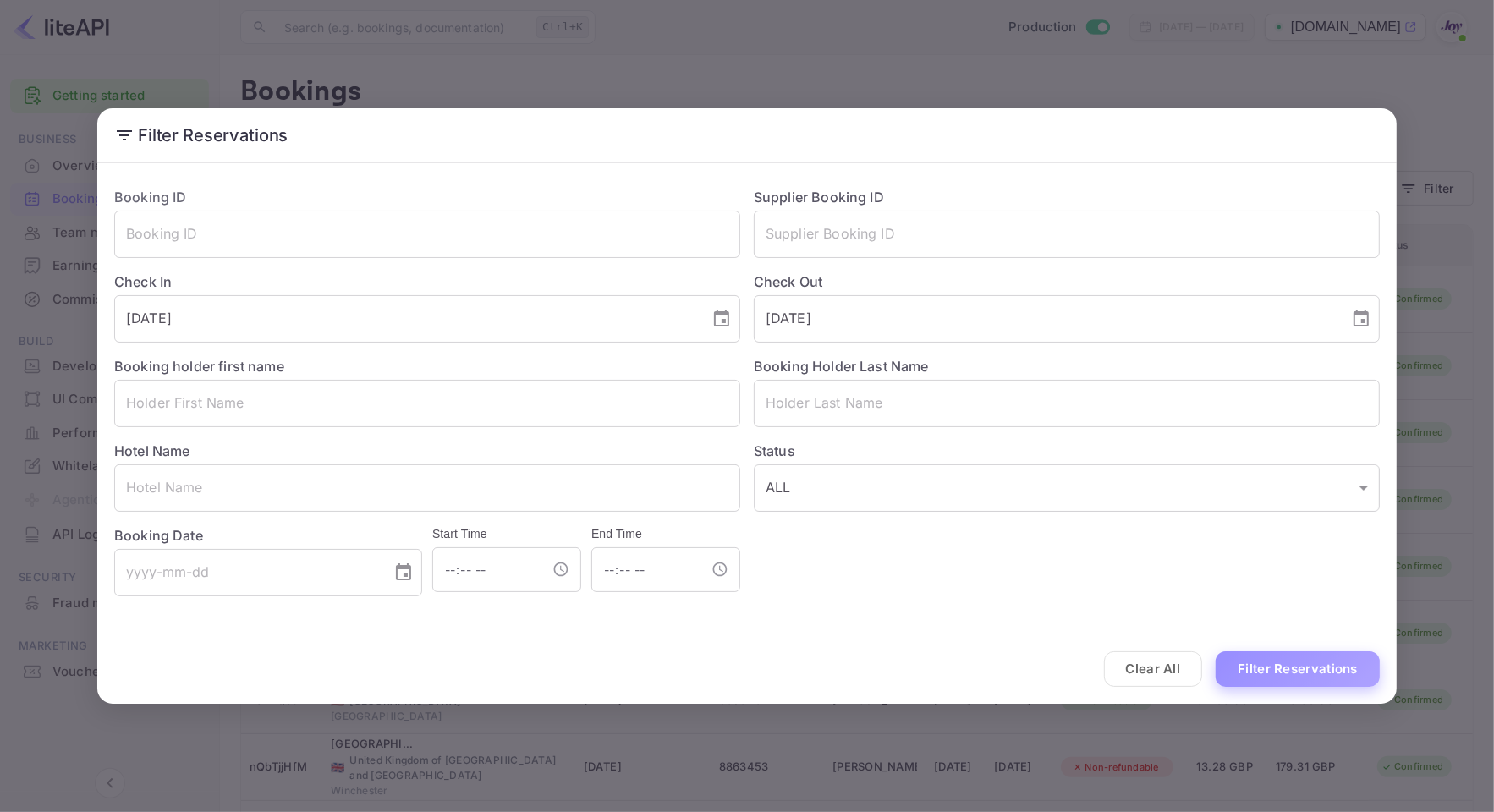
click at [1284, 661] on button "Filter Reservations" at bounding box center [1297, 669] width 164 height 36
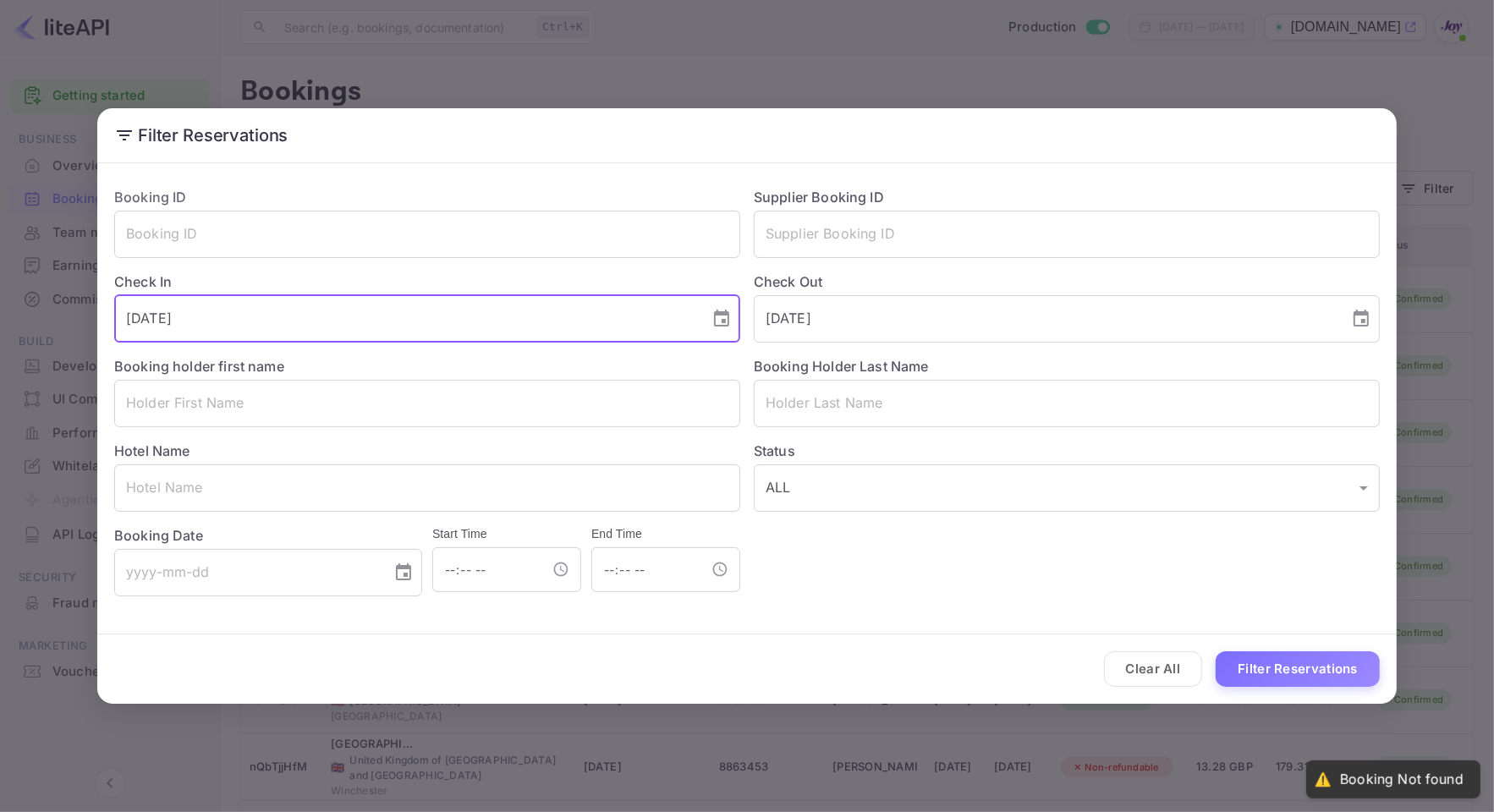
drag, startPoint x: 658, startPoint y: 330, endPoint x: 52, endPoint y: 310, distance: 606.3
click at [52, 310] on div "Filter Reservations Booking ID ​ Supplier Booking ID ​ Check In [DATE] ​ Check …" at bounding box center [747, 406] width 1494 height 812
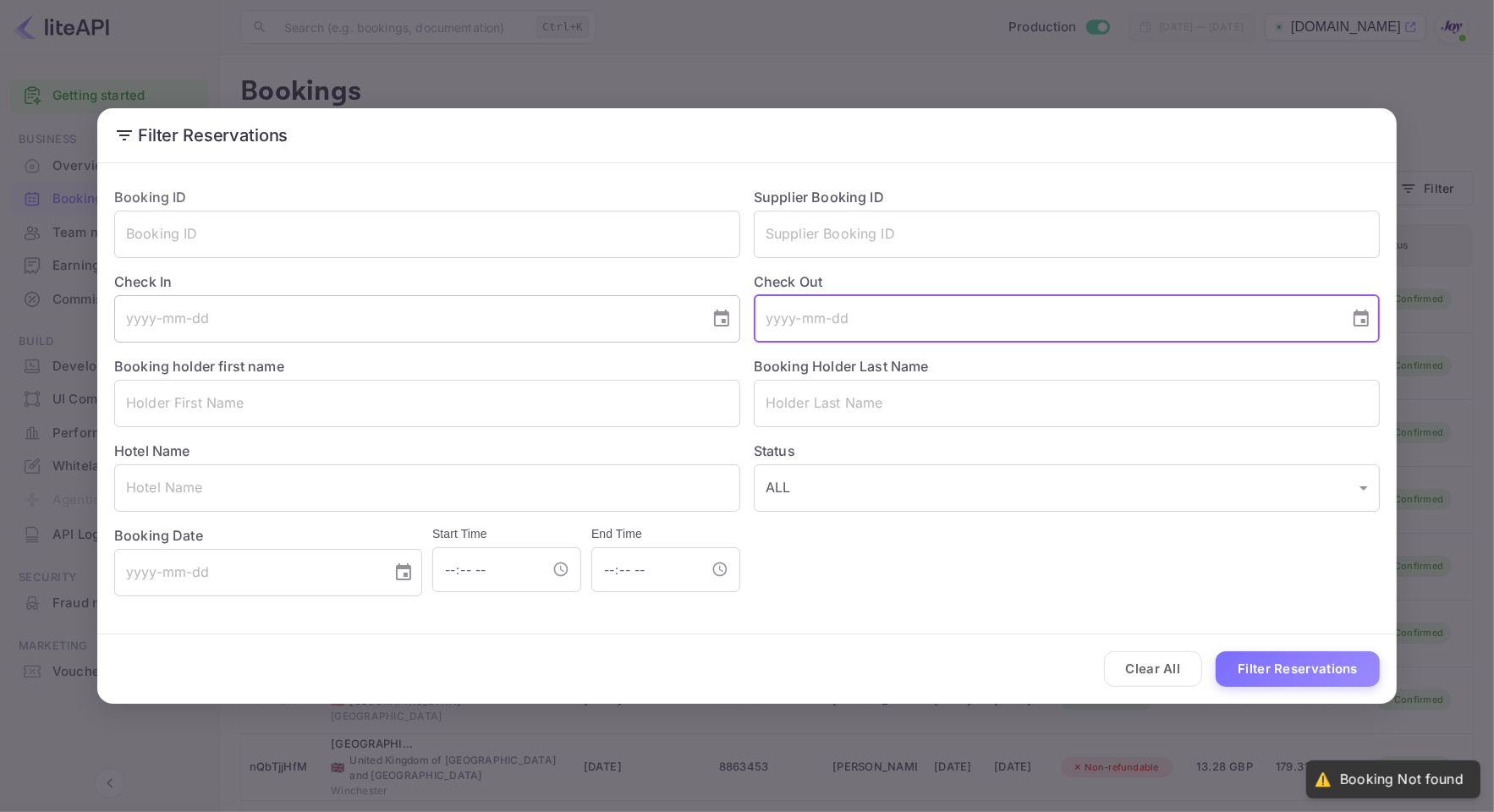
drag, startPoint x: 912, startPoint y: 296, endPoint x: 605, endPoint y: 314, distance: 307.5
click at [605, 314] on div "Booking ID ​ Supplier Booking ID ​ Check In ​ Check Out ​ Booking holder first …" at bounding box center [740, 384] width 1279 height 423
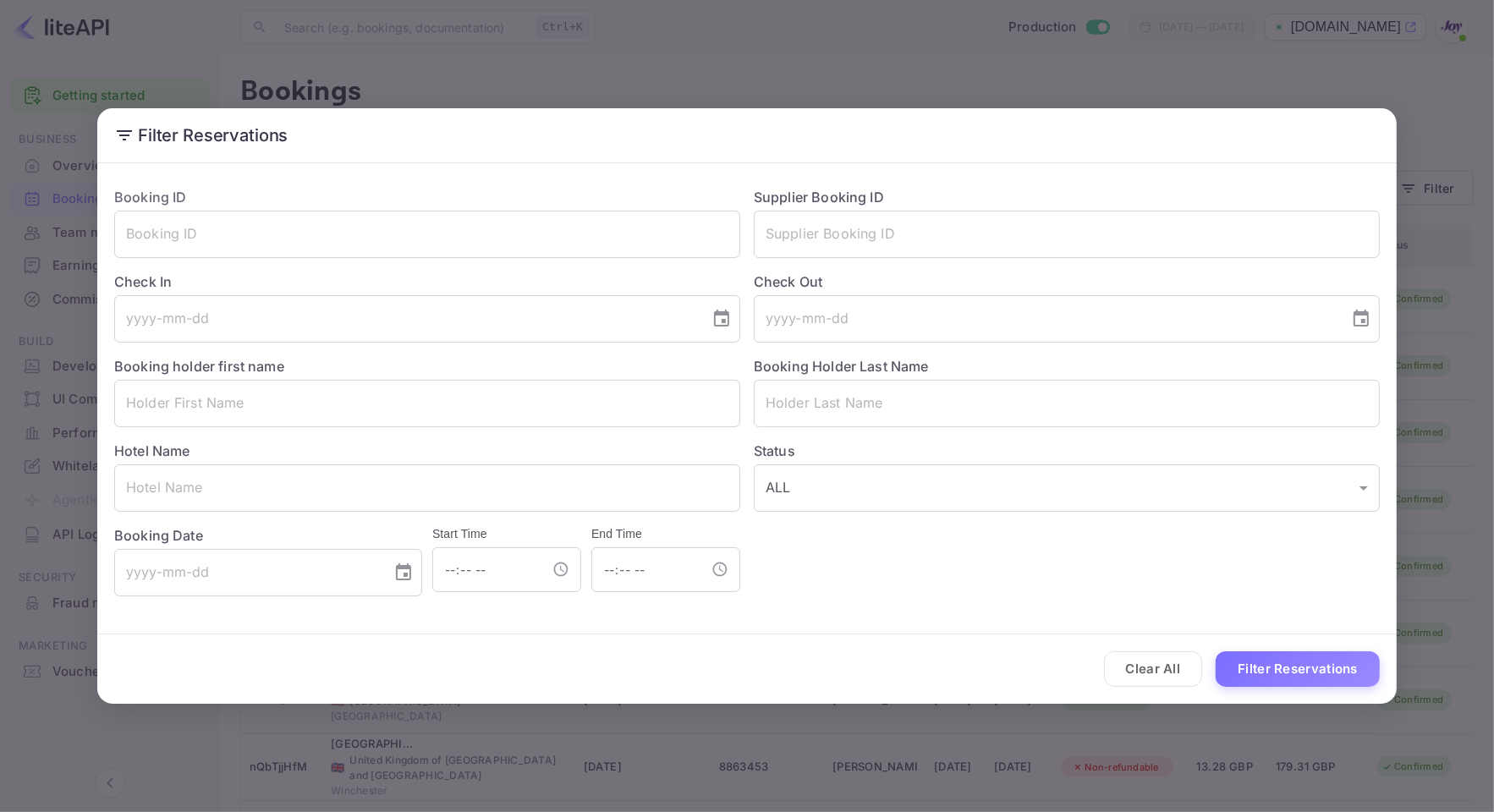
click at [825, 378] on div "Booking Holder Last Name ​" at bounding box center [1059, 385] width 639 height 85
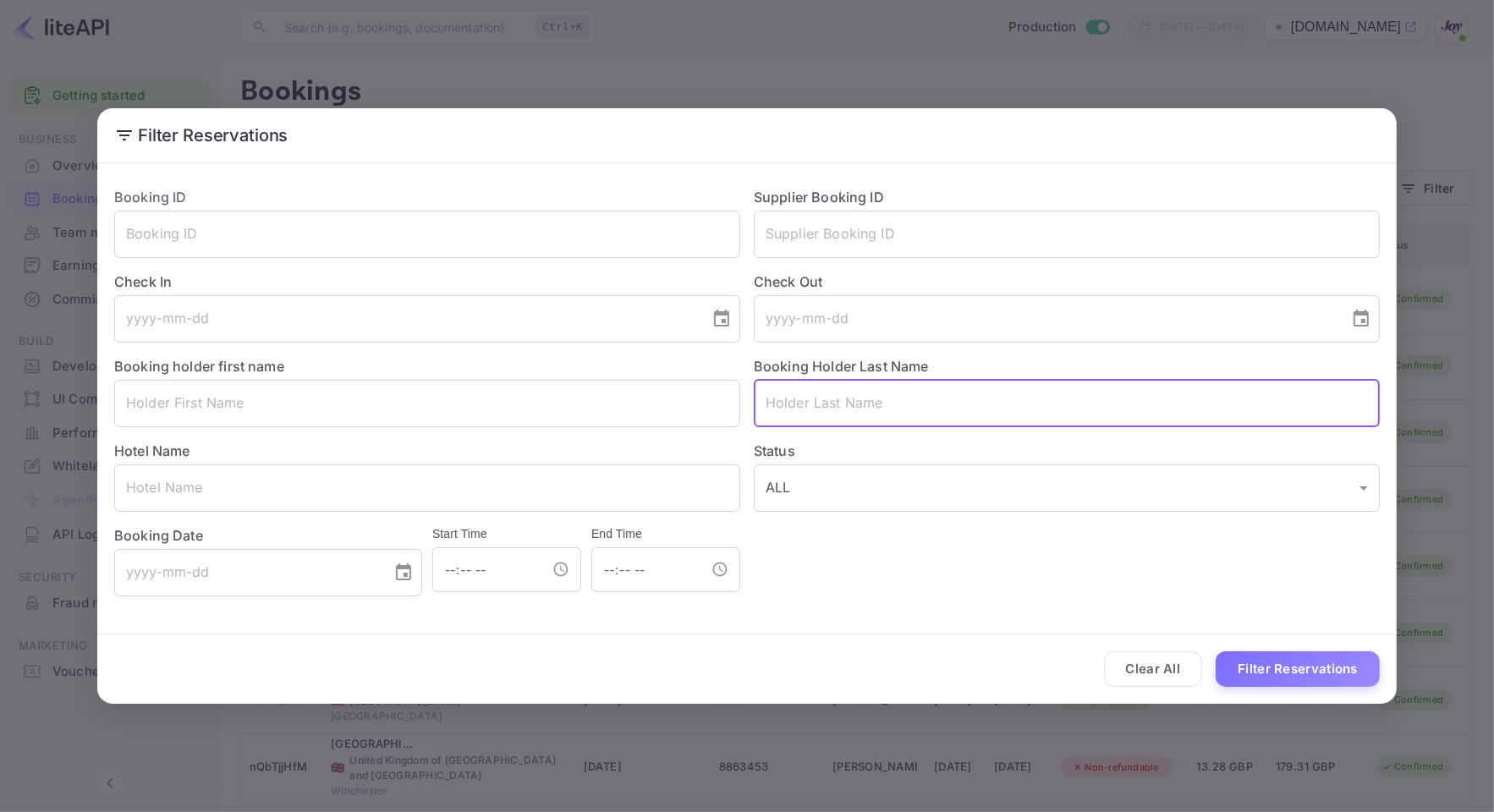
paste input "[GEOGRAPHIC_DATA]"
type input "[GEOGRAPHIC_DATA]"
click at [1325, 675] on button "Filter Reservations" at bounding box center [1297, 669] width 164 height 36
drag, startPoint x: 876, startPoint y: 408, endPoint x: 681, endPoint y: 366, distance: 199.5
click at [681, 366] on div "Booking ID ​ Supplier Booking ID ​ Check In ​ Check Out ​ Booking holder first …" at bounding box center [740, 384] width 1279 height 423
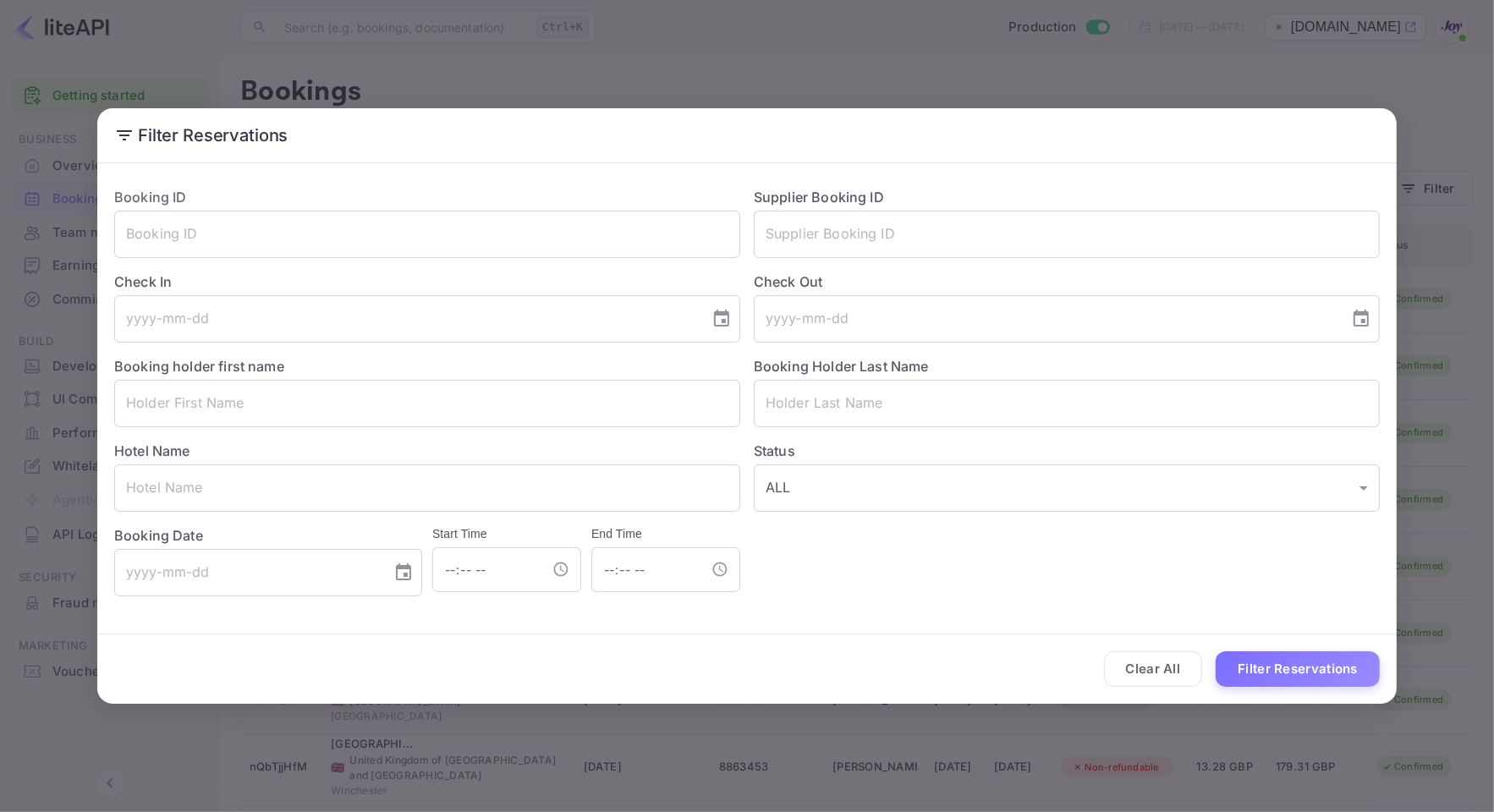
click at [801, 103] on div "Filter Reservations Booking ID ​ Supplier Booking ID ​ Check In ​ Check Out ​ B…" at bounding box center [747, 406] width 1494 height 812
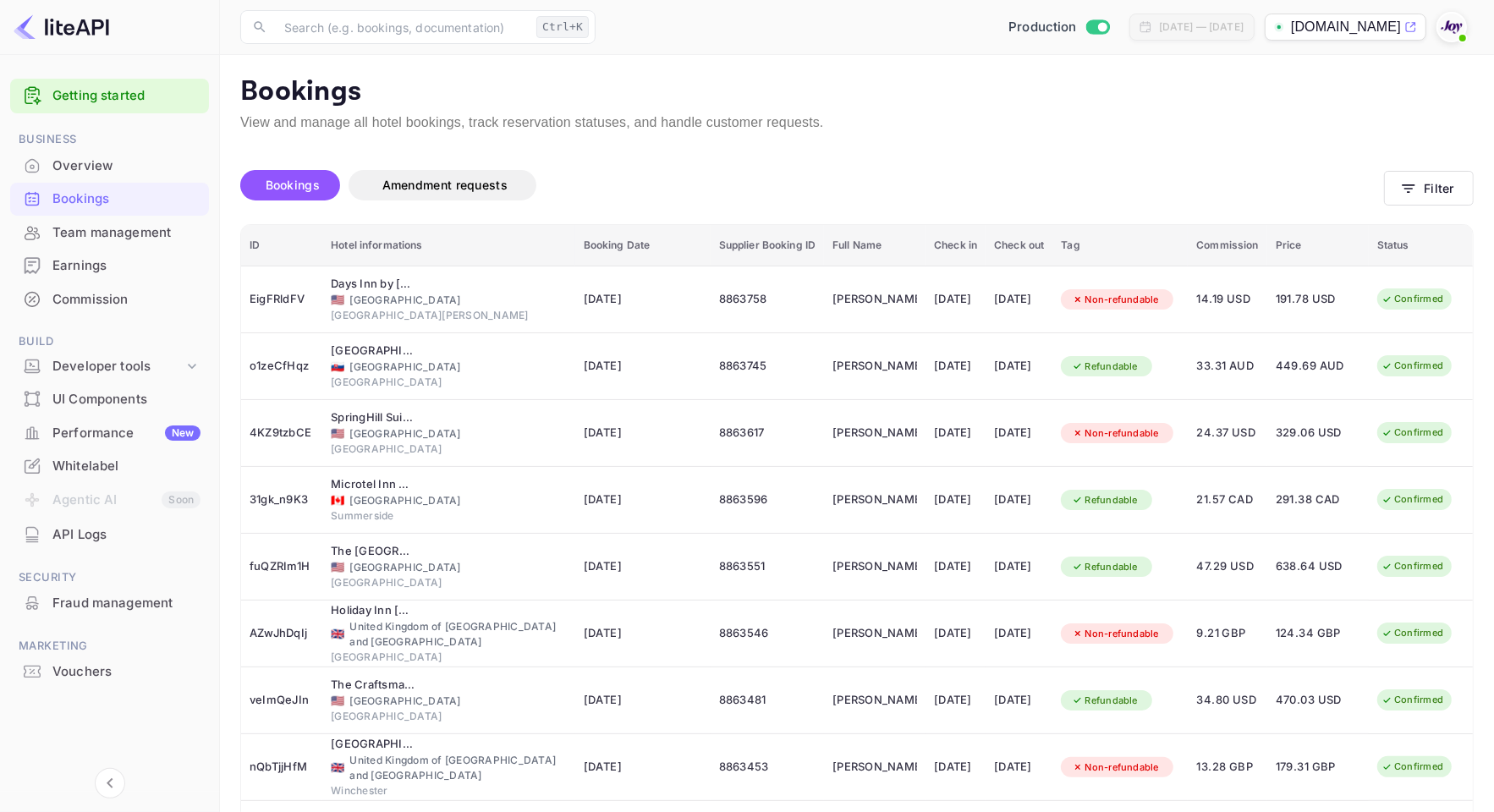
click at [810, 64] on main "Bookings View and manage all hotel bookings, track reservation statuses, and ha…" at bounding box center [857, 534] width 1274 height 957
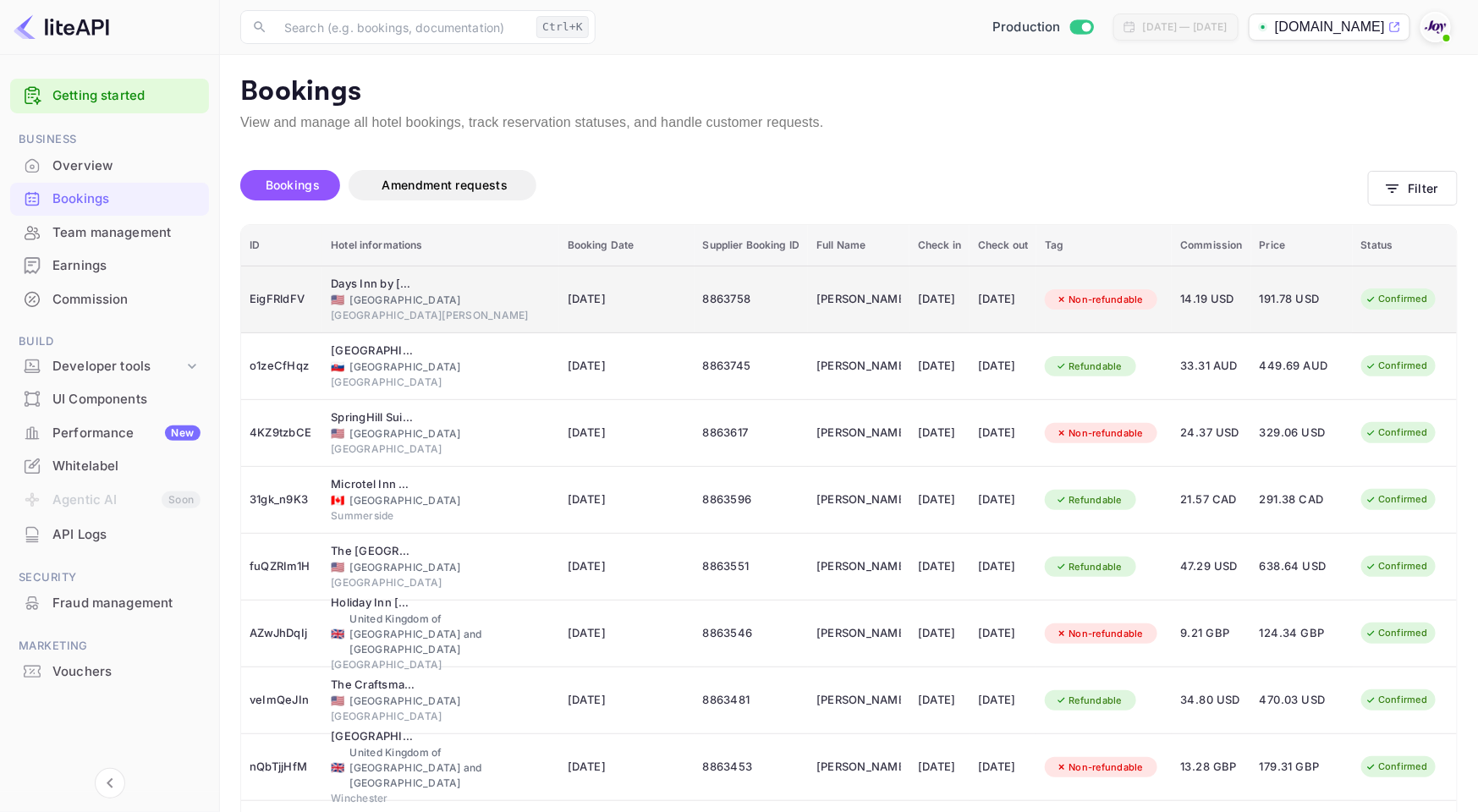
click at [340, 303] on span "🇺🇸" at bounding box center [338, 300] width 14 height 11
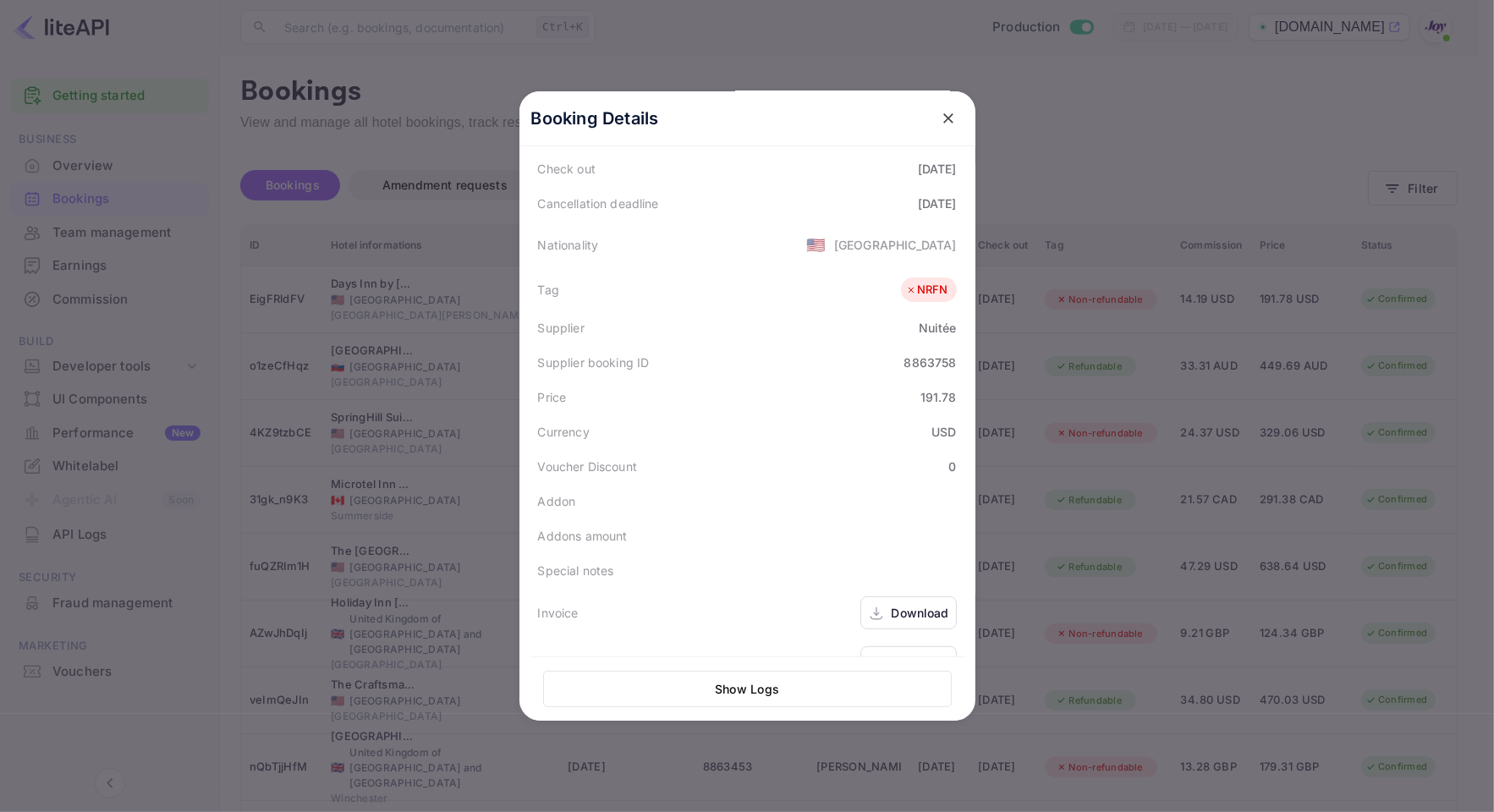
scroll to position [378, 0]
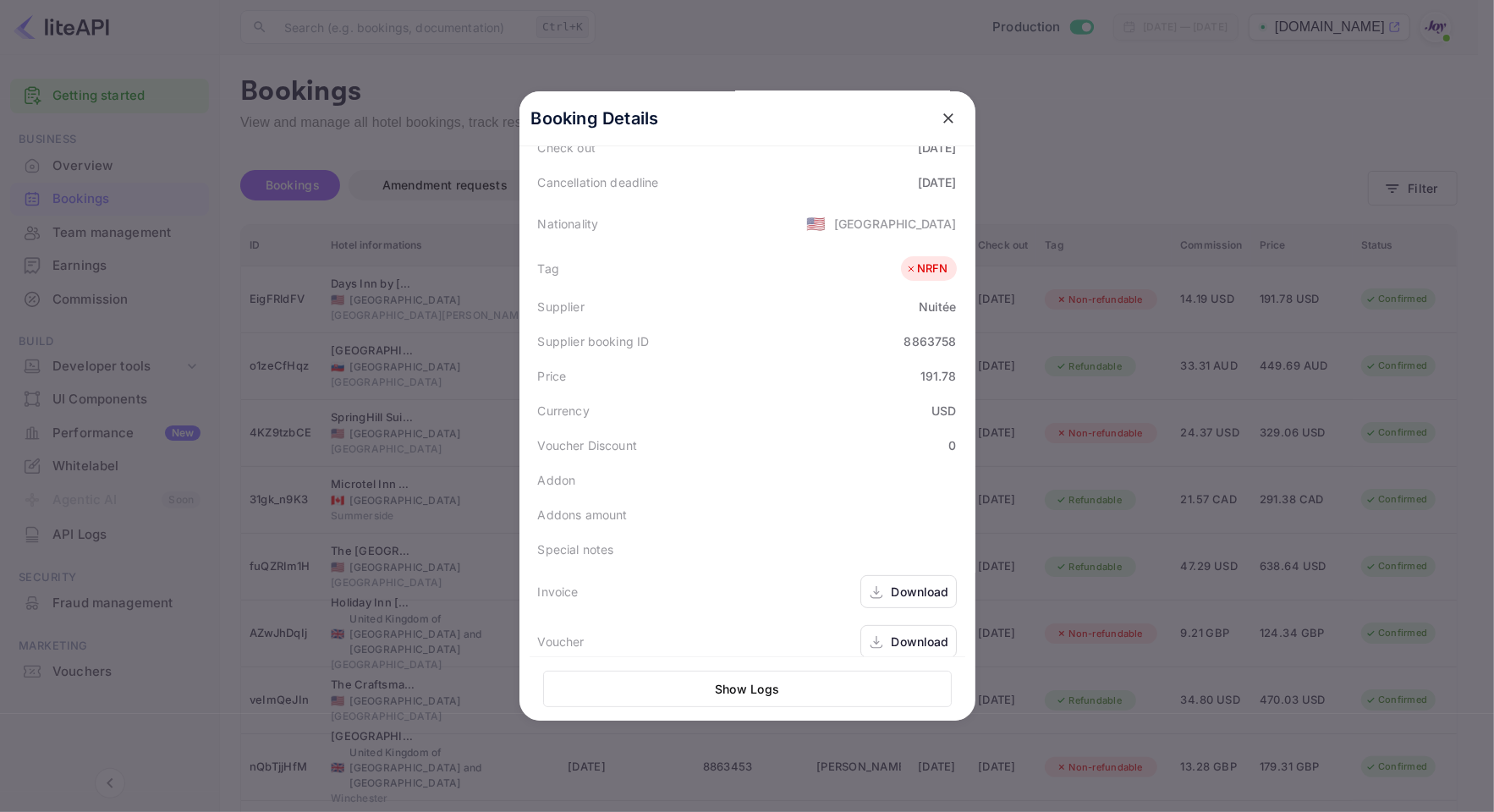
click at [910, 632] on div "Download" at bounding box center [920, 641] width 58 height 18
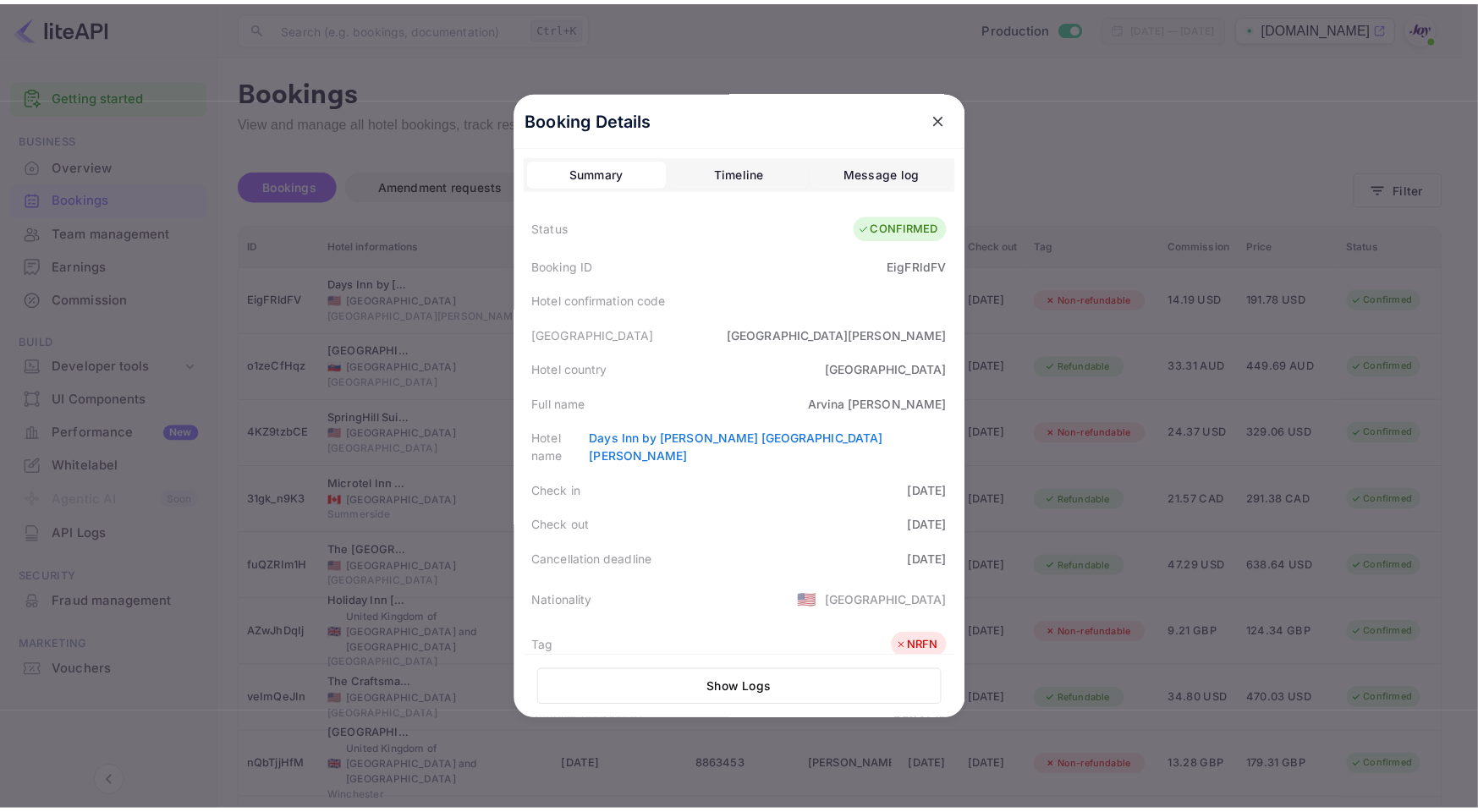
scroll to position [0, 0]
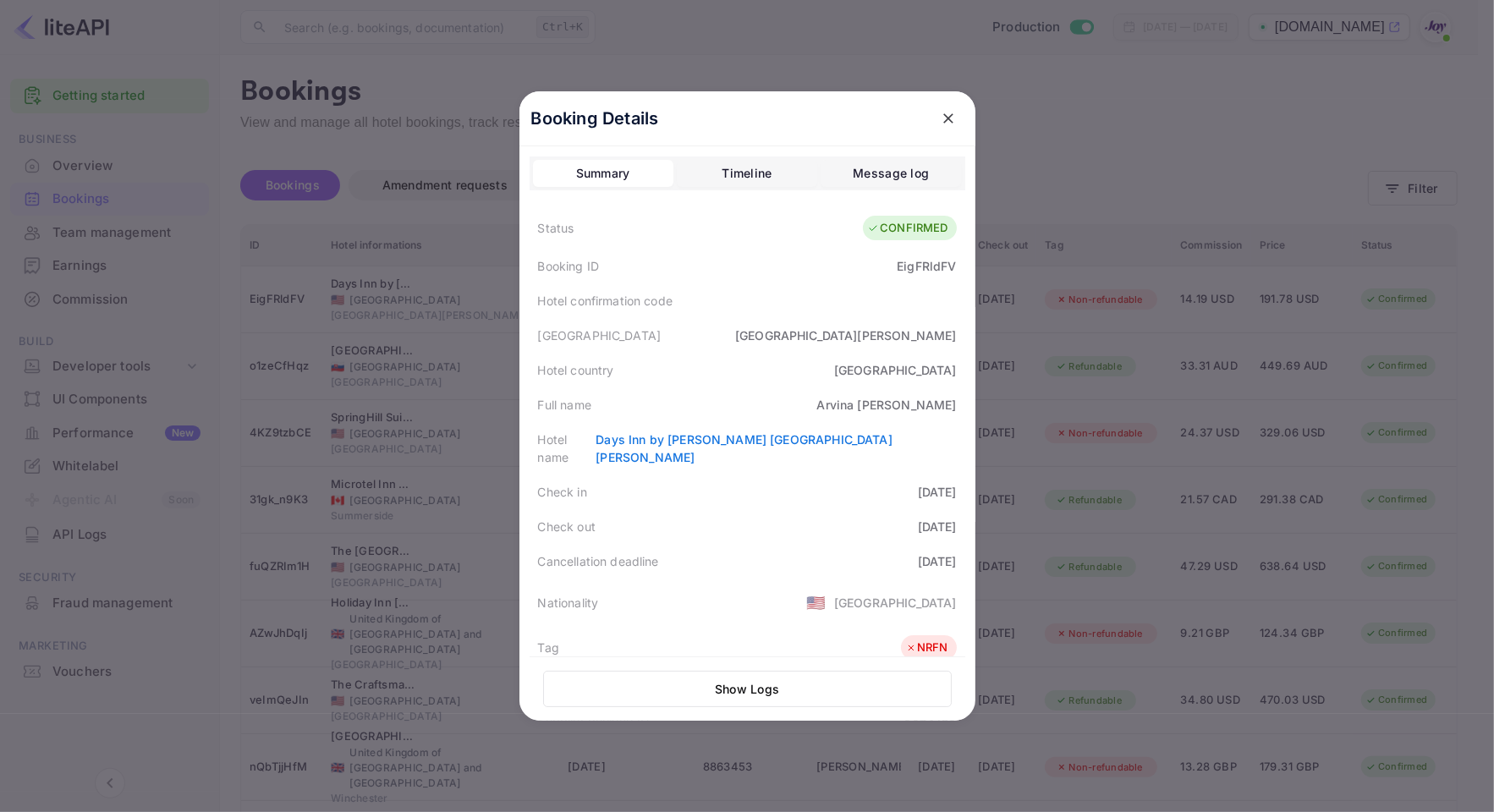
click at [1094, 226] on div at bounding box center [747, 406] width 1494 height 812
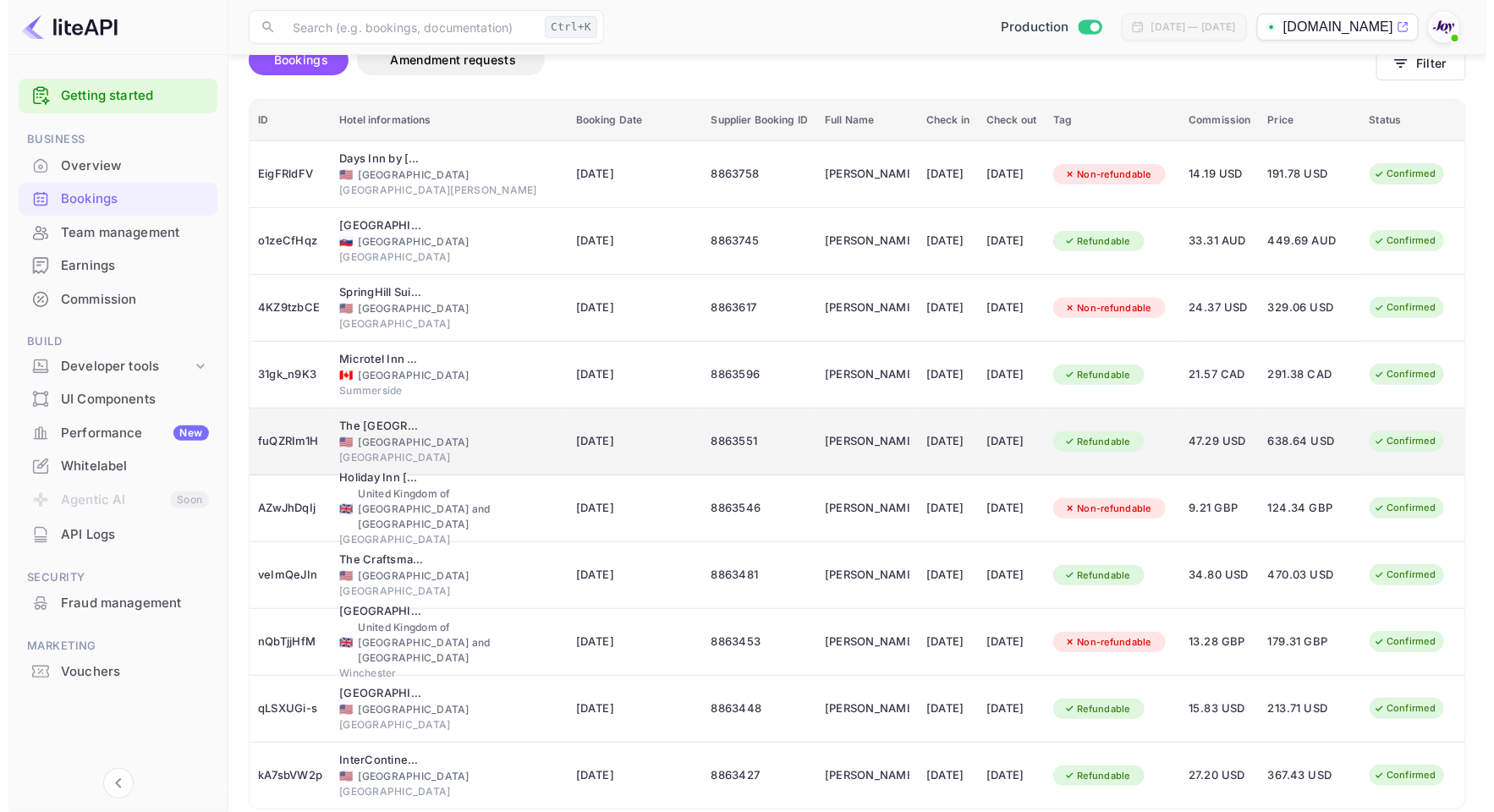
scroll to position [203, 0]
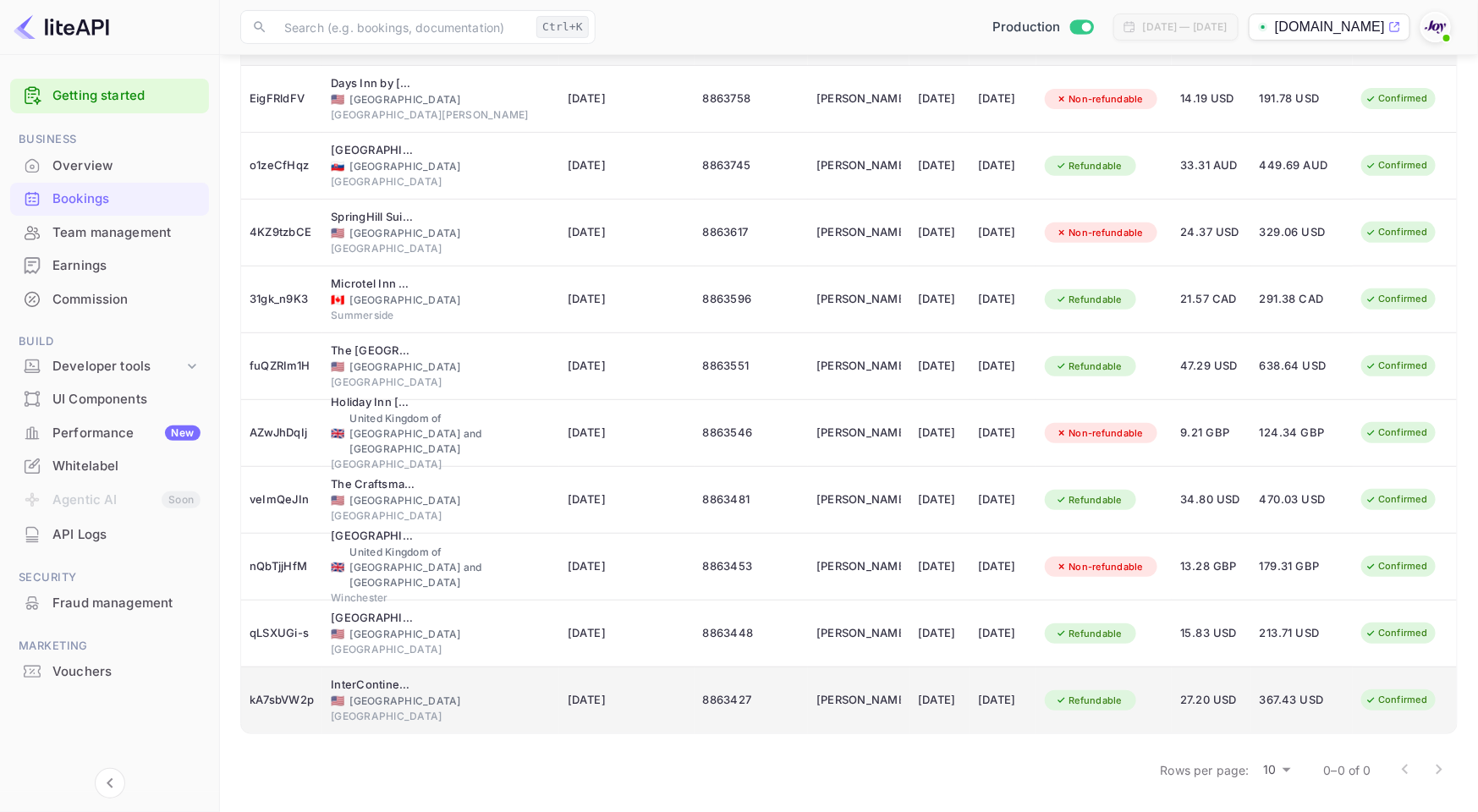
click at [408, 694] on div "🇺🇸 [GEOGRAPHIC_DATA]" at bounding box center [441, 701] width 219 height 15
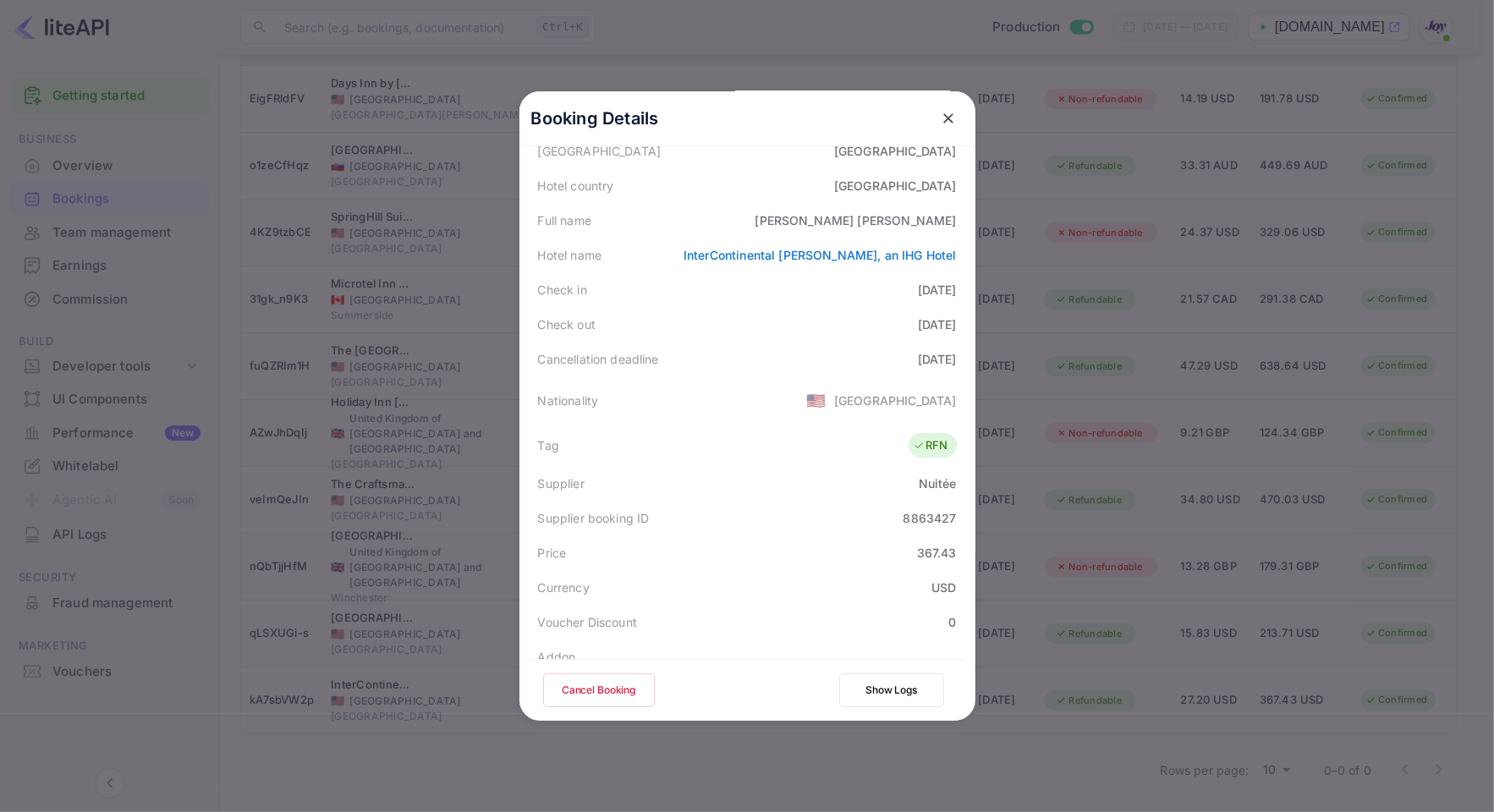
scroll to position [0, 0]
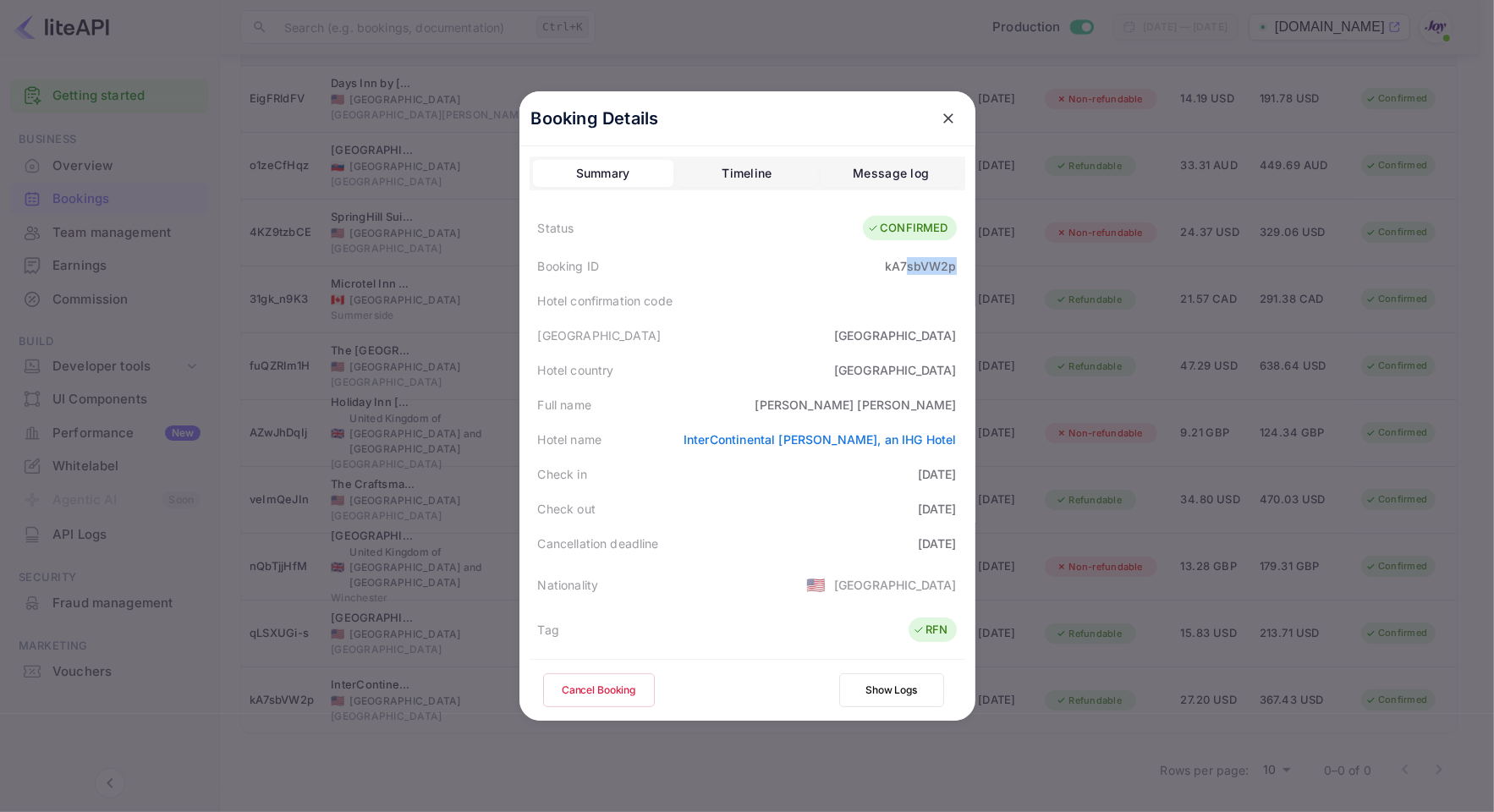
drag, startPoint x: 896, startPoint y: 272, endPoint x: 950, endPoint y: 260, distance: 55.3
click at [950, 260] on div "Booking ID kA7sbVW2p" at bounding box center [747, 266] width 435 height 35
click at [893, 390] on div "Full name [PERSON_NAME]" at bounding box center [747, 404] width 435 height 35
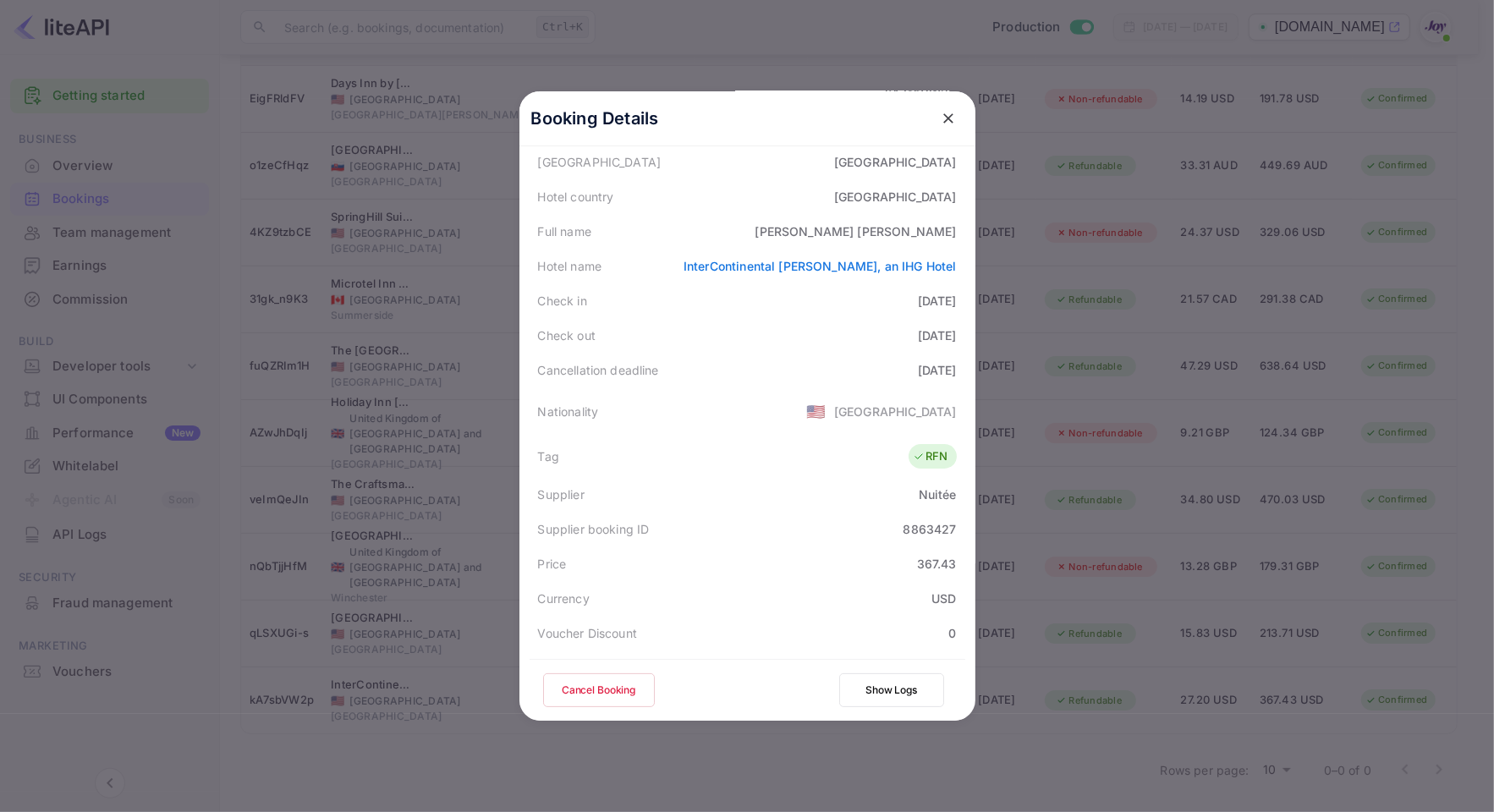
scroll to position [376, 0]
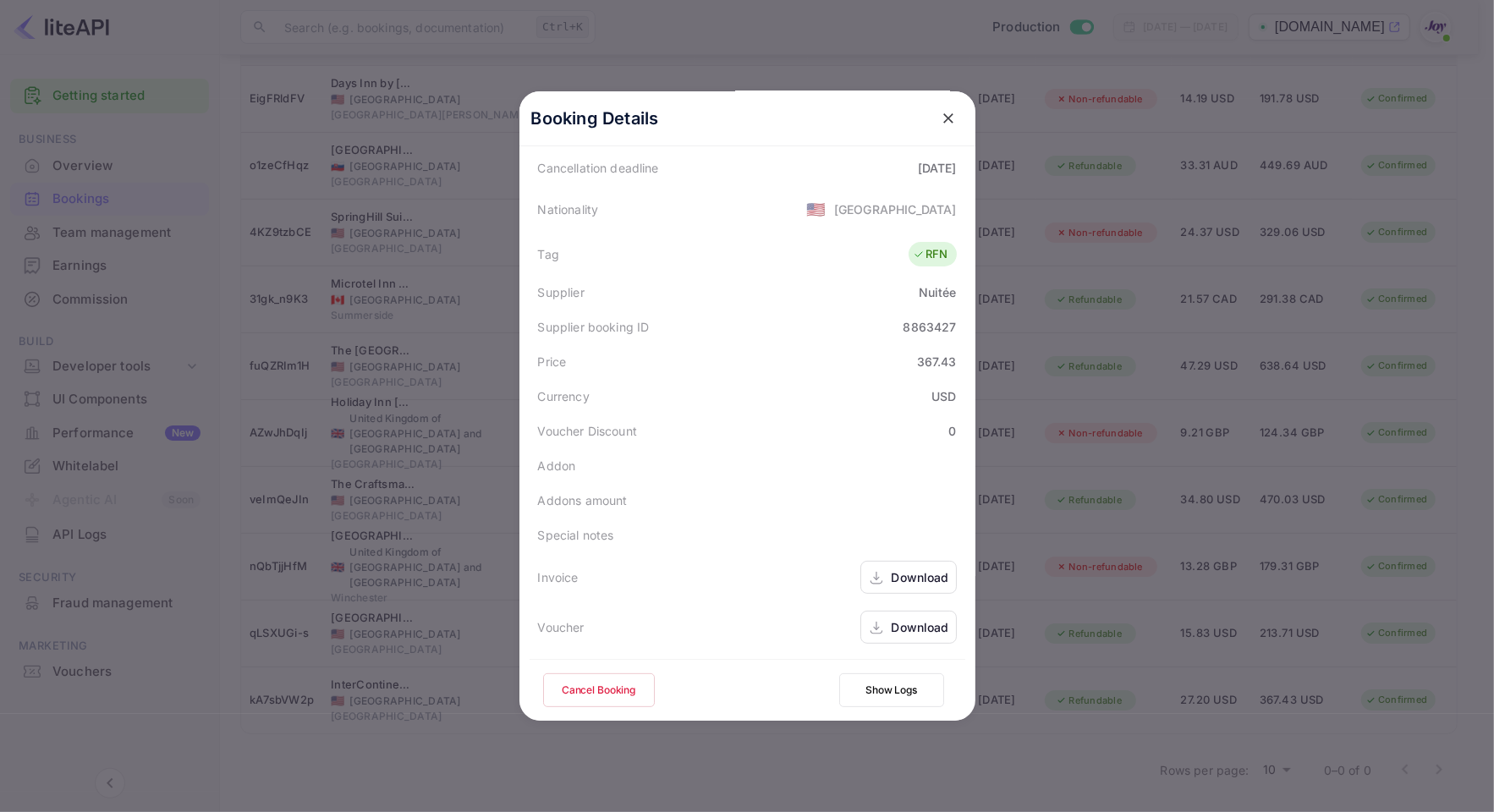
click at [916, 621] on div "Download" at bounding box center [920, 626] width 58 height 18
